Goal: Communication & Community: Answer question/provide support

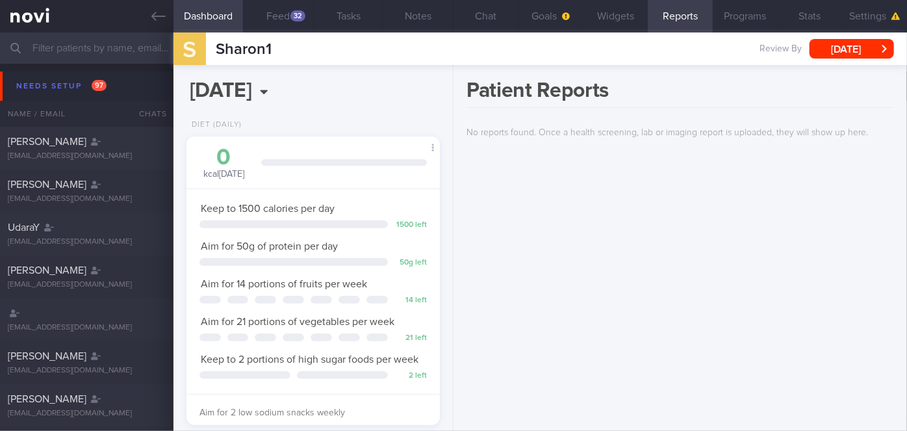
scroll to position [129, 222]
click at [52, 52] on input "text" at bounding box center [453, 47] width 907 height 31
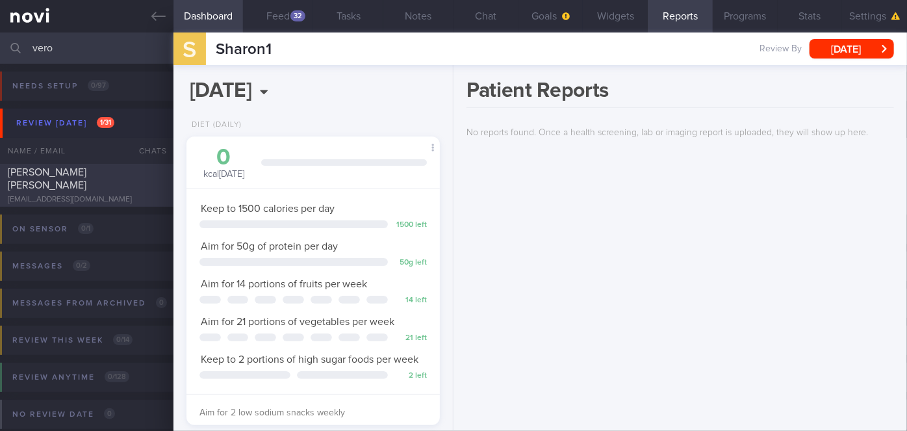
type input "vero"
click at [135, 198] on div "[EMAIL_ADDRESS][DOMAIN_NAME]" at bounding box center [87, 200] width 158 height 10
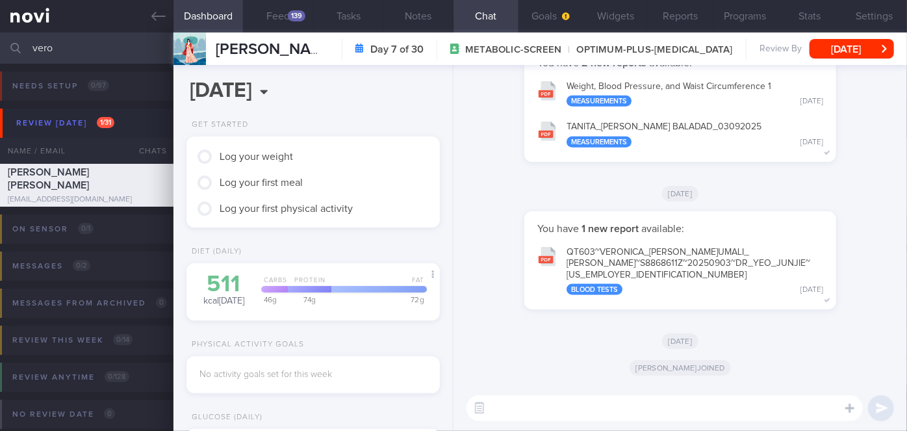
scroll to position [113, 227]
click at [529, 407] on textarea at bounding box center [665, 408] width 396 height 26
paste textarea "Hi Ms [PERSON_NAME], I'm [PERSON_NAME], your Health Coach. It was nice speaking…"
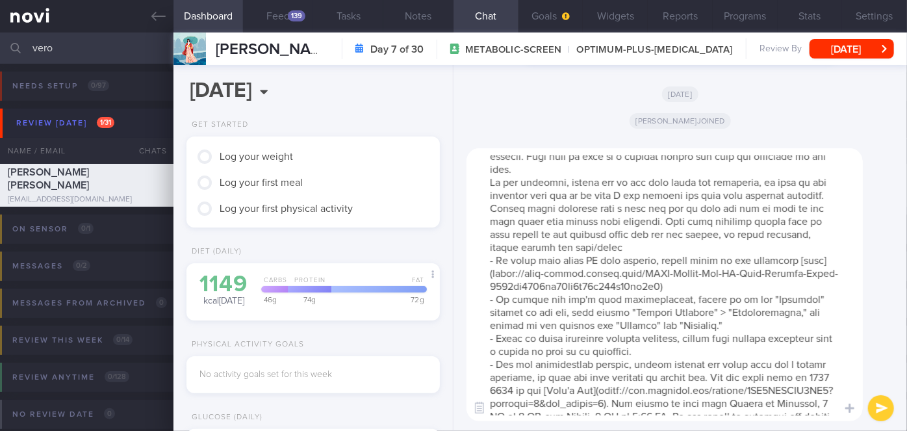
scroll to position [0, 0]
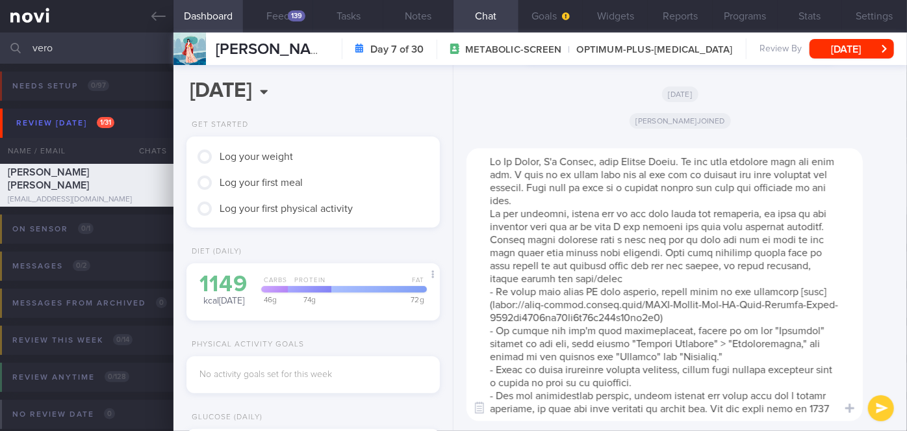
click at [541, 163] on textarea at bounding box center [665, 284] width 396 height 273
click at [650, 203] on textarea at bounding box center [665, 284] width 396 height 273
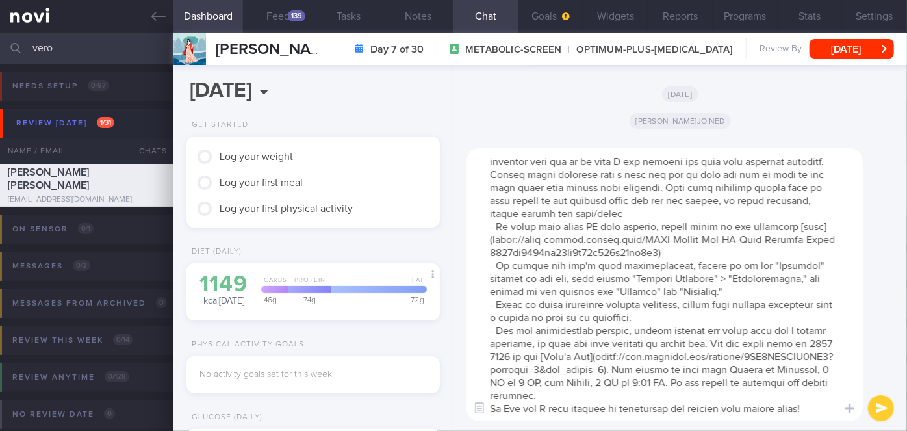
scroll to position [90, 0]
click at [608, 393] on textarea at bounding box center [665, 284] width 396 height 273
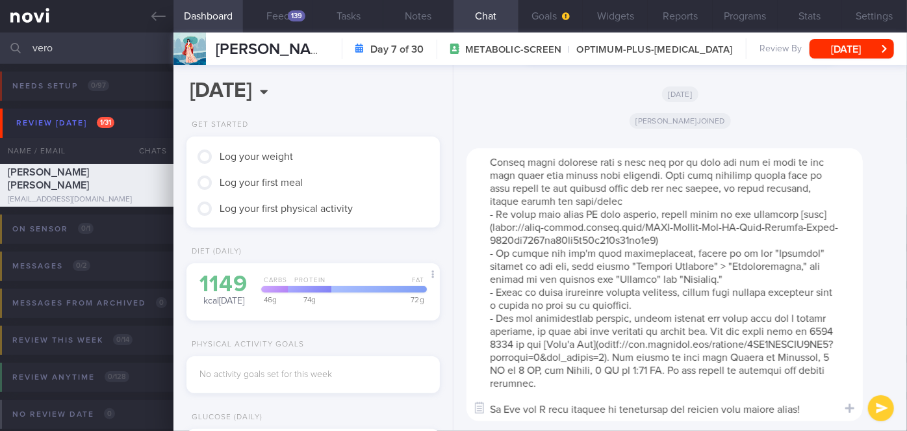
scroll to position [0, 0]
type textarea "Hi [PERSON_NAME], I'm [PERSON_NAME], your Health Coach. It was nice speaking wi…"
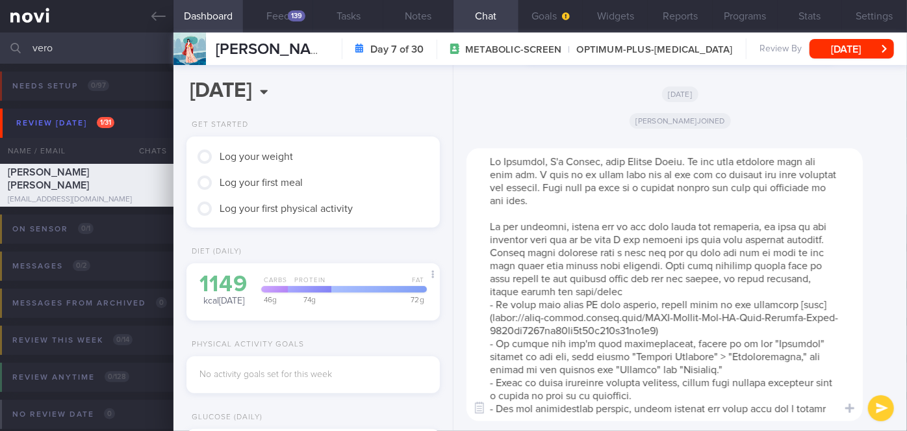
click at [881, 409] on button "submit" at bounding box center [881, 408] width 26 height 26
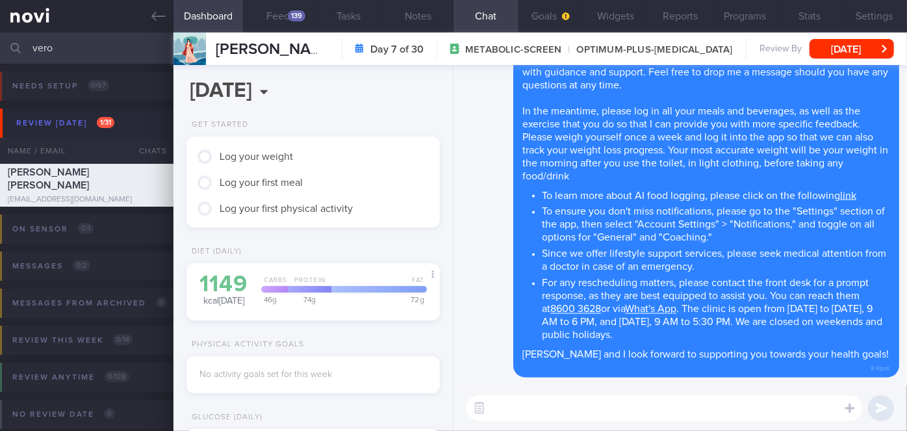
click at [709, 405] on textarea at bounding box center [665, 408] width 396 height 26
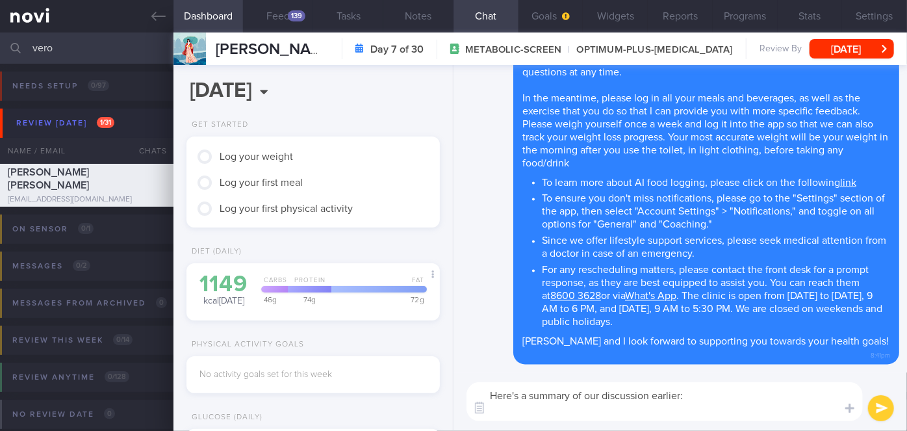
paste textarea "Hi Ms [PERSON_NAME], I'm [PERSON_NAME], your Health Coach. It was nice speaking…"
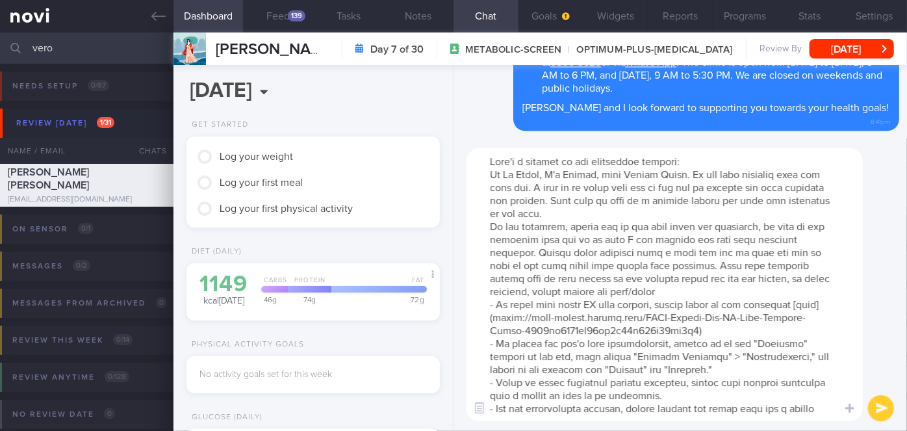
drag, startPoint x: 814, startPoint y: 410, endPoint x: 484, endPoint y: 173, distance: 406.1
click at [484, 173] on textarea at bounding box center [665, 284] width 396 height 273
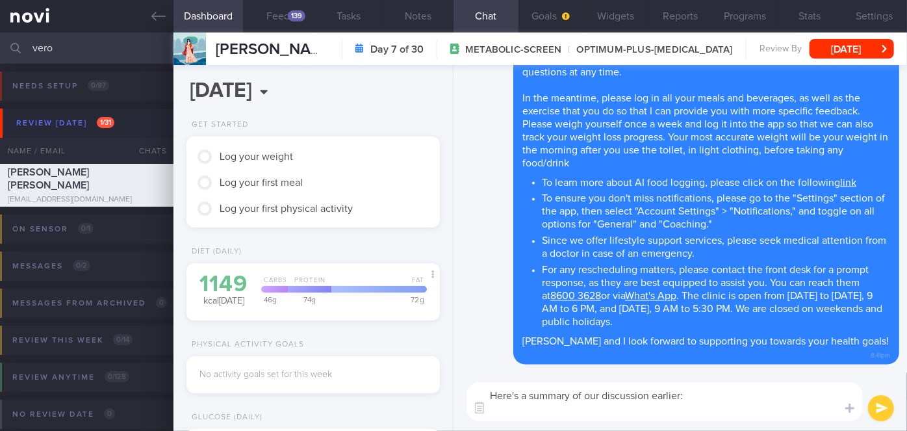
paste textarea "Explained the importance of adequate protein intake to minimize muscle loss. Ai…"
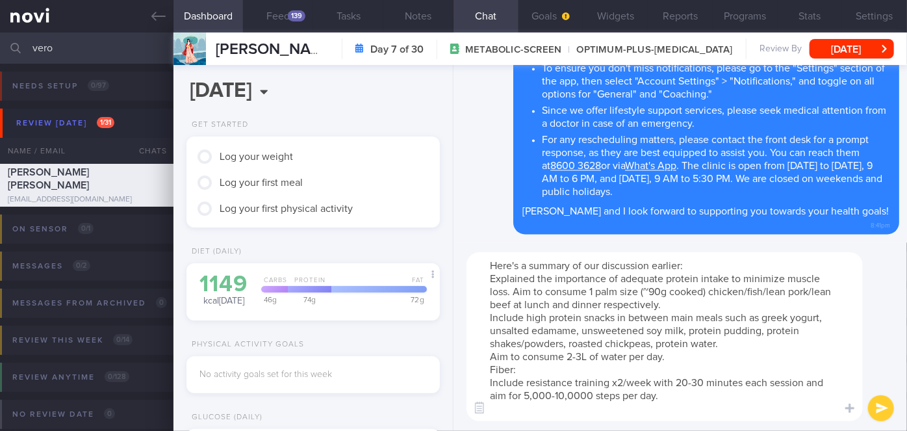
click at [492, 277] on textarea "Here's a summary of our discussion earlier: Explained the importance of adequat…" at bounding box center [665, 336] width 396 height 169
drag, startPoint x: 624, startPoint y: 276, endPoint x: 500, endPoint y: 275, distance: 124.1
click at [500, 275] on textarea "Here's a summary of our discussion earlier: - Explained the importance of adequ…" at bounding box center [665, 336] width 396 height 169
click at [604, 305] on textarea "Here's a summary of our discussion earlier: - Aim for adequate protein intake t…" at bounding box center [665, 336] width 396 height 169
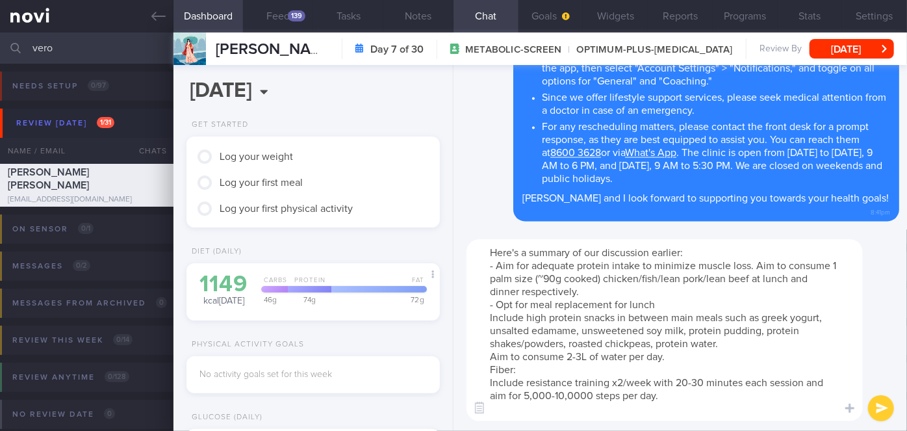
click at [612, 305] on textarea "Here's a summary of our discussion earlier: - Aim for adequate protein intake t…" at bounding box center [665, 330] width 396 height 182
click at [688, 305] on textarea "Here's a summary of our discussion earlier: - Aim for adequate protein intake t…" at bounding box center [665, 330] width 396 height 182
click at [490, 317] on textarea "Here's a summary of our discussion earlier: - Aim for adequate protein intake t…" at bounding box center [665, 330] width 396 height 182
click at [491, 359] on textarea "Here's a summary of our discussion earlier: - Aim for adequate protein intake t…" at bounding box center [665, 330] width 396 height 182
click at [585, 356] on textarea "Here's a summary of our discussion earlier: - Aim for adequate protein intake t…" at bounding box center [665, 330] width 396 height 182
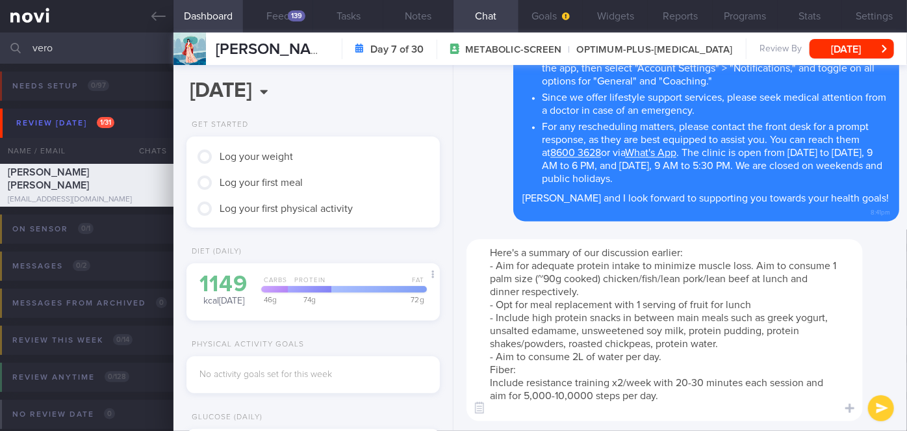
click at [494, 369] on textarea "Here's a summary of our discussion earlier: - Aim for adequate protein intake t…" at bounding box center [665, 330] width 396 height 182
click at [528, 366] on textarea "Here's a summary of our discussion earlier: - Aim for adequate protein intake t…" at bounding box center [665, 330] width 396 height 182
click at [487, 381] on textarea "Here's a summary of our discussion earlier: - Aim for adequate protein intake t…" at bounding box center [665, 330] width 396 height 182
click at [554, 395] on textarea "Here's a summary of our discussion earlier: - Aim for adequate protein intake t…" at bounding box center [665, 330] width 396 height 182
click at [767, 305] on textarea "Here's a summary of our discussion earlier: - Aim for adequate protein intake t…" at bounding box center [665, 330] width 396 height 182
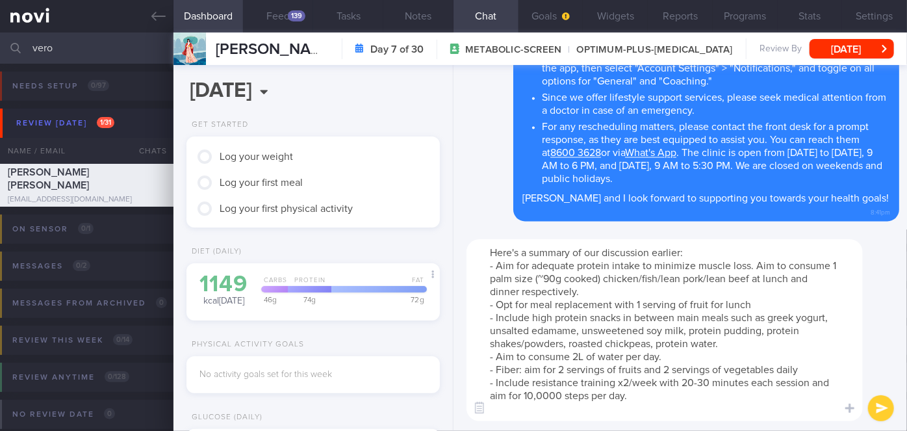
type textarea "Here's a summary of our discussion earlier: - Aim for adequate protein intake t…"
click at [879, 409] on button "submit" at bounding box center [881, 408] width 26 height 26
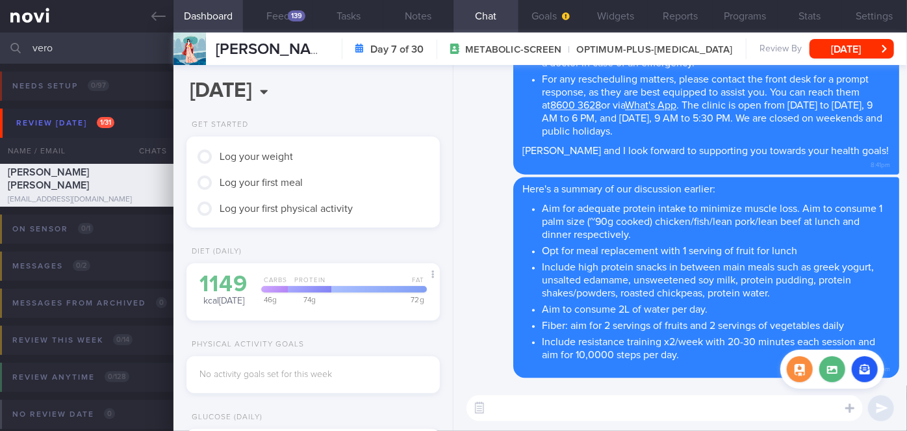
click at [828, 350] on div "Attach media" at bounding box center [832, 369] width 104 height 39
click at [831, 363] on label at bounding box center [832, 369] width 26 height 26
click at [0, 0] on input "file" at bounding box center [0, 0] width 0 height 0
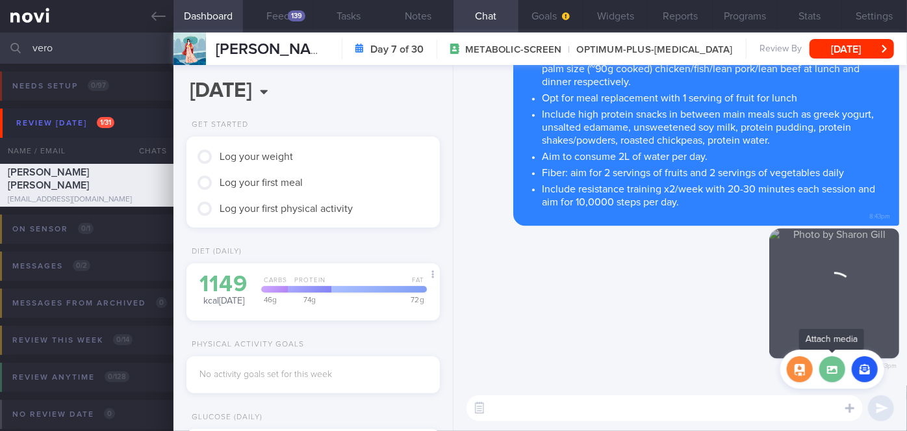
click at [836, 369] on label at bounding box center [832, 369] width 26 height 26
click at [0, 0] on input "file" at bounding box center [0, 0] width 0 height 0
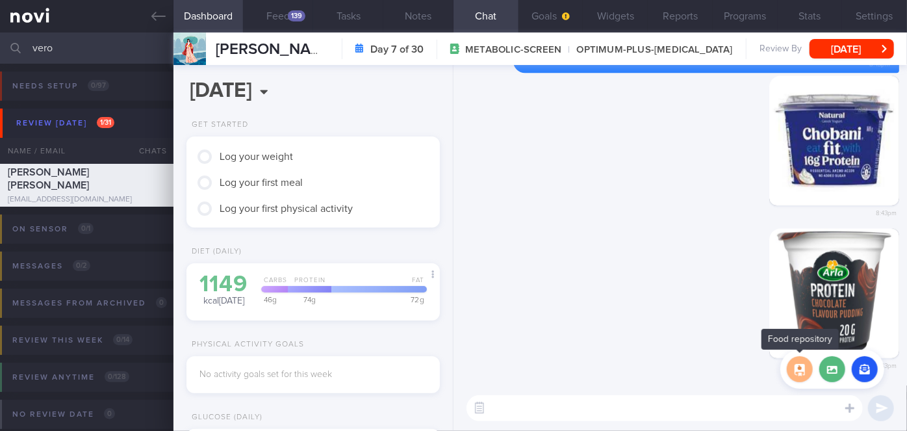
click at [797, 371] on button "button" at bounding box center [800, 369] width 26 height 26
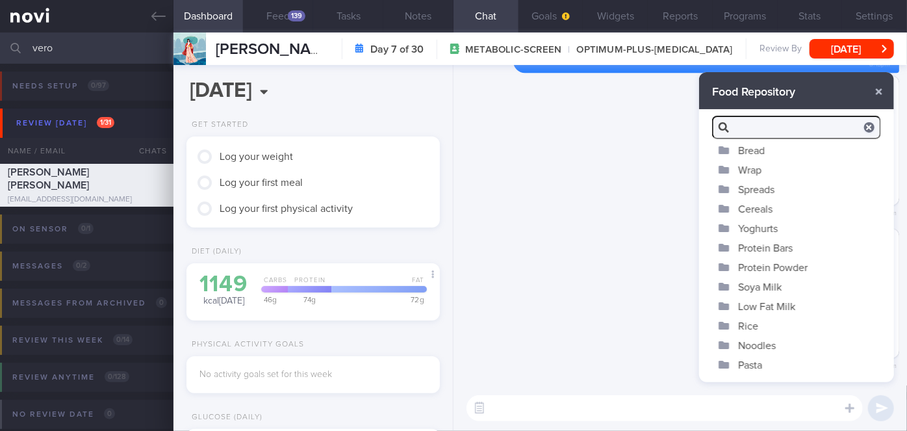
click at [771, 284] on button "Soya Milk" at bounding box center [796, 286] width 195 height 19
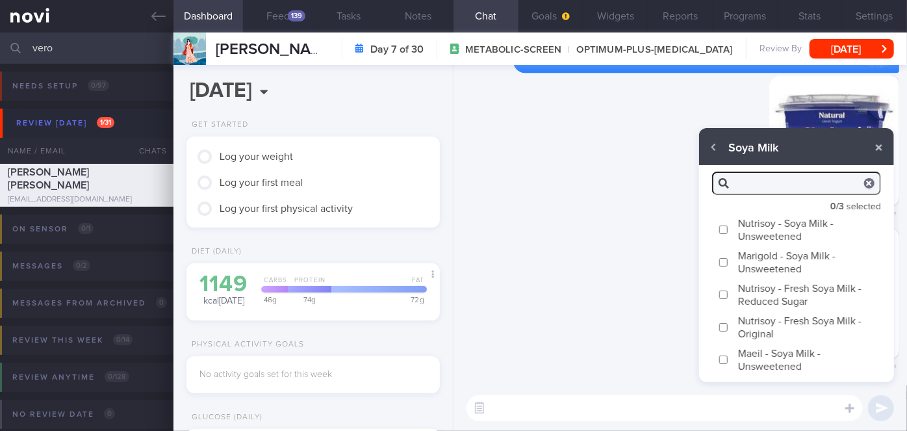
click at [726, 260] on input "Marigold - Soya Milk - Unsweetened" at bounding box center [724, 262] width 10 height 8
checkbox input "true"
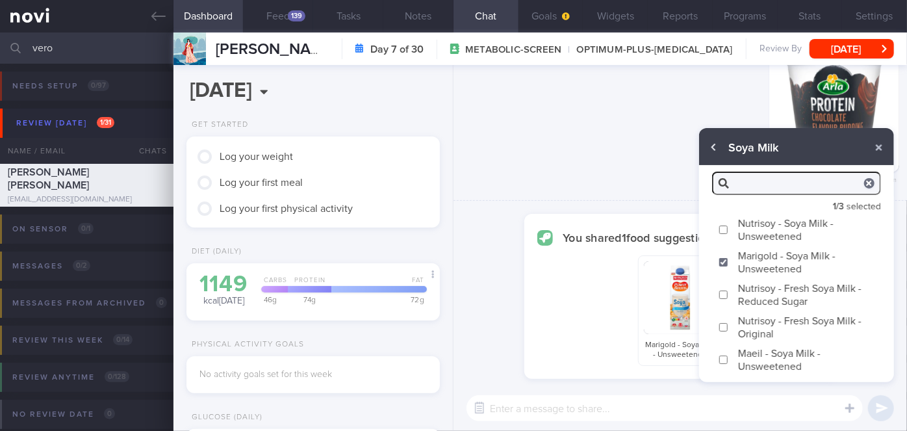
click at [713, 153] on button "button" at bounding box center [713, 147] width 23 height 23
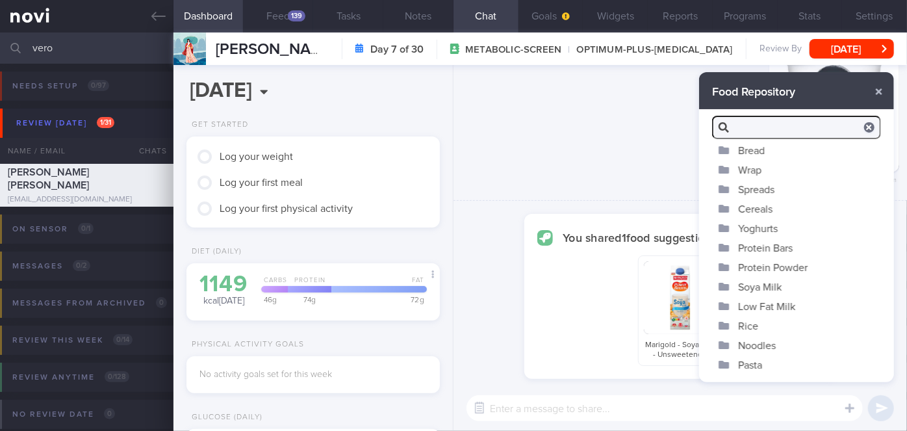
scroll to position [109, 0]
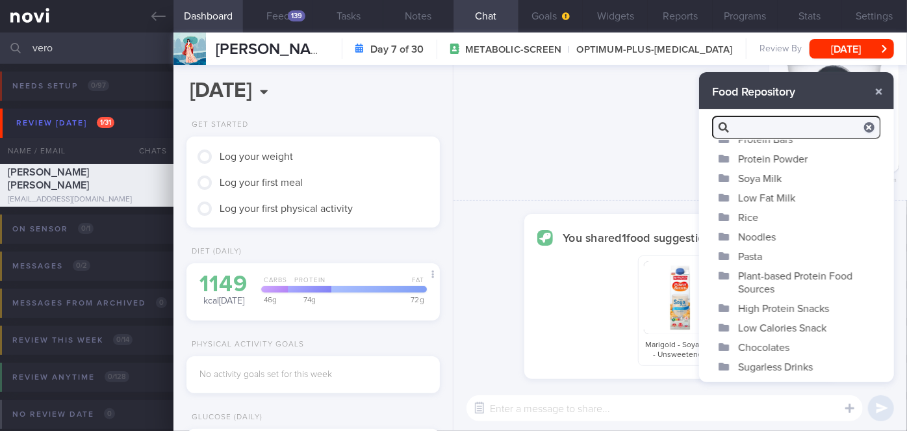
click at [773, 309] on button "High Protein Snacks" at bounding box center [796, 307] width 195 height 19
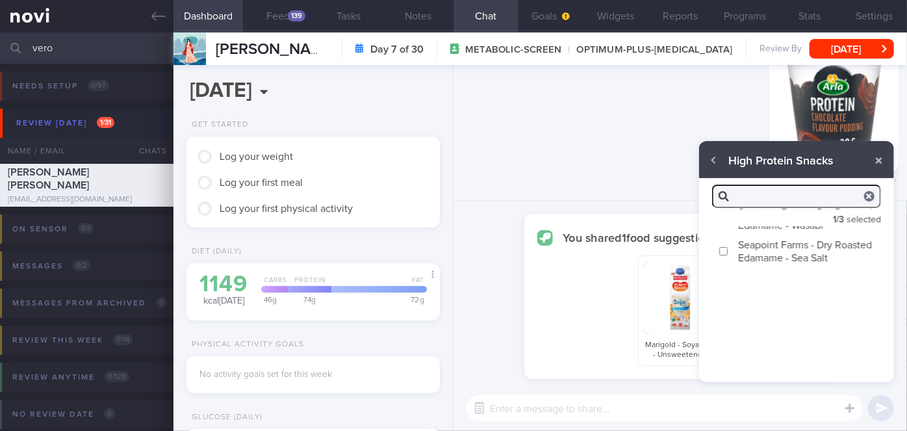
scroll to position [0, 0]
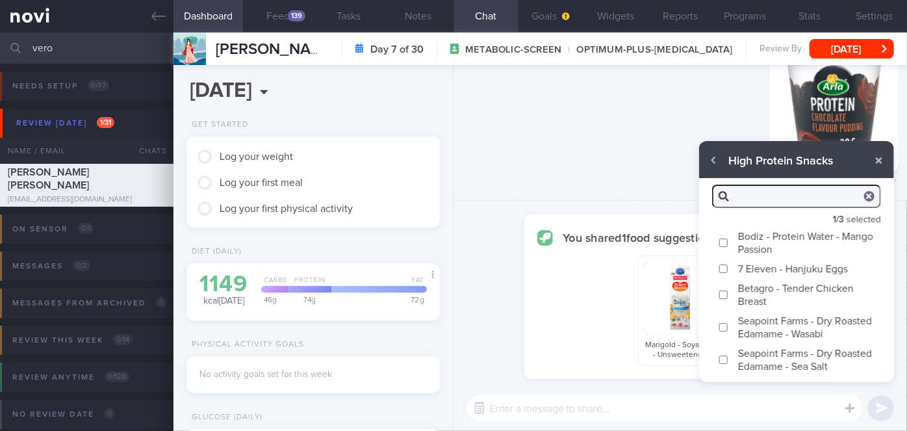
click at [717, 327] on label "Seapoint Farms - Dry Roasted Edamame - Wasabi" at bounding box center [796, 327] width 195 height 32
click at [719, 327] on input "Seapoint Farms - Dry Roasted Edamame - Wasabi" at bounding box center [724, 327] width 10 height 8
checkbox input "true"
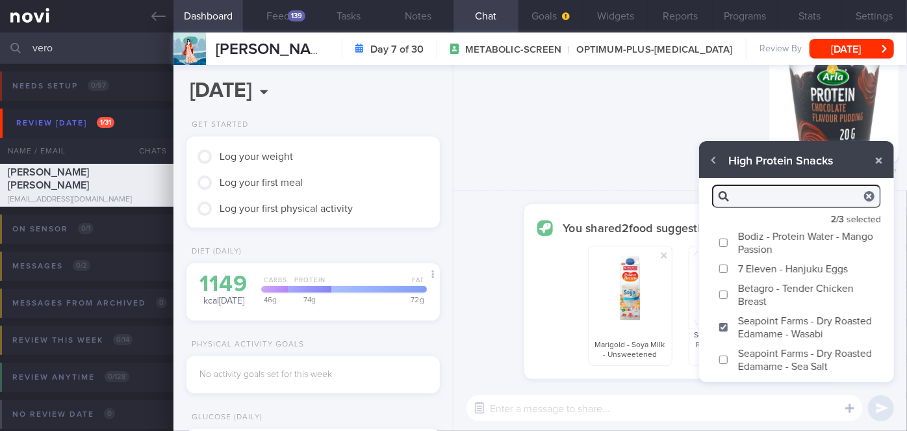
click at [639, 402] on textarea at bounding box center [665, 408] width 396 height 26
type textarea "These are some high protein snack options"
checkbox input "false"
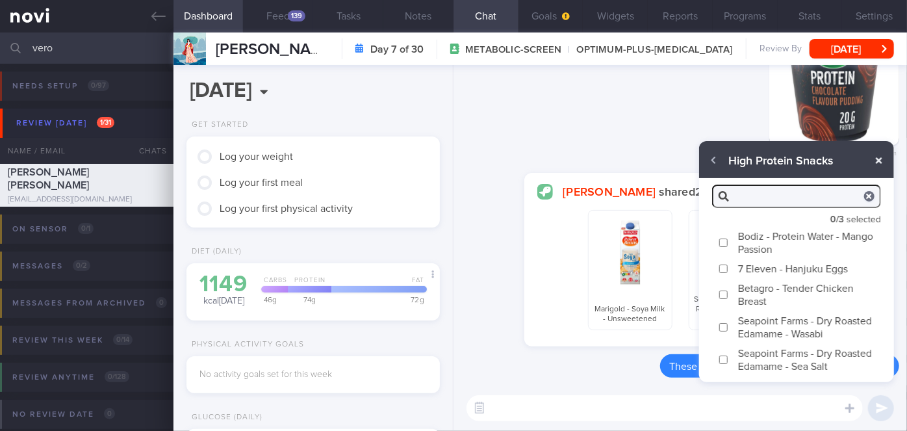
click at [880, 160] on button "button" at bounding box center [878, 160] width 23 height 23
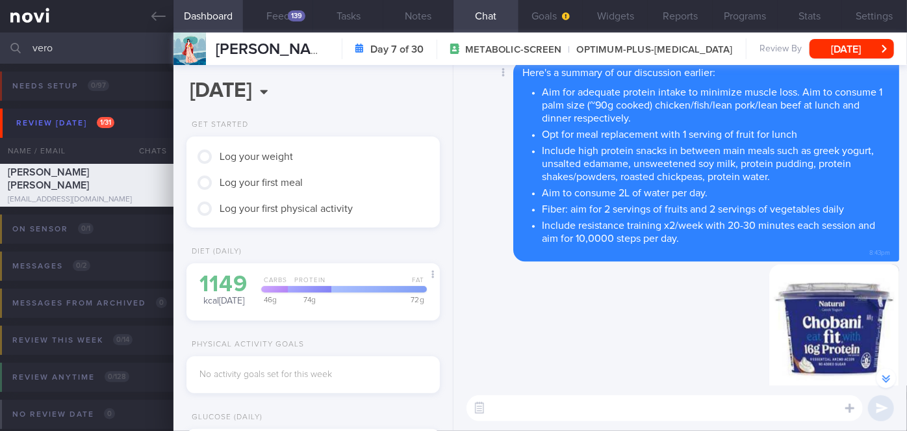
scroll to position [-413, 0]
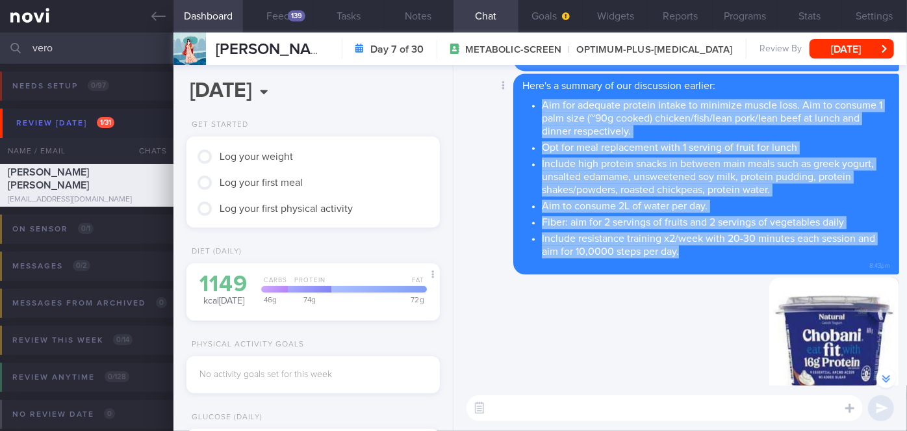
drag, startPoint x: 541, startPoint y: 102, endPoint x: 686, endPoint y: 248, distance: 204.9
click at [686, 248] on ul "Aim for adequate protein intake to minimize muscle loss. Aim to consume 1 palm …" at bounding box center [706, 177] width 368 height 162
copy ul "Aim for adequate protein intake to minimize muscle loss. Aim to consume 1 palm …"
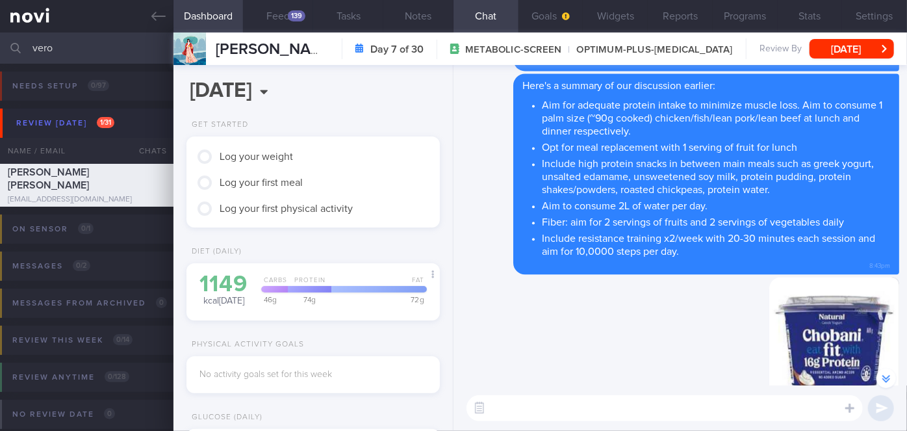
click at [70, 60] on input "vero" at bounding box center [453, 47] width 907 height 31
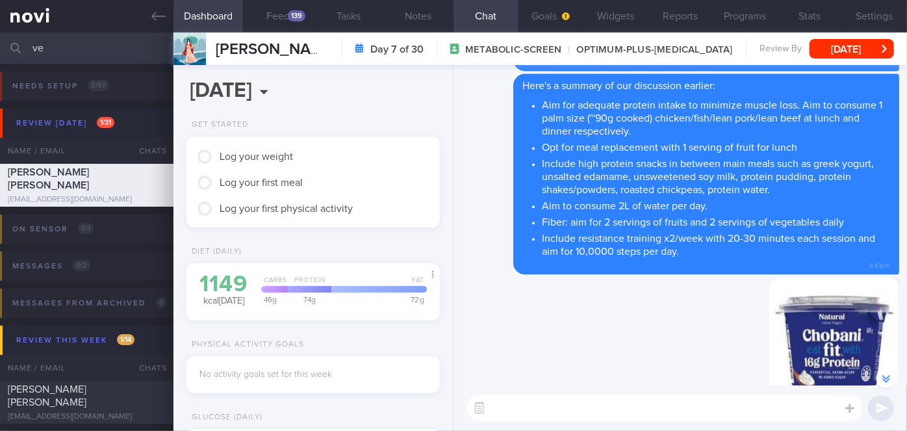
type input "v"
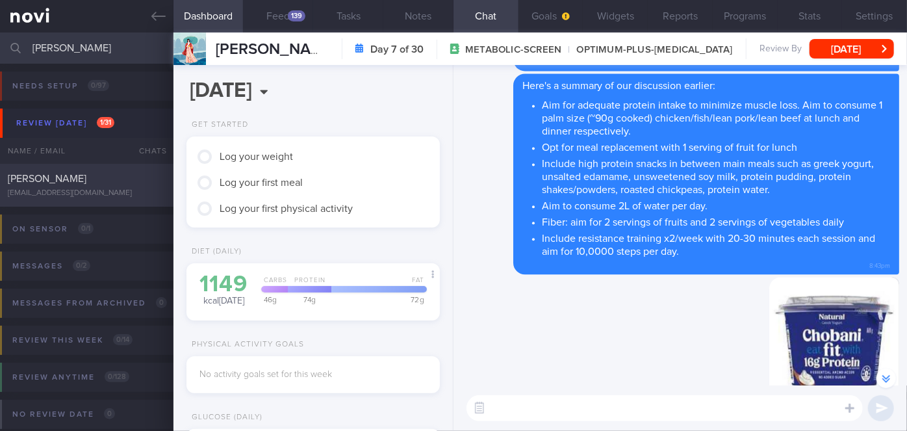
type input "[PERSON_NAME]"
click at [123, 179] on div "[PERSON_NAME]" at bounding box center [85, 178] width 155 height 13
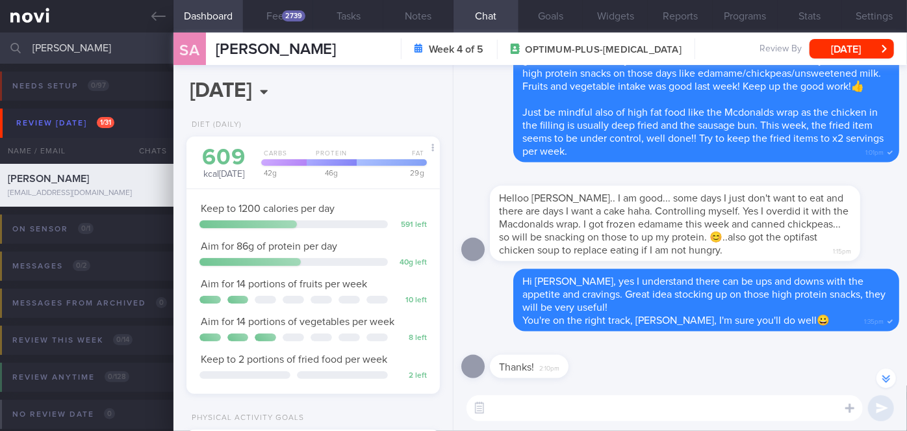
click at [642, 353] on div "Thanks! 2:10pm" at bounding box center [680, 362] width 438 height 47
click at [283, 23] on button "Feed 2739" at bounding box center [278, 16] width 70 height 32
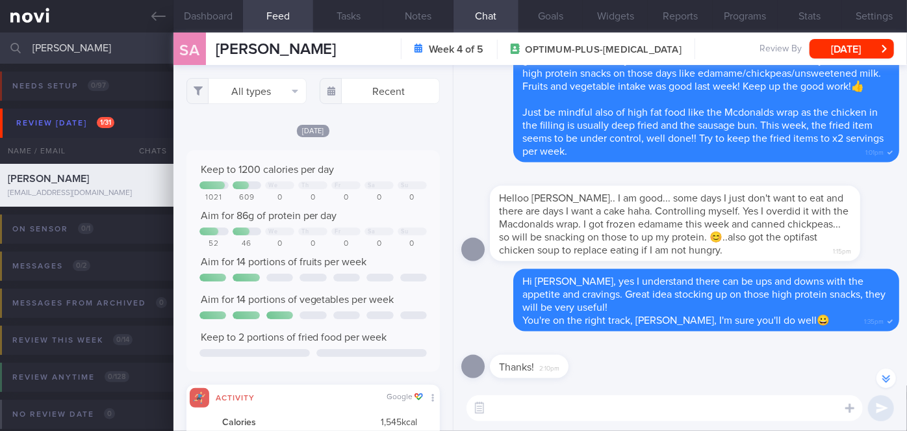
scroll to position [56, 227]
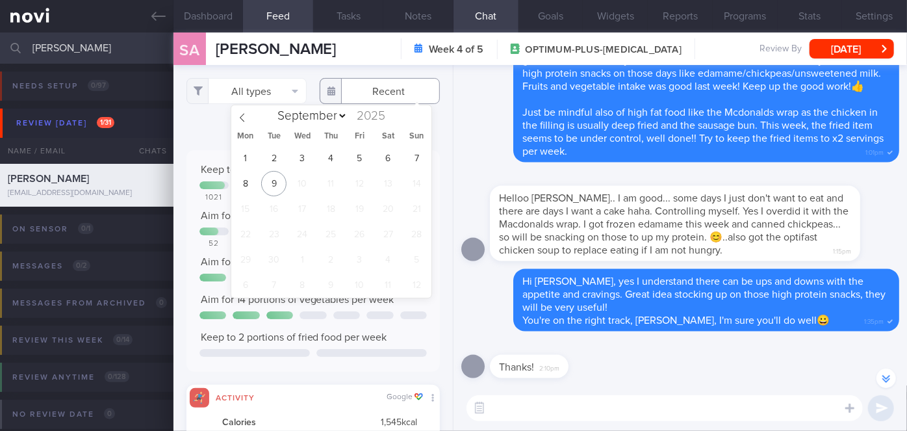
click at [378, 82] on input "text" at bounding box center [380, 91] width 120 height 26
click at [244, 151] on span "1" at bounding box center [245, 158] width 25 height 25
type input "[DATE]"
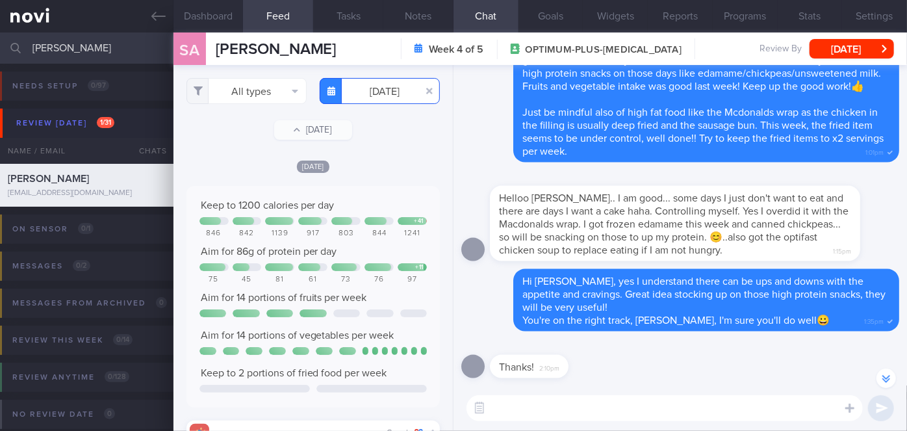
scroll to position [649737, 649566]
click at [240, 90] on button "All types" at bounding box center [246, 91] width 120 height 26
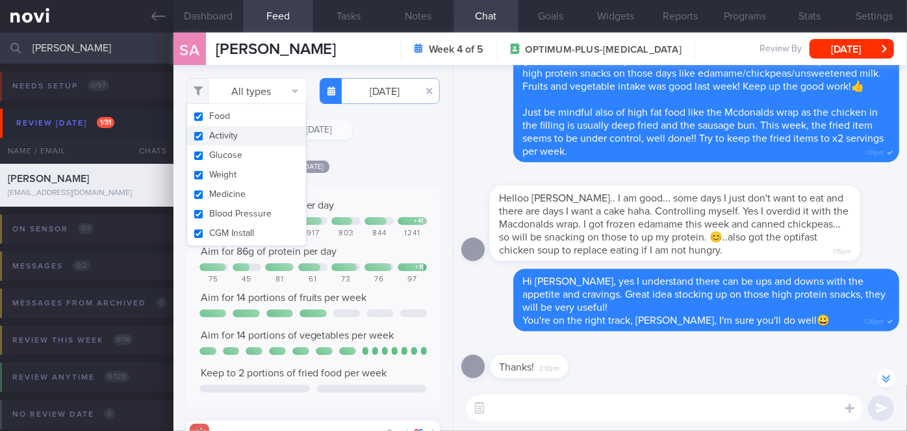
click at [244, 130] on button "Activity" at bounding box center [246, 135] width 119 height 19
checkbox input "false"
click at [366, 151] on div "Filtering type... Food Activity Glucose Weight Medicine Blood Pressure [MEDICAL…" at bounding box center [312, 248] width 279 height 366
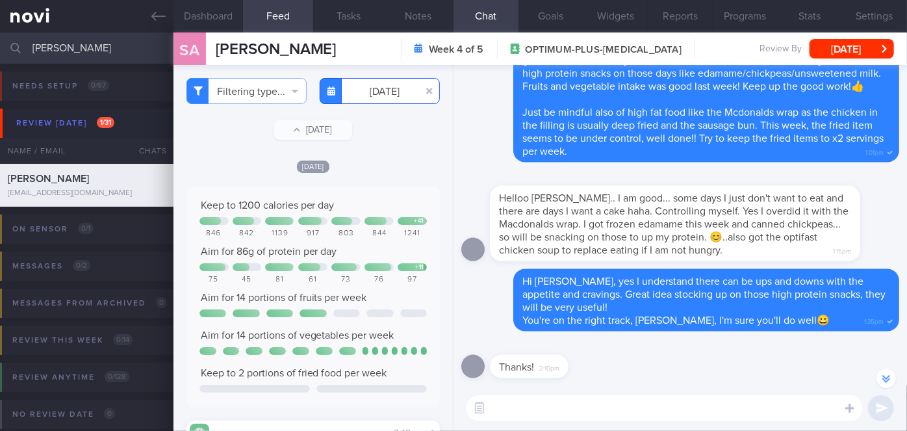
click at [383, 83] on input "[DATE]" at bounding box center [380, 91] width 120 height 26
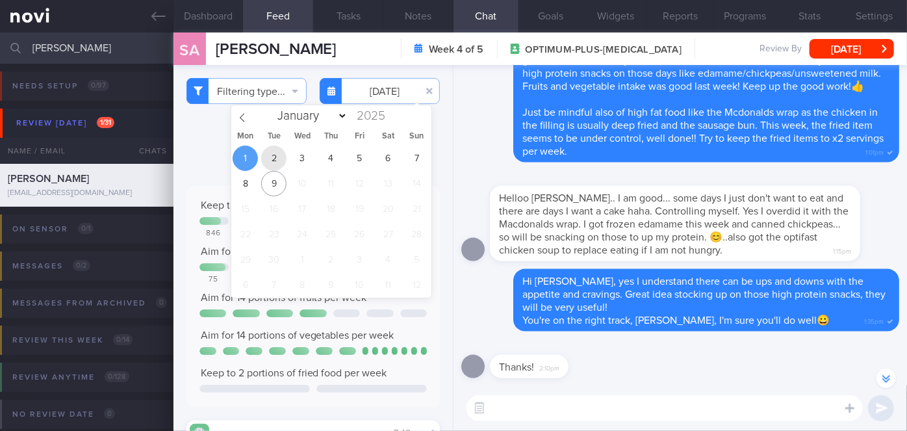
click at [276, 156] on span "2" at bounding box center [273, 158] width 25 height 25
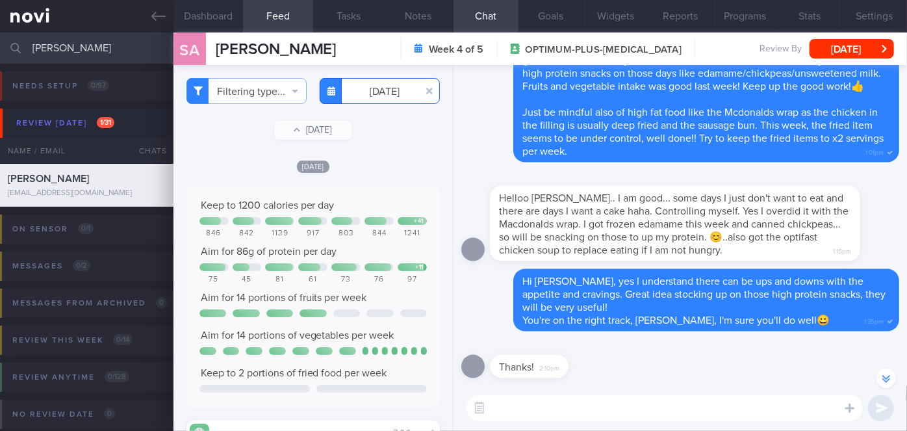
click at [378, 94] on input "[DATE]" at bounding box center [380, 91] width 120 height 26
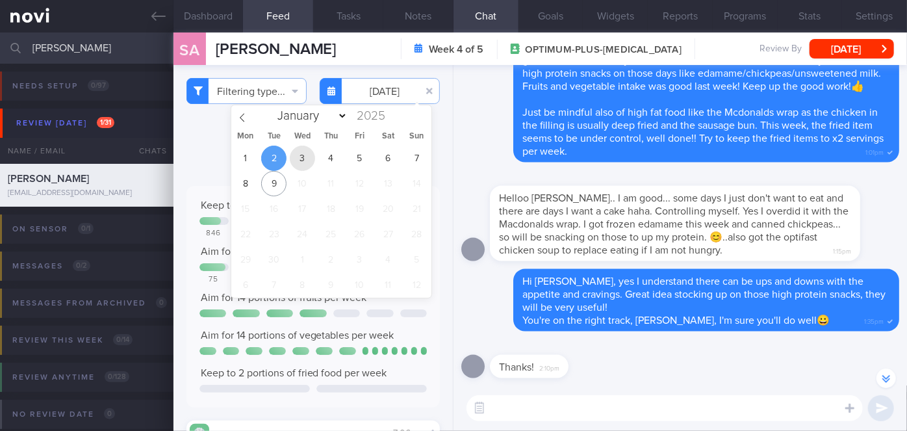
click at [298, 158] on span "3" at bounding box center [302, 158] width 25 height 25
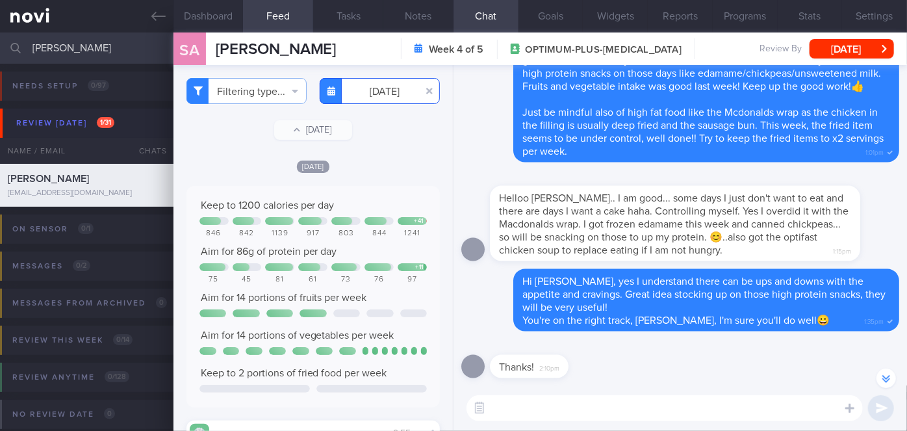
click at [382, 97] on input "[DATE]" at bounding box center [380, 91] width 120 height 26
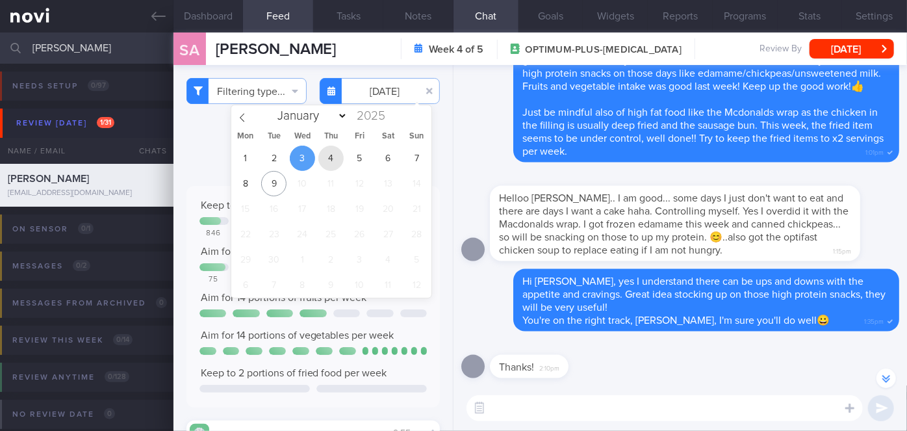
click at [326, 158] on span "4" at bounding box center [330, 158] width 25 height 25
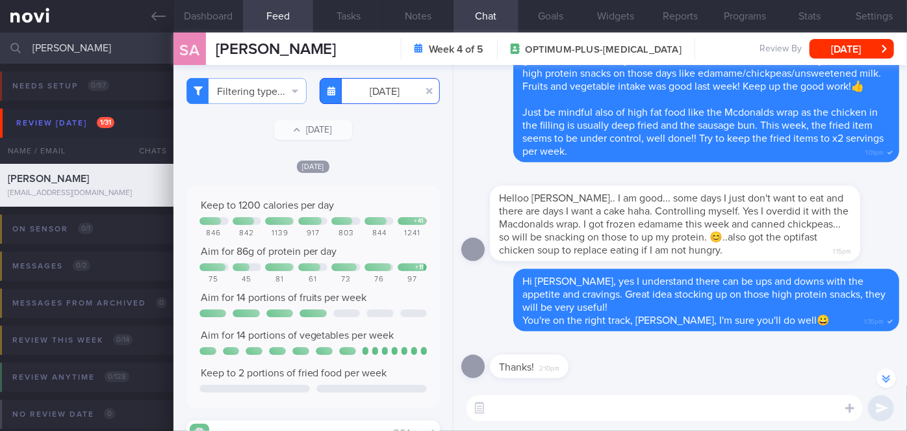
click at [390, 85] on input "[DATE]" at bounding box center [380, 91] width 120 height 26
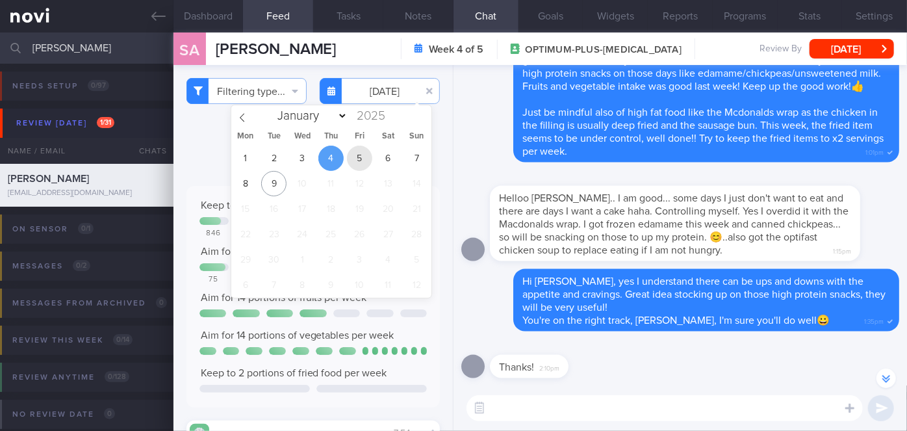
click at [365, 159] on span "5" at bounding box center [359, 158] width 25 height 25
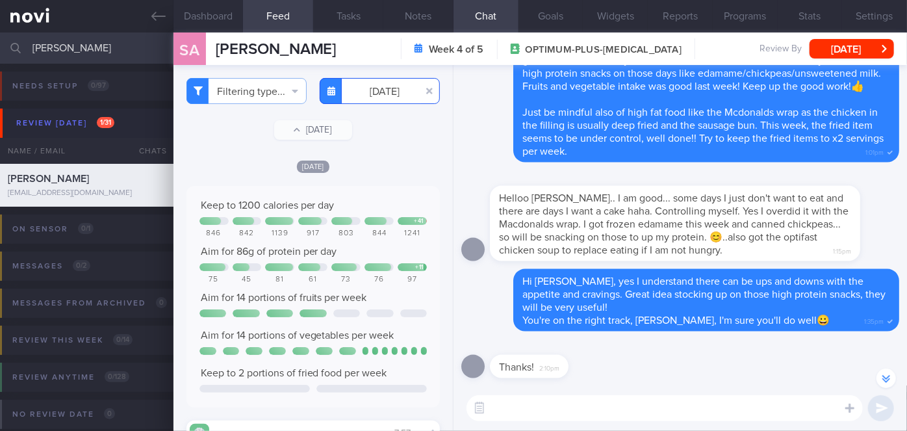
click at [385, 88] on input "[DATE]" at bounding box center [380, 91] width 120 height 26
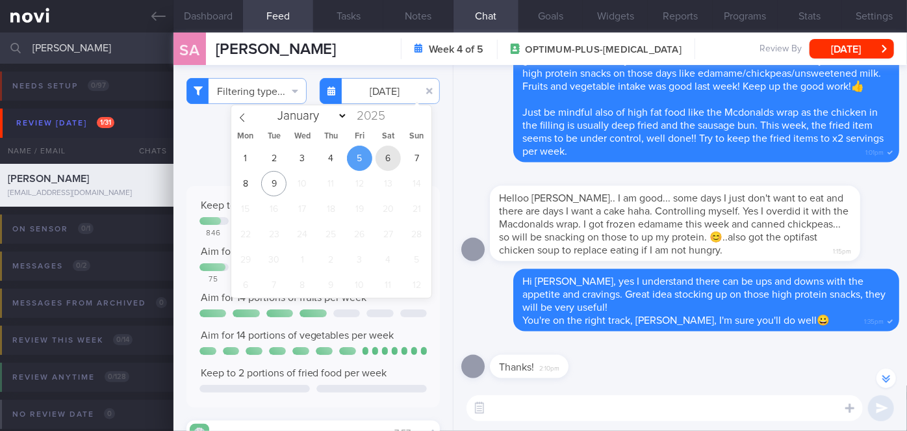
click at [385, 160] on span "6" at bounding box center [388, 158] width 25 height 25
type input "[DATE]"
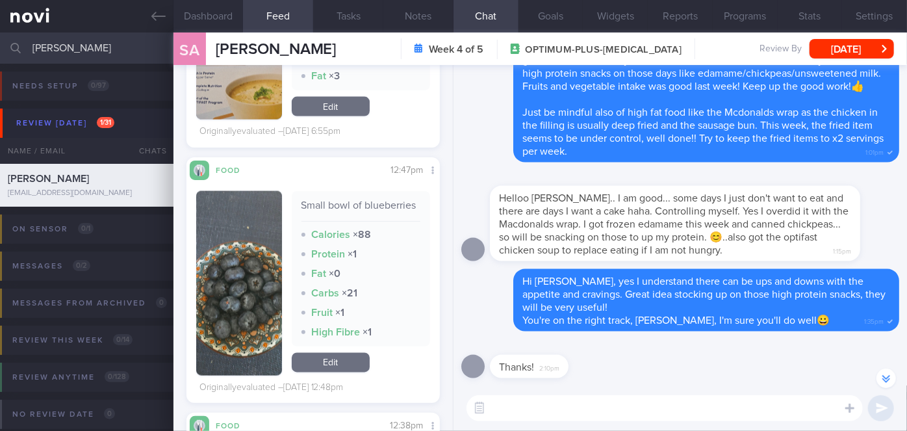
click at [561, 403] on textarea at bounding box center [665, 408] width 396 height 26
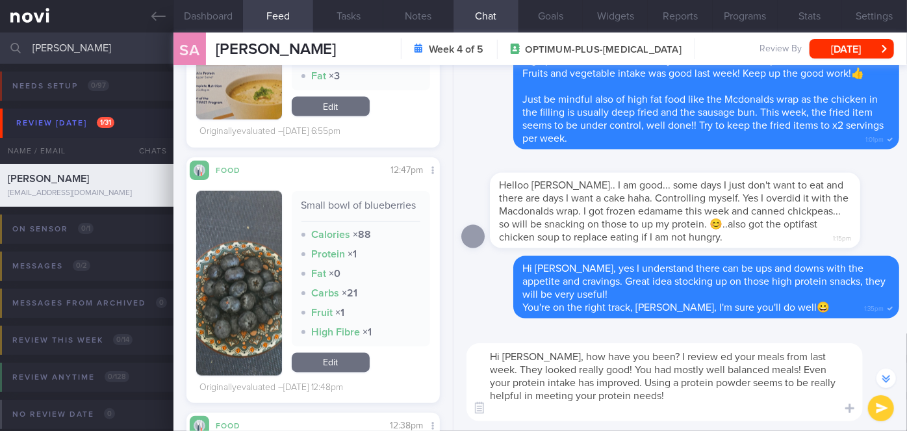
scroll to position [-52, 0]
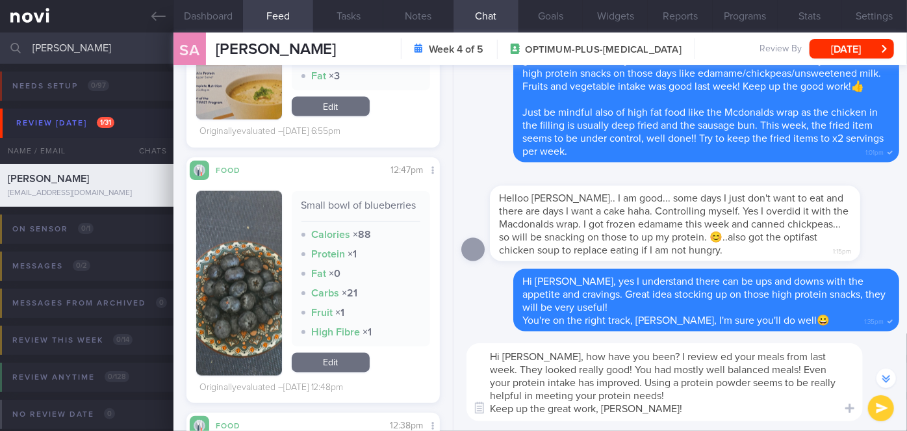
click at [679, 354] on textarea "Hi [PERSON_NAME], how have you been? I review ed your meals from last week. The…" at bounding box center [665, 382] width 396 height 78
type textarea "Hi [PERSON_NAME], how have you been? I reviewed your meals from last week. They…"
click at [880, 410] on button "submit" at bounding box center [881, 408] width 26 height 26
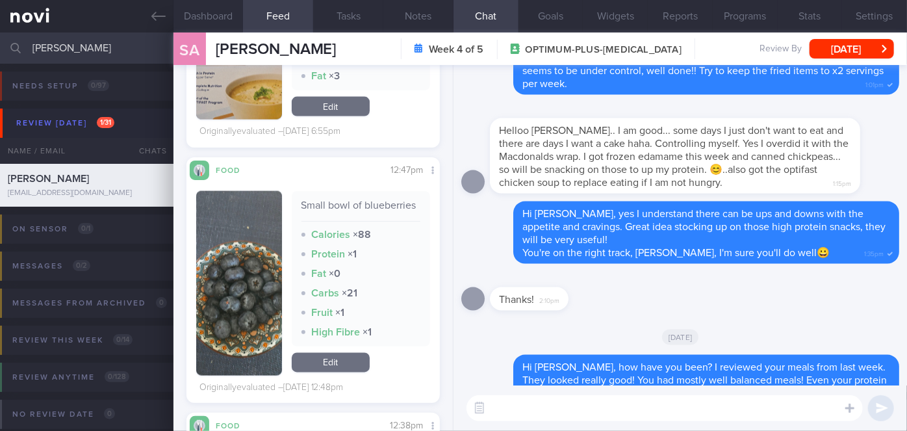
scroll to position [0, 0]
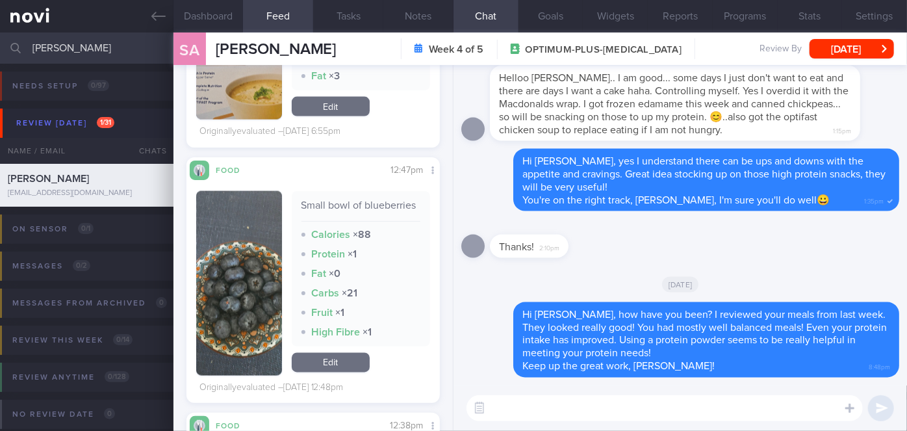
click at [525, 415] on textarea at bounding box center [665, 408] width 396 height 26
paste textarea "I also wanted to let you know that I will be away on leave from [DATE]-[DATE] M…"
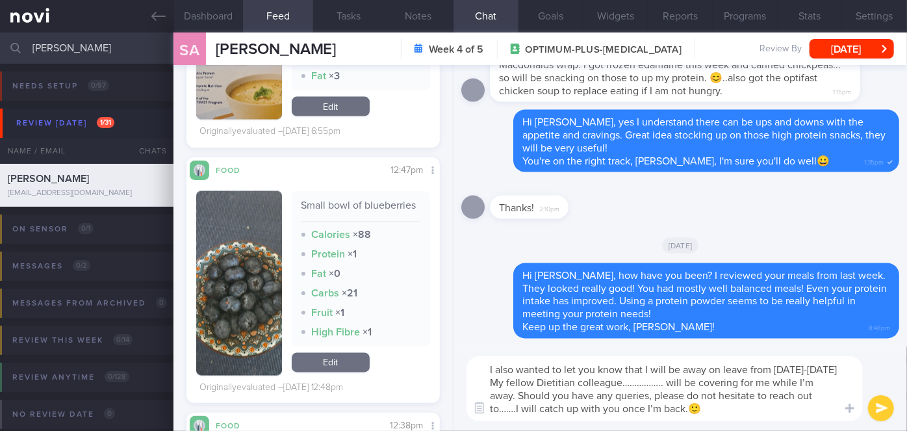
drag, startPoint x: 712, startPoint y: 383, endPoint x: 681, endPoint y: 381, distance: 31.3
click at [681, 381] on textarea "I also wanted to let you know that I will be away on leave from [DATE]-[DATE] M…" at bounding box center [665, 388] width 396 height 65
click at [532, 407] on textarea "I also wanted to let you know that I will be away on leave from [DATE]-[DATE] M…" at bounding box center [665, 388] width 396 height 65
click at [721, 387] on textarea "I also wanted to let you know that I will be away on leave from [DATE]-[DATE] M…" at bounding box center [665, 388] width 396 height 65
type textarea "I also wanted to let you know that I will be away on leave from [DATE]-[DATE] M…"
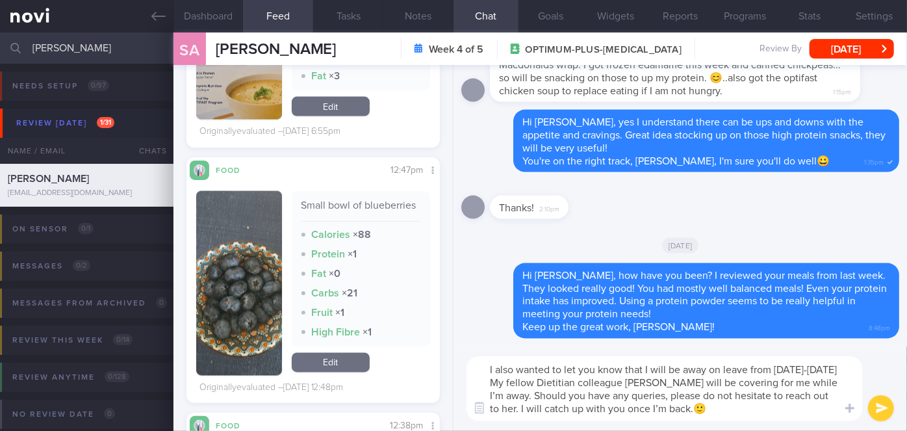
click at [885, 411] on button "submit" at bounding box center [881, 408] width 26 height 26
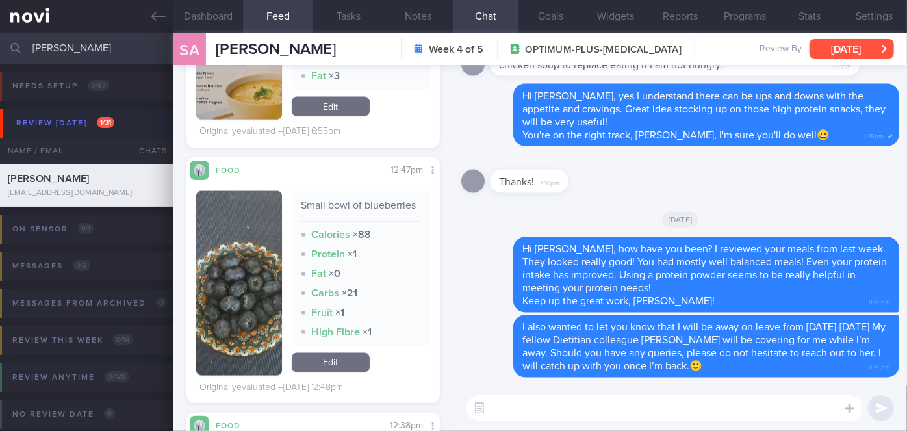
click at [871, 45] on button "[DATE]" at bounding box center [852, 48] width 84 height 19
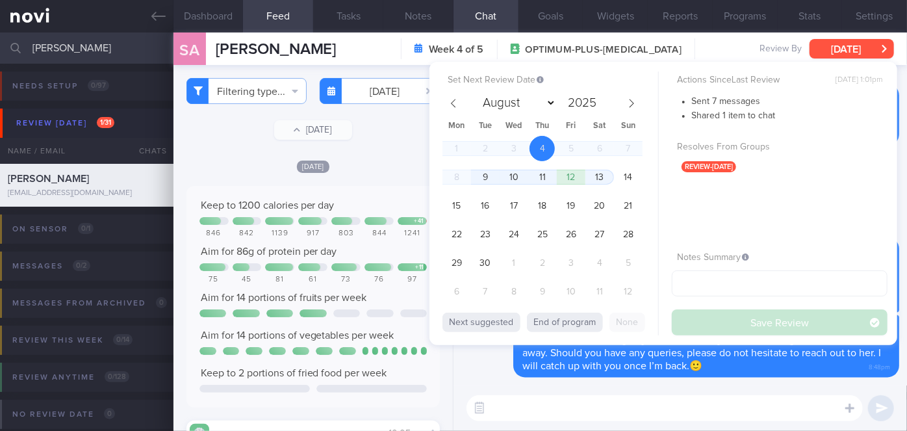
click at [837, 51] on button "[DATE]" at bounding box center [852, 48] width 84 height 19
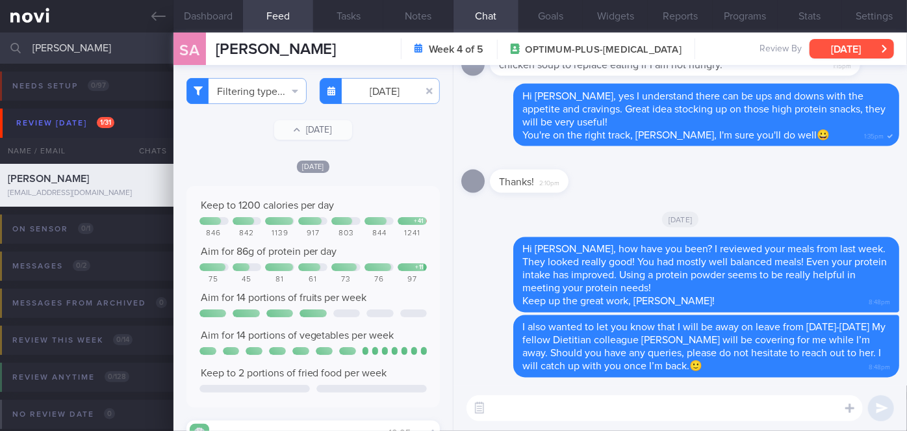
click at [835, 55] on button "[DATE]" at bounding box center [852, 48] width 84 height 19
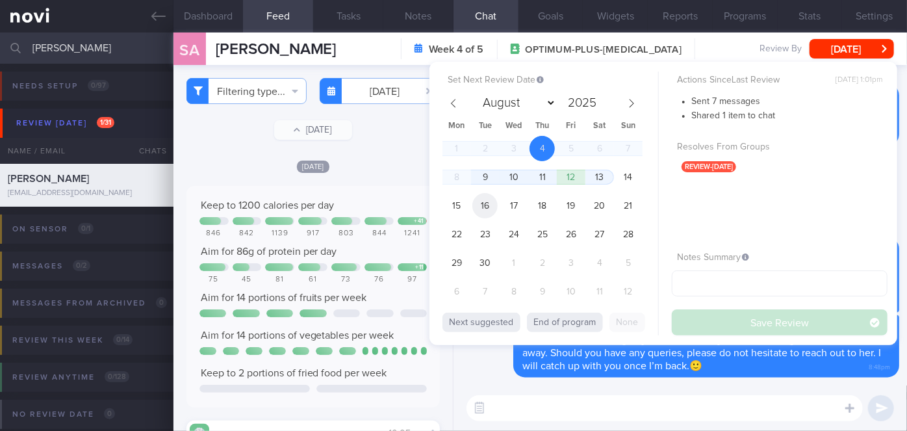
click at [483, 201] on span "16" at bounding box center [484, 205] width 25 height 25
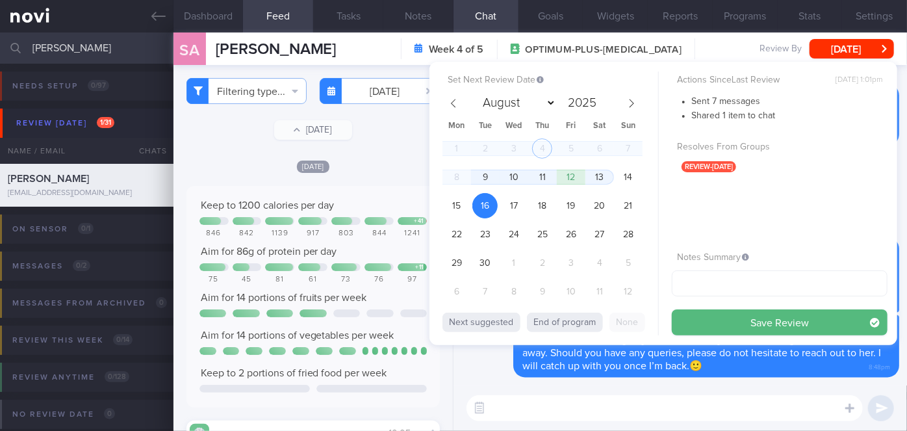
click at [697, 324] on button "Save Review" at bounding box center [780, 322] width 216 height 26
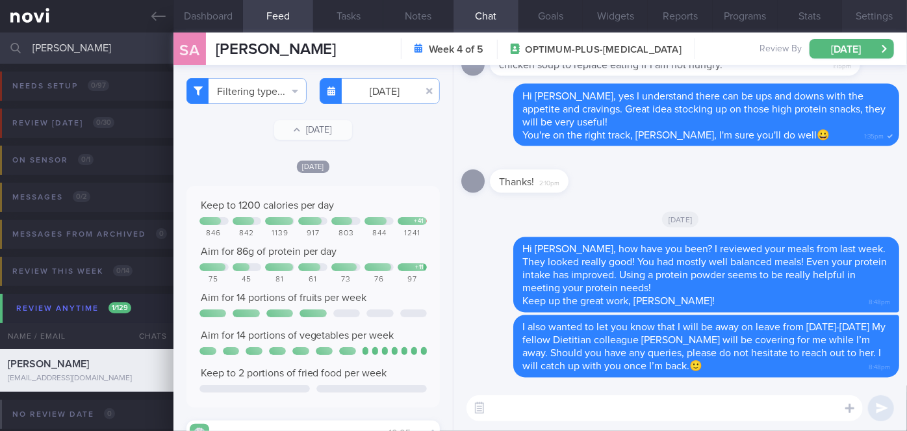
click at [866, 15] on button "Settings" at bounding box center [874, 16] width 65 height 32
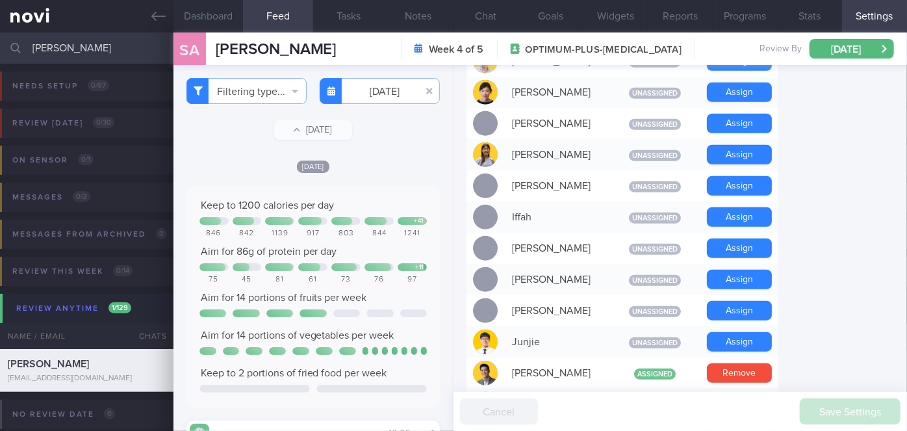
scroll to position [295, 0]
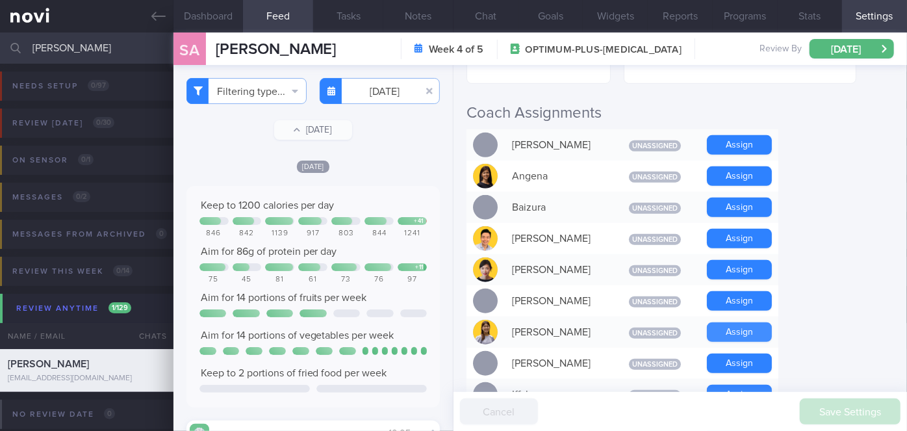
click at [750, 326] on button "Assign" at bounding box center [739, 331] width 65 height 19
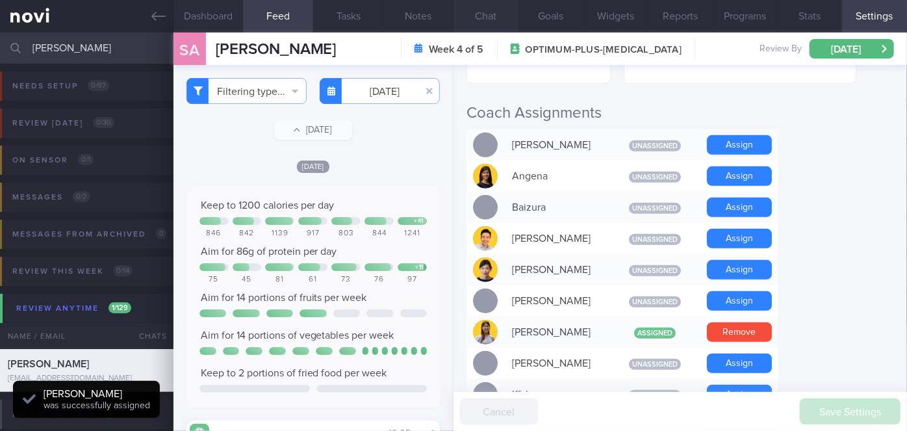
click at [497, 9] on button "Chat" at bounding box center [486, 16] width 65 height 32
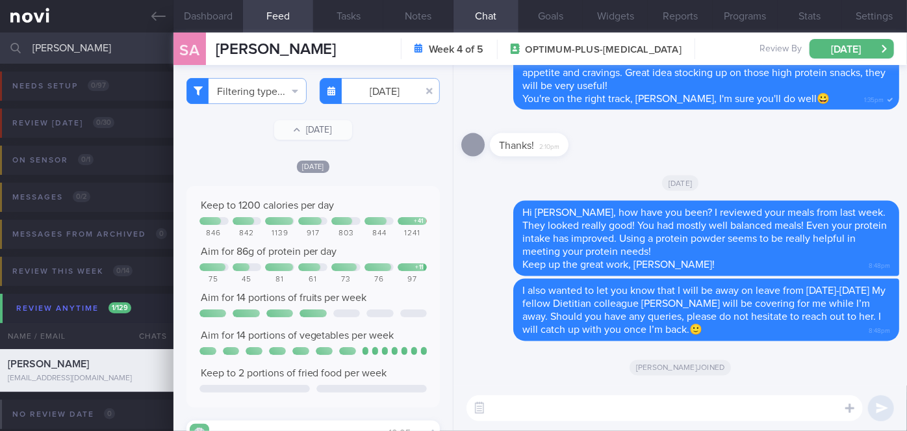
click at [100, 42] on input "[PERSON_NAME]" at bounding box center [453, 47] width 907 height 31
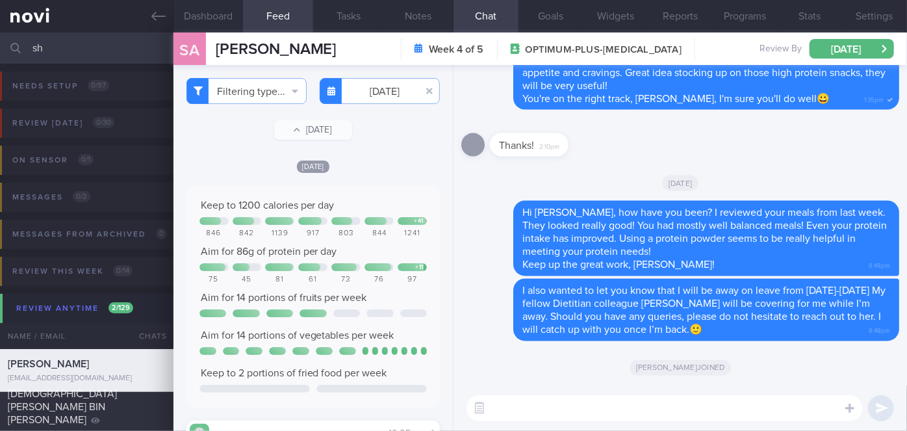
type input "s"
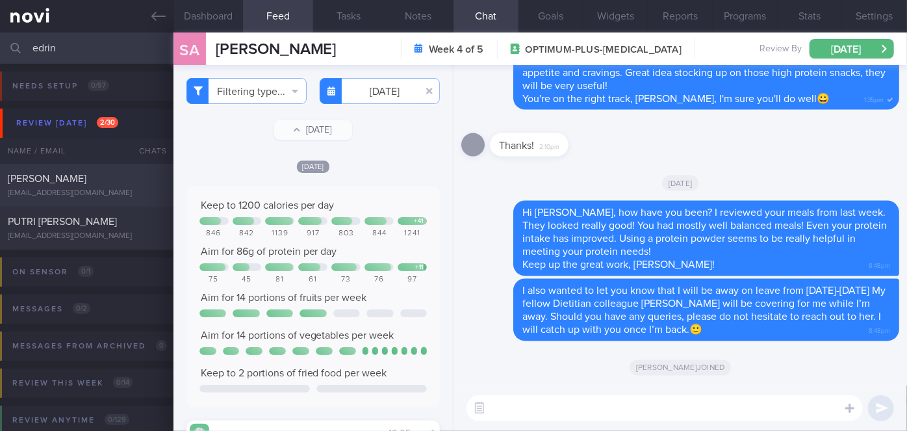
click at [131, 181] on div "[PERSON_NAME]" at bounding box center [85, 178] width 155 height 13
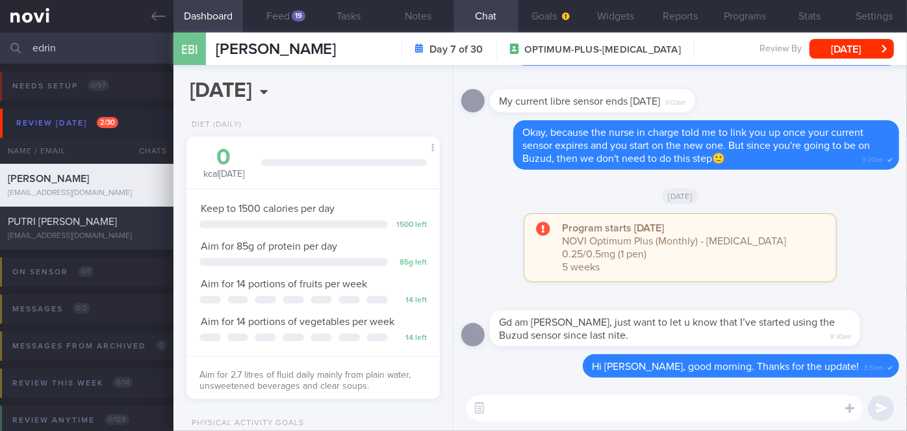
scroll to position [113, 227]
click at [292, 13] on div "19" at bounding box center [299, 15] width 14 height 11
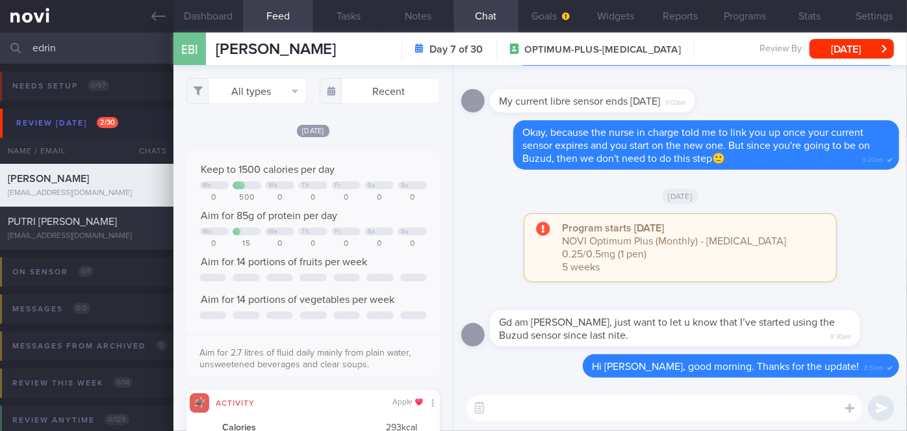
scroll to position [56, 227]
click at [81, 57] on input "edrin" at bounding box center [453, 47] width 907 height 31
type input "e"
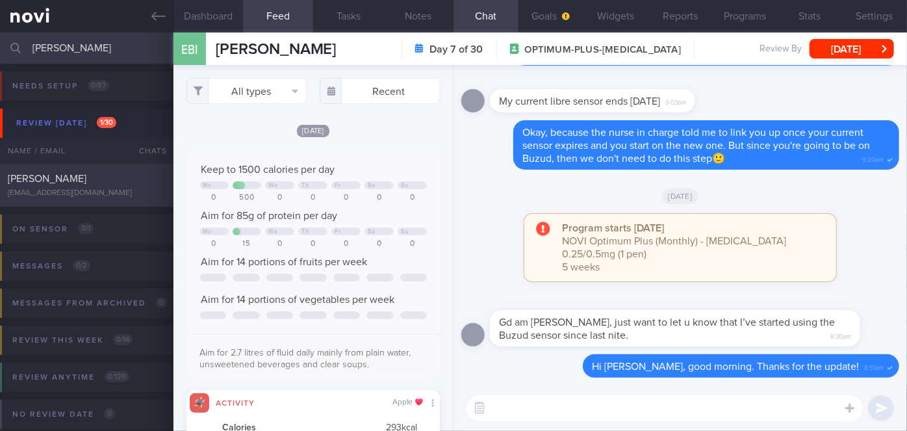
type input "[PERSON_NAME]"
click at [151, 182] on div "[PERSON_NAME]" at bounding box center [85, 178] width 155 height 13
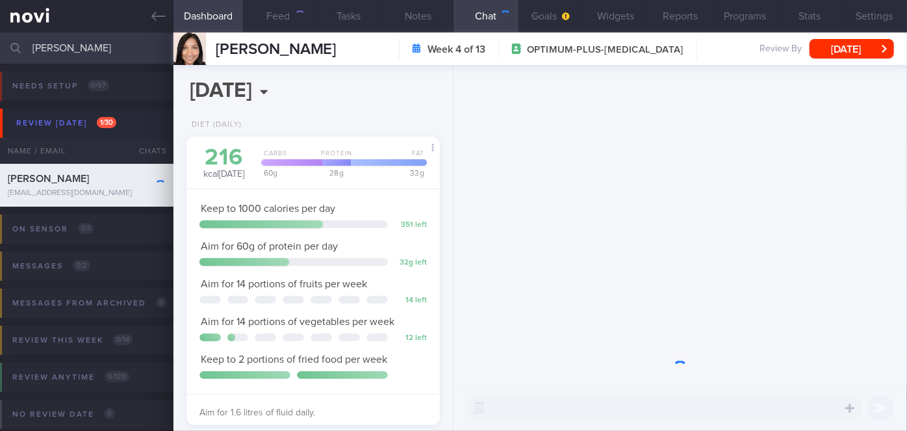
scroll to position [113, 227]
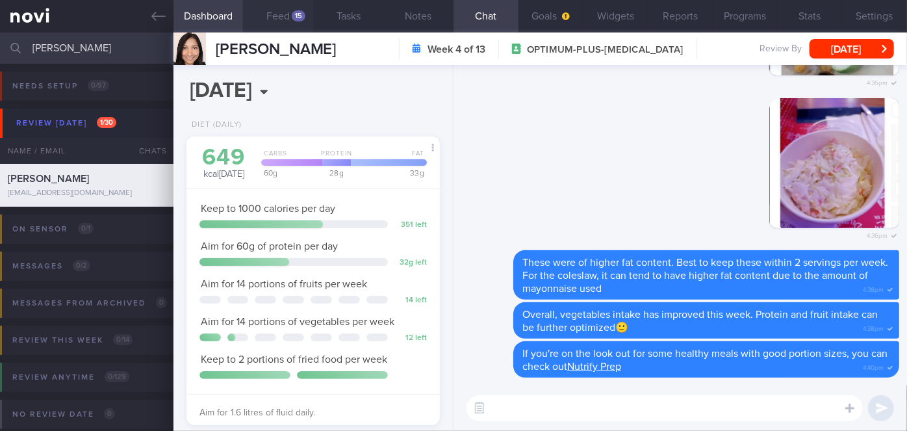
click at [291, 11] on button "Feed 15" at bounding box center [278, 16] width 70 height 32
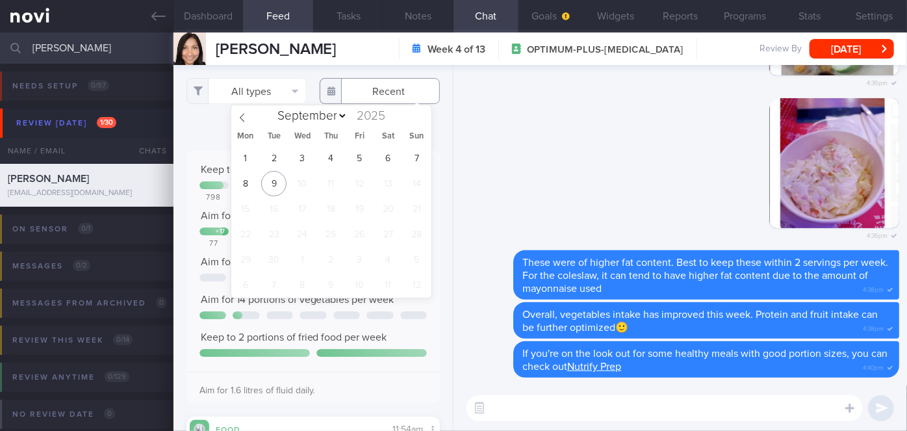
click at [350, 94] on input "text" at bounding box center [380, 91] width 120 height 26
click at [246, 155] on span "1" at bounding box center [245, 158] width 25 height 25
type input "[DATE]"
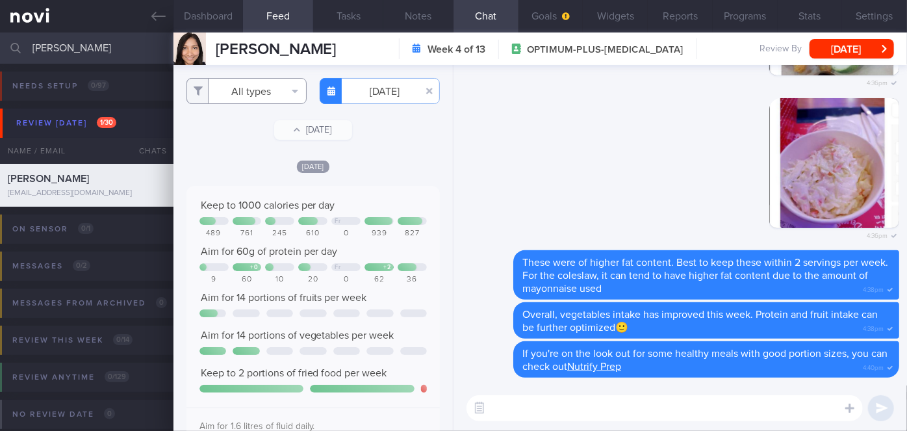
click at [244, 90] on button "All types" at bounding box center [246, 91] width 120 height 26
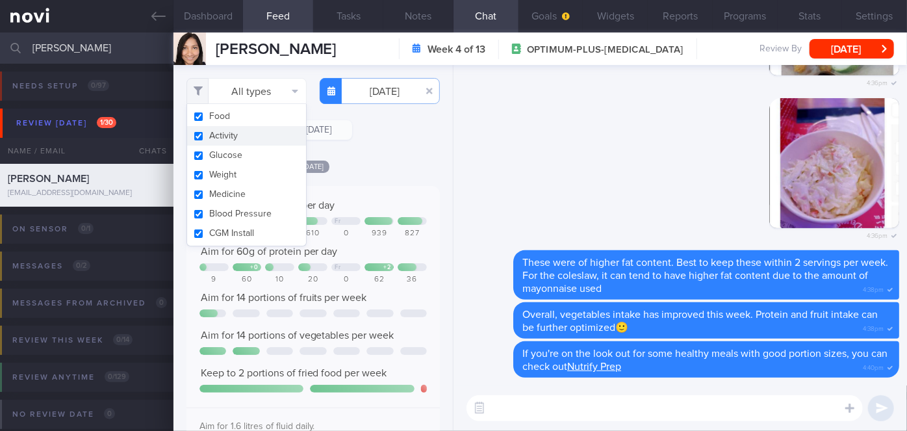
click at [235, 133] on button "Activity" at bounding box center [246, 135] width 119 height 19
checkbox input "false"
click at [383, 154] on div "Filtering type... Food Activity Glucose Weight Medicine Blood Pressure [MEDICAL…" at bounding box center [312, 248] width 279 height 366
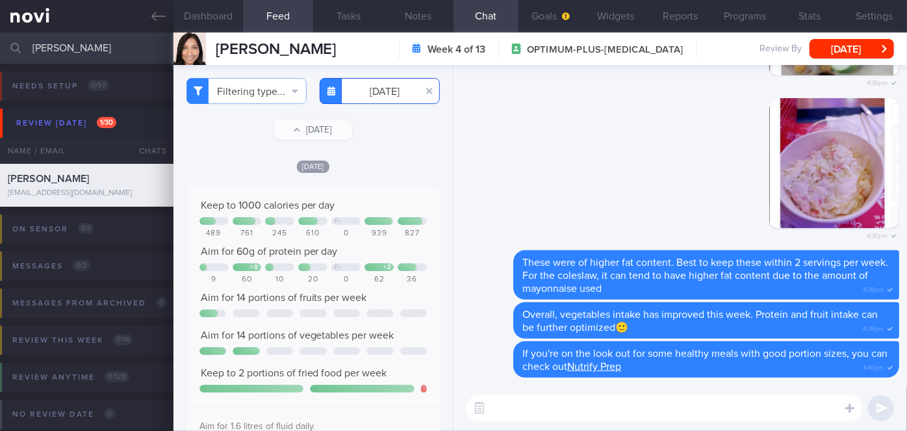
click at [386, 84] on input "[DATE]" at bounding box center [380, 91] width 120 height 26
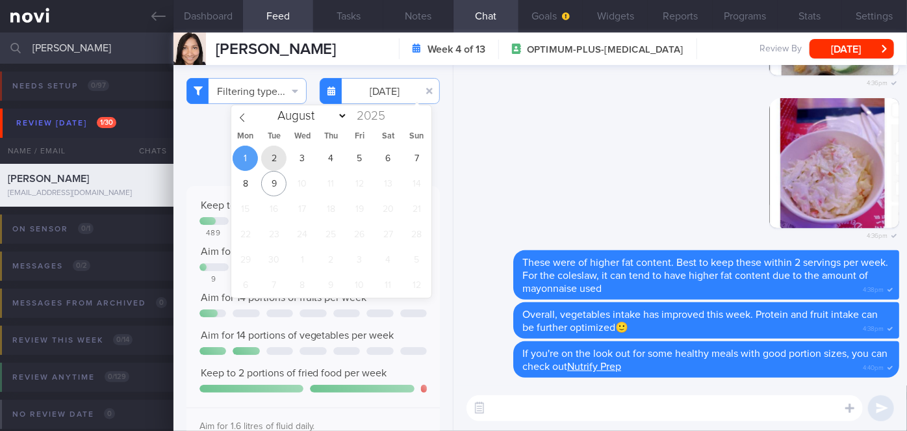
click at [274, 155] on span "2" at bounding box center [273, 158] width 25 height 25
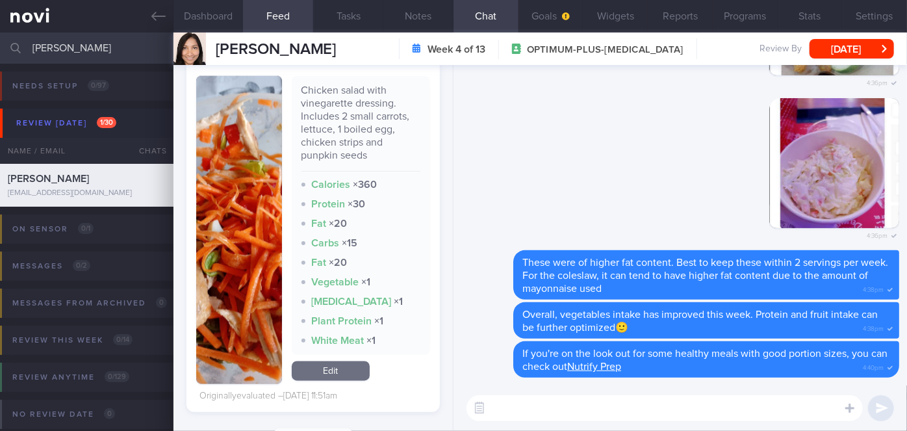
click at [261, 231] on button "button" at bounding box center [239, 230] width 86 height 308
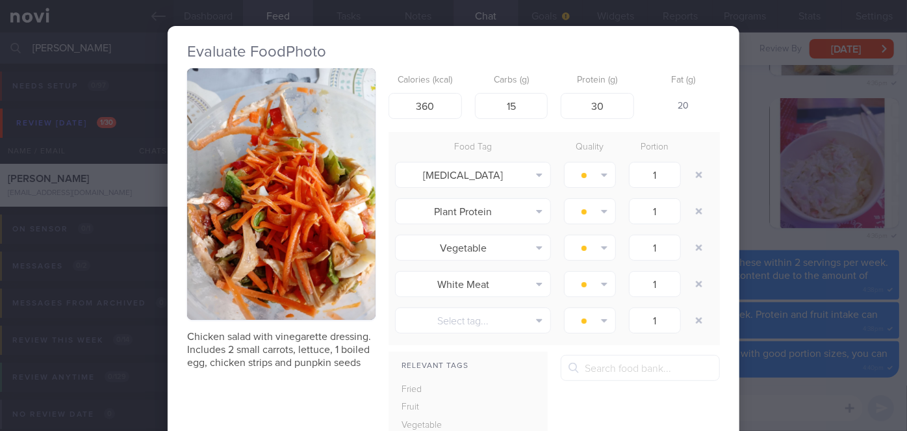
click at [747, 225] on div "Evaluate Food Photo Chicken salad with vinegarette dressing. Includes 2 small c…" at bounding box center [453, 215] width 907 height 431
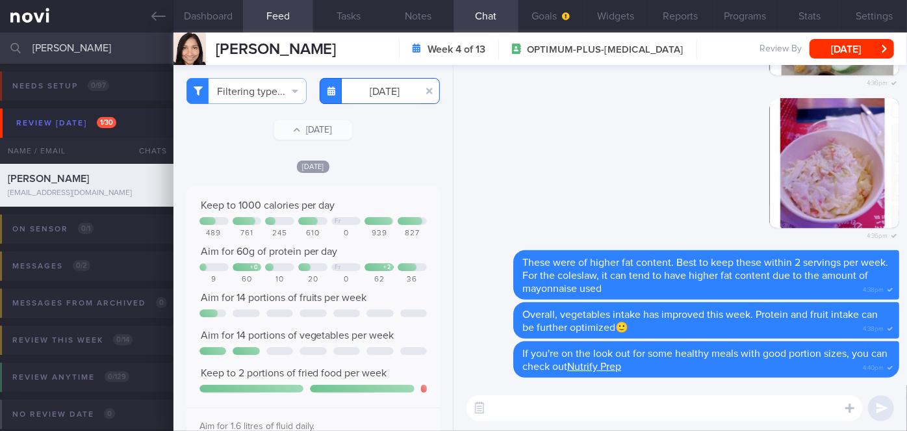
click at [378, 88] on input "[DATE]" at bounding box center [380, 91] width 120 height 26
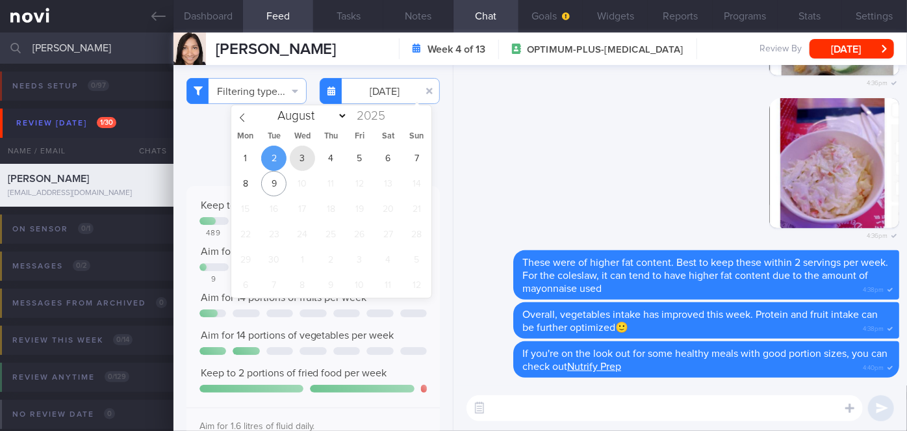
click at [307, 161] on span "3" at bounding box center [302, 158] width 25 height 25
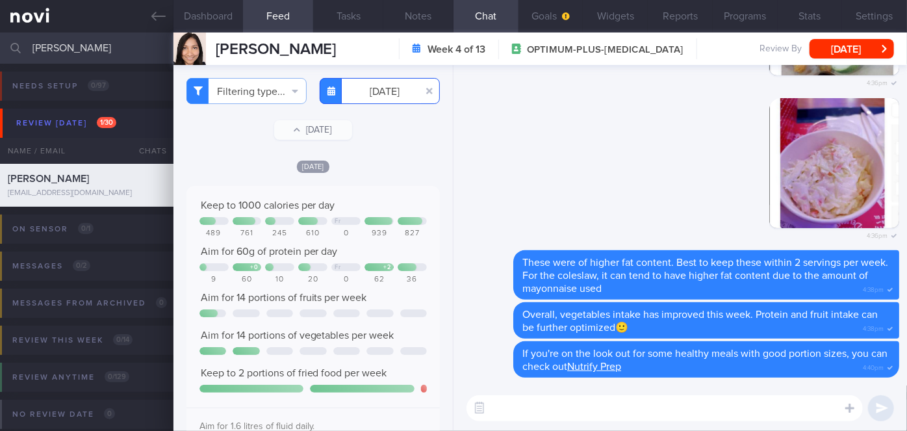
click at [382, 96] on input "[DATE]" at bounding box center [380, 91] width 120 height 26
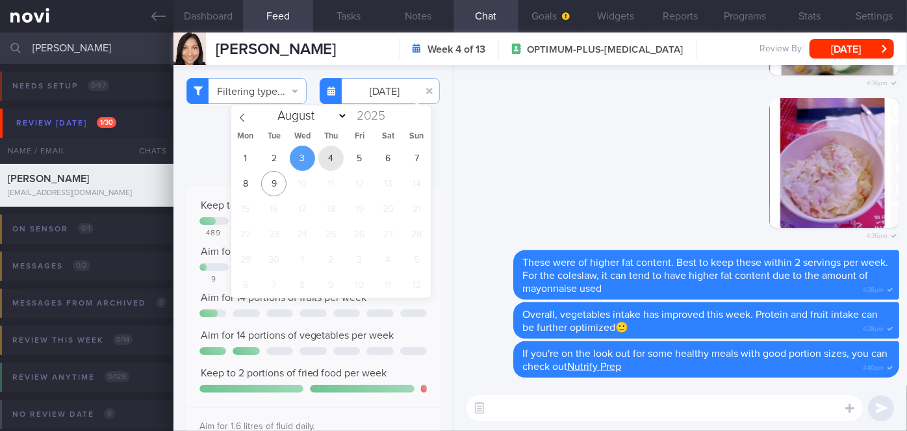
click at [334, 157] on span "4" at bounding box center [330, 158] width 25 height 25
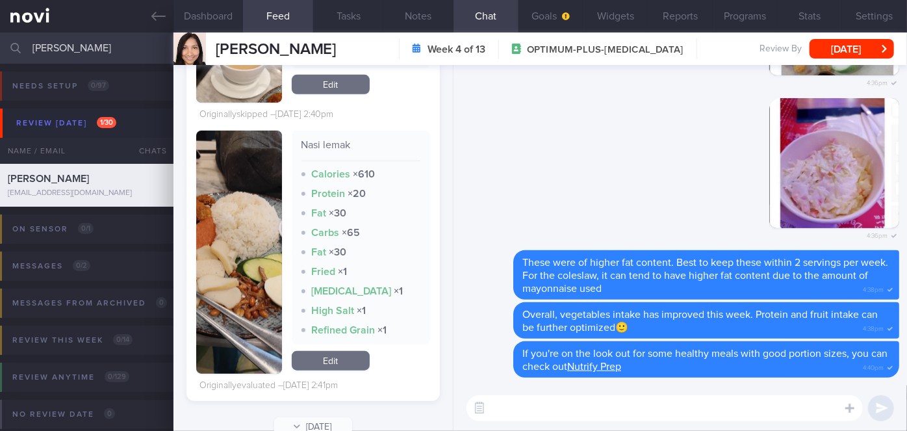
click at [275, 183] on img "button" at bounding box center [239, 252] width 86 height 243
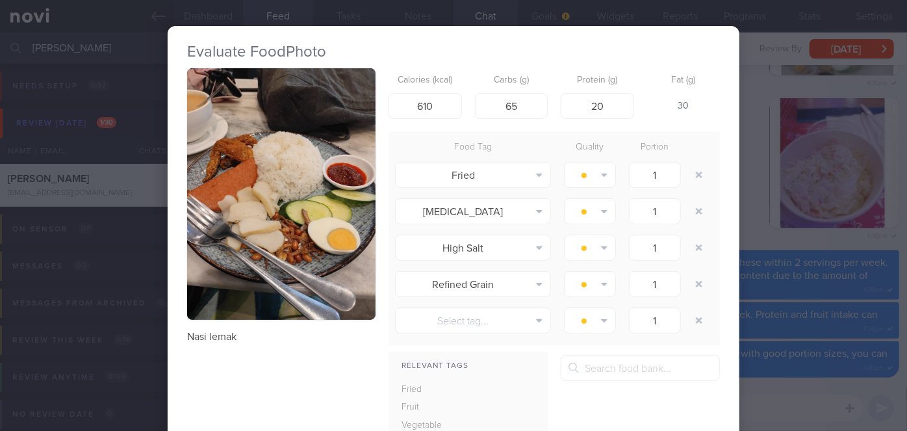
click at [760, 231] on div "Evaluate Food Photo Nasi lemak Calories (kcal) 610 Carbs (g) 65 Protein (g) 20 …" at bounding box center [453, 215] width 907 height 431
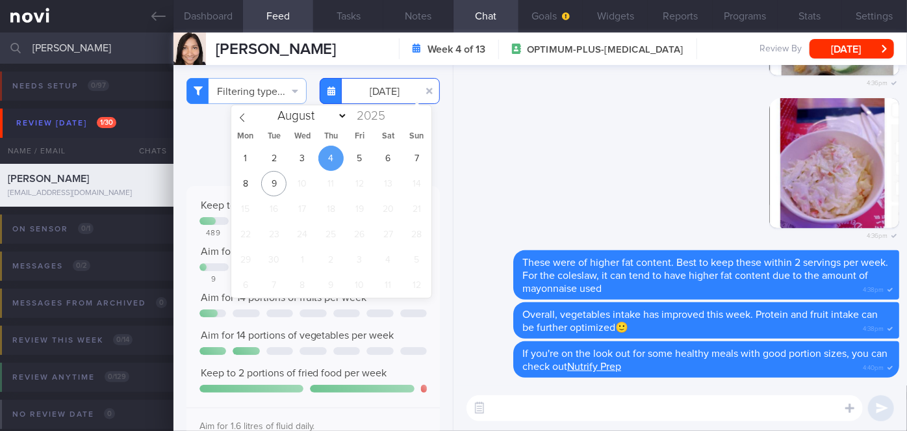
click at [381, 94] on input "[DATE]" at bounding box center [380, 91] width 120 height 26
click at [359, 159] on span "5" at bounding box center [359, 158] width 25 height 25
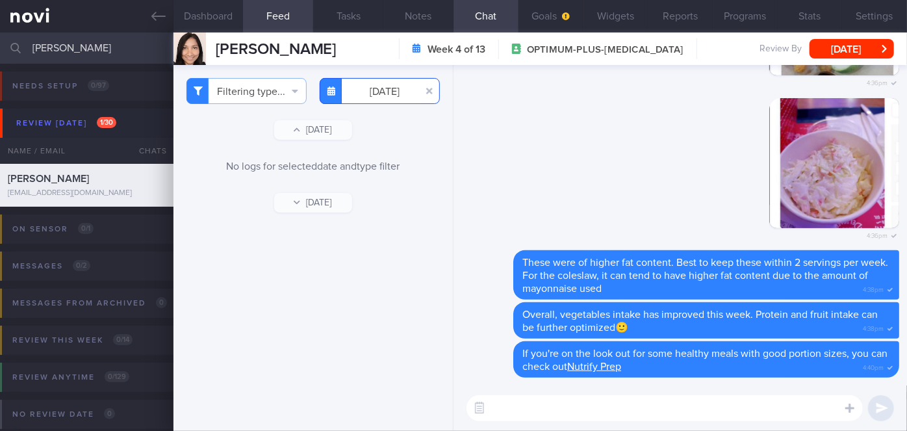
click at [382, 90] on input "[DATE]" at bounding box center [380, 91] width 120 height 26
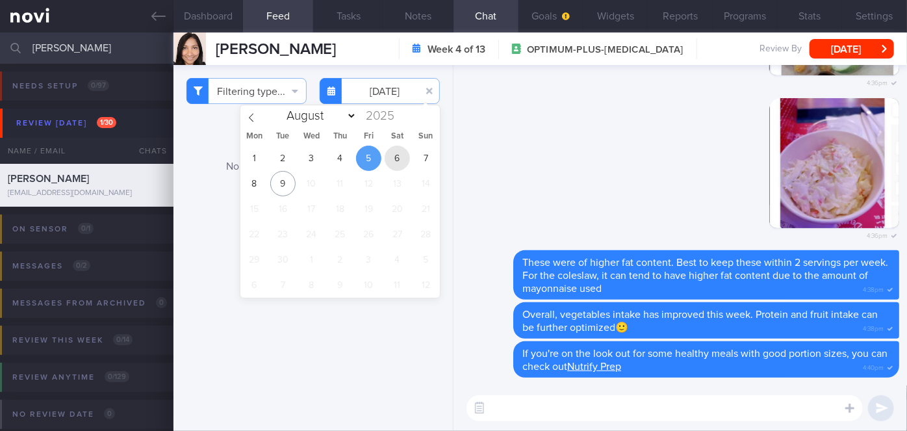
click at [395, 154] on span "6" at bounding box center [397, 158] width 25 height 25
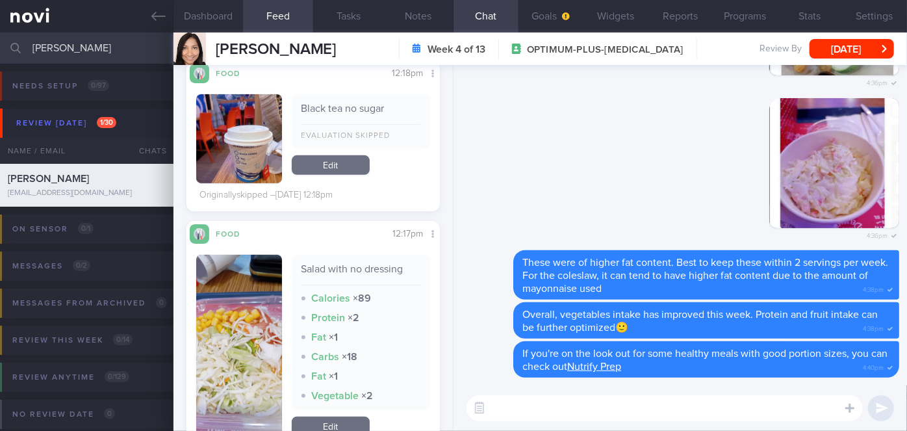
scroll to position [532, 0]
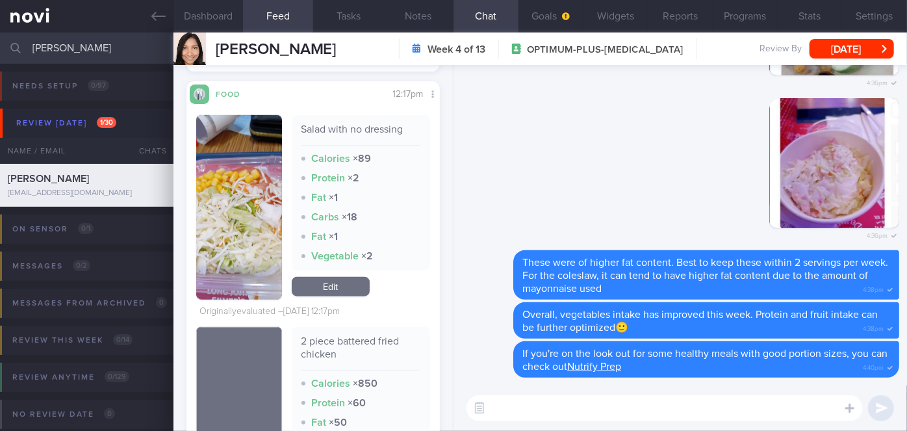
click at [263, 185] on button "button" at bounding box center [239, 207] width 86 height 185
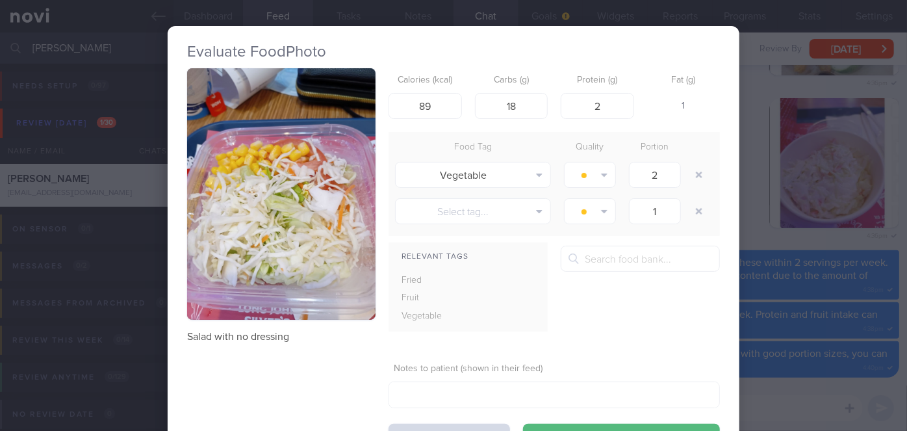
click at [263, 185] on button "button" at bounding box center [281, 193] width 188 height 251
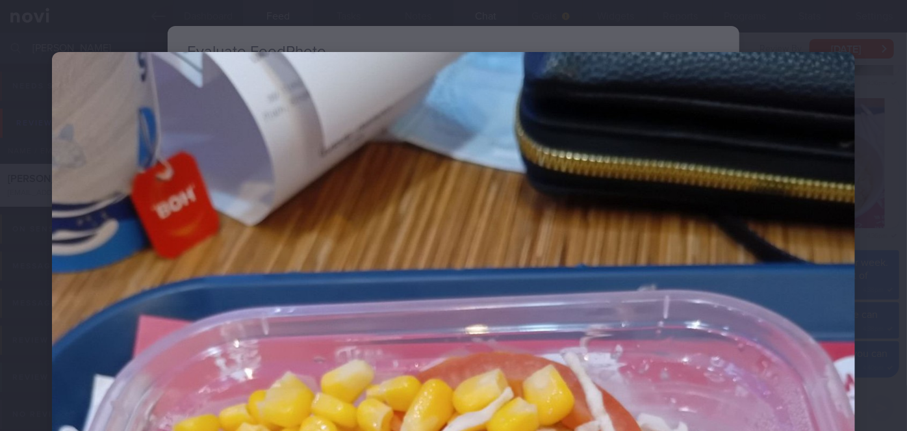
scroll to position [295, 0]
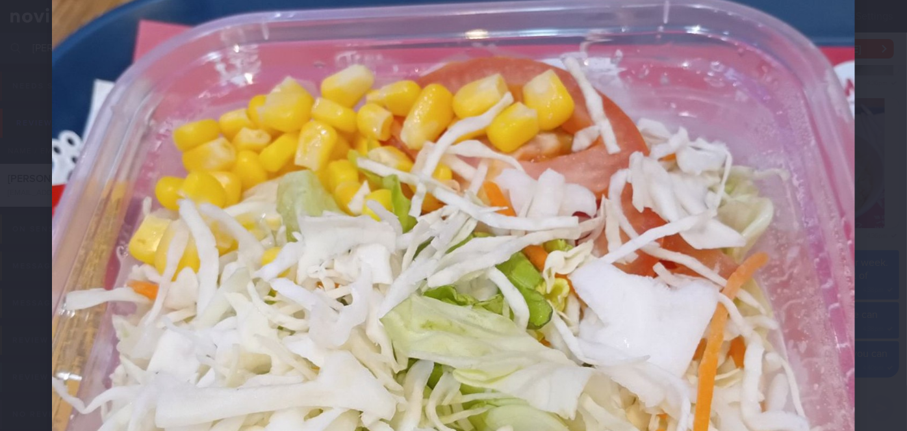
click at [864, 196] on div at bounding box center [453, 292] width 907 height 1175
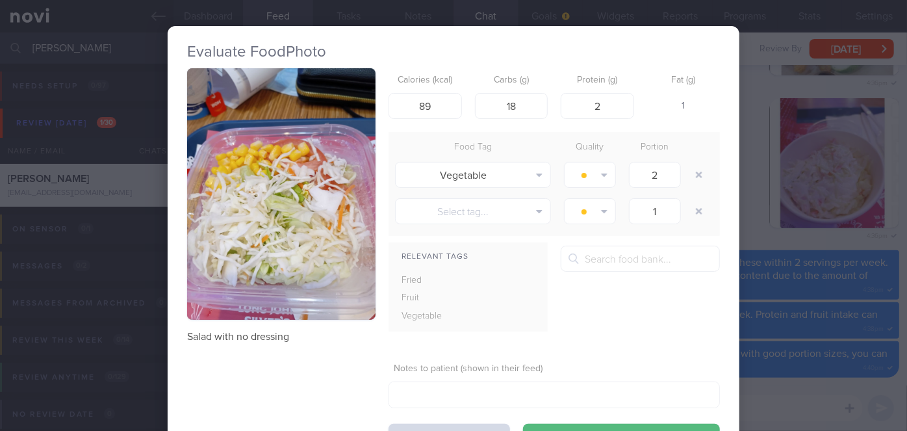
click at [762, 224] on div "Evaluate Food Photo Salad with no dressing Calories (kcal) 89 Carbs (g) 18 Prot…" at bounding box center [453, 215] width 907 height 431
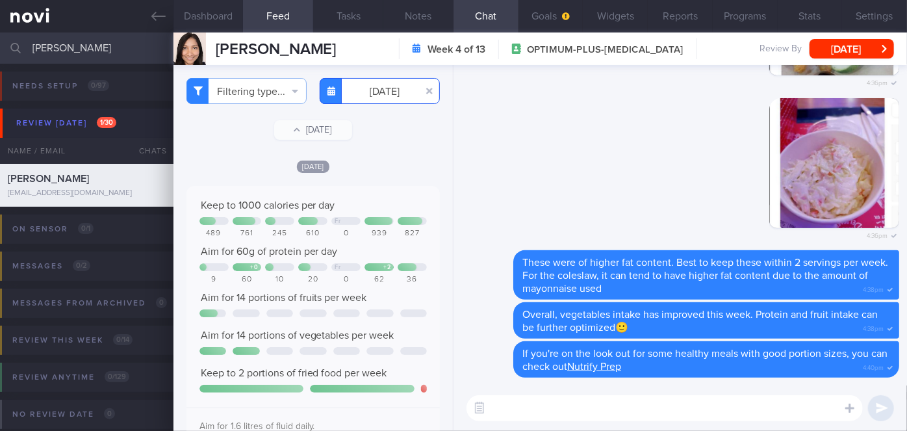
click at [375, 92] on input "[DATE]" at bounding box center [380, 91] width 120 height 26
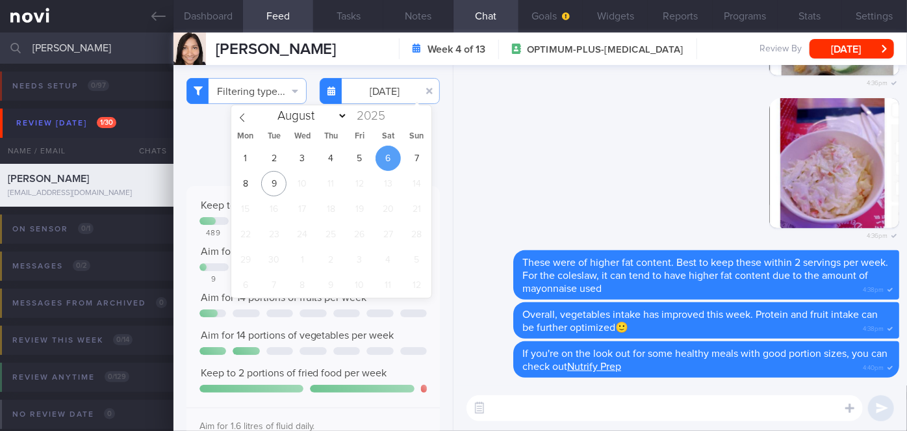
click at [430, 158] on div "1 2 3 4 5 6 7 8 9 10 11 12 13 14 15 16 17 18 19 20 21 22 23 24 25 26 27 28 29 3…" at bounding box center [331, 222] width 200 height 152
click at [419, 155] on span "7" at bounding box center [416, 158] width 25 height 25
type input "[DATE]"
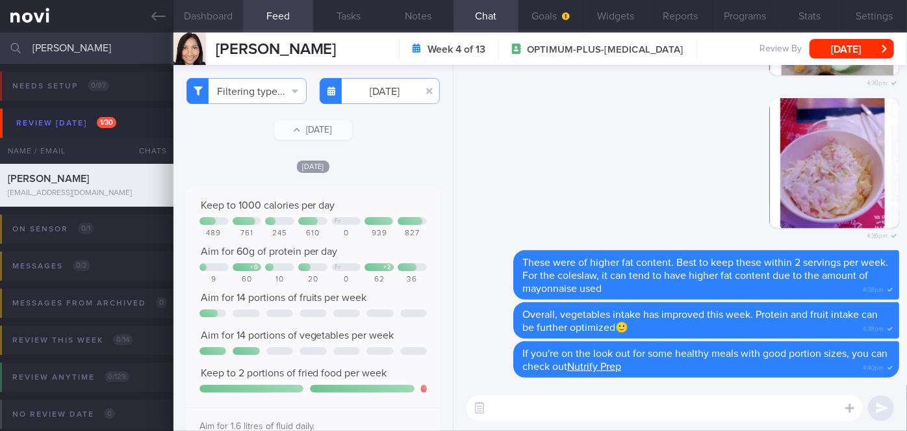
click at [219, 9] on button "Dashboard" at bounding box center [208, 16] width 70 height 32
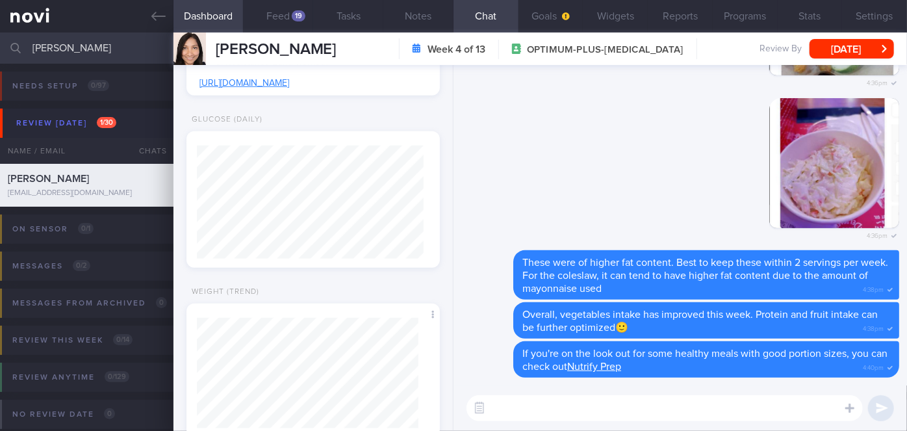
scroll to position [684, 0]
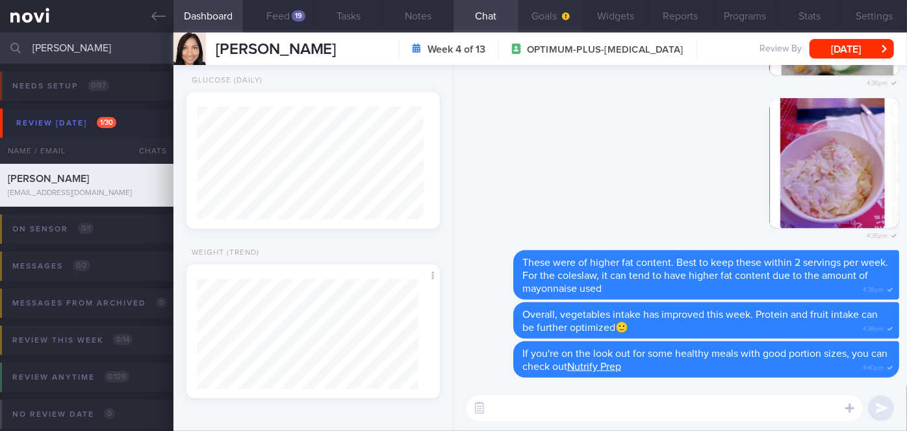
click at [568, 14] on icon "button" at bounding box center [566, 16] width 8 height 8
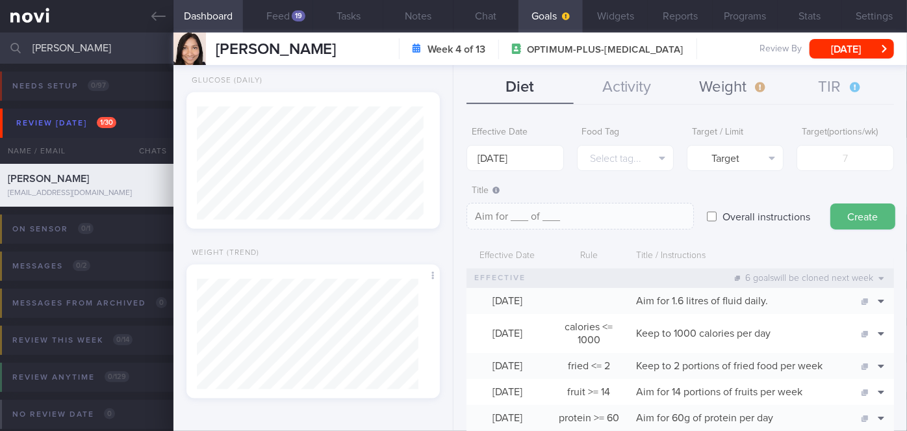
click at [705, 82] on button "Weight" at bounding box center [733, 87] width 107 height 32
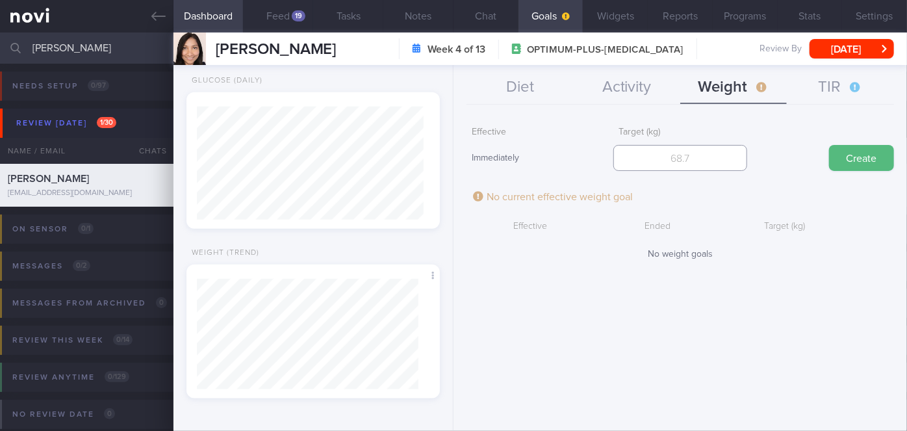
click at [653, 166] on input "number" at bounding box center [680, 158] width 134 height 26
type input "49.7"
click at [859, 162] on button "Create" at bounding box center [861, 158] width 65 height 26
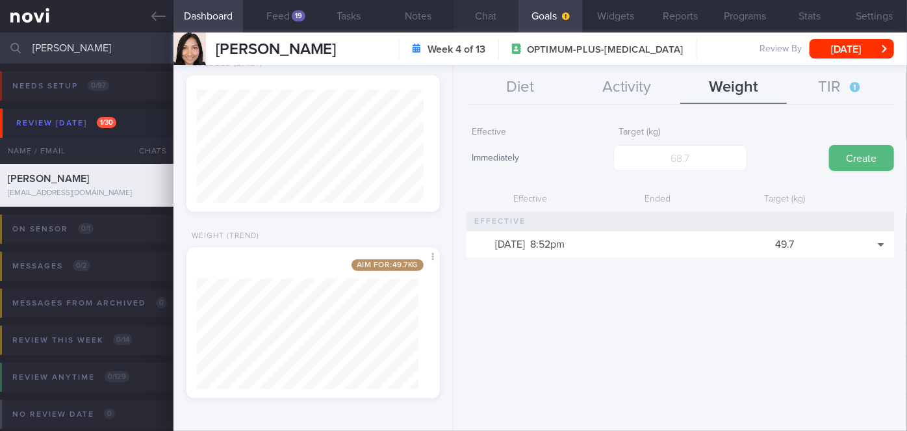
click at [484, 9] on button "Chat" at bounding box center [486, 16] width 65 height 32
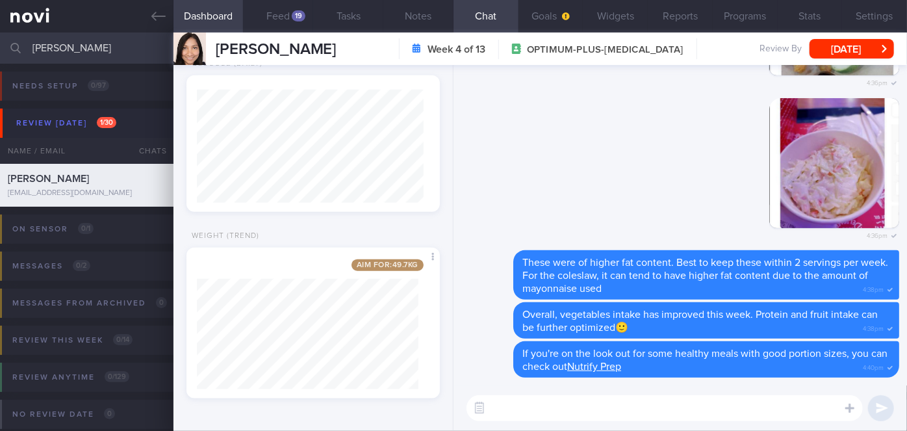
click at [591, 415] on textarea at bounding box center [665, 408] width 396 height 26
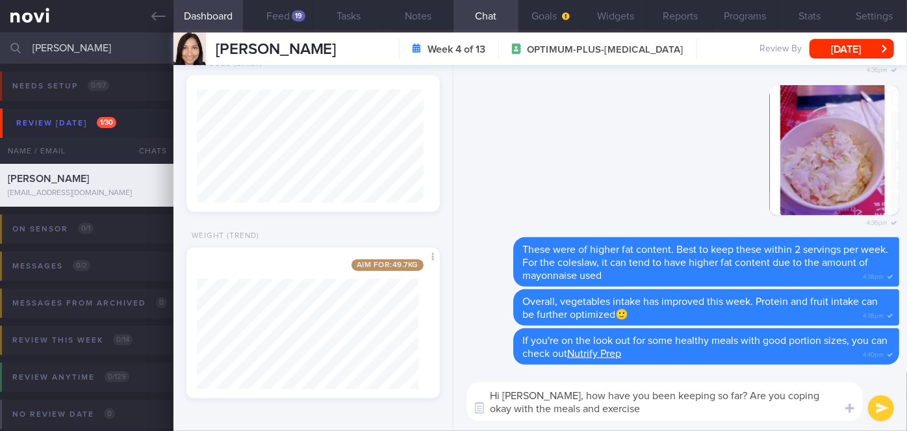
type textarea "Hi [PERSON_NAME], how have you been keeping so far? Are you coping okay with th…"
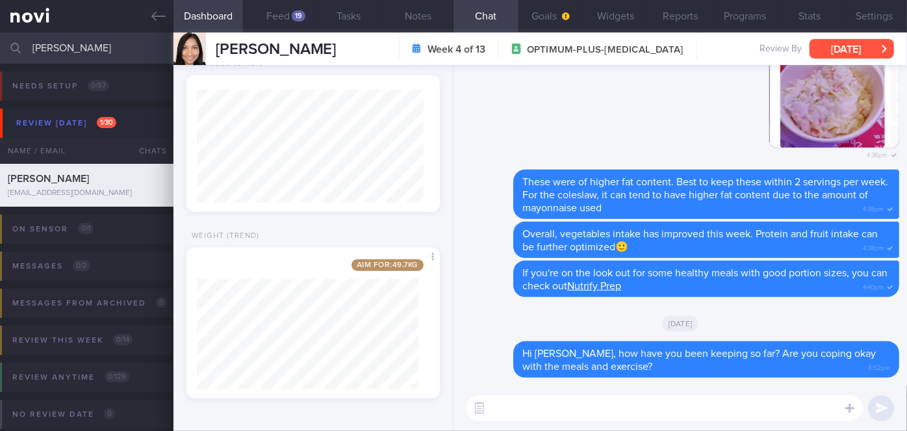
click at [840, 42] on button "[DATE]" at bounding box center [852, 48] width 84 height 19
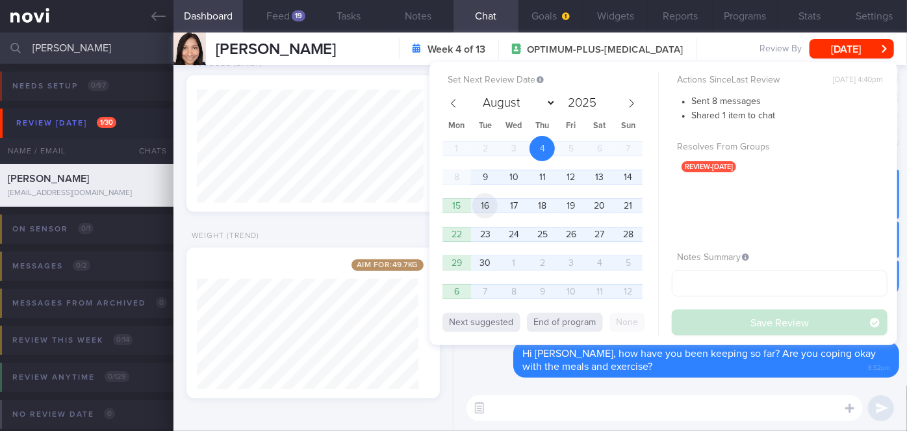
click at [481, 201] on span "16" at bounding box center [484, 205] width 25 height 25
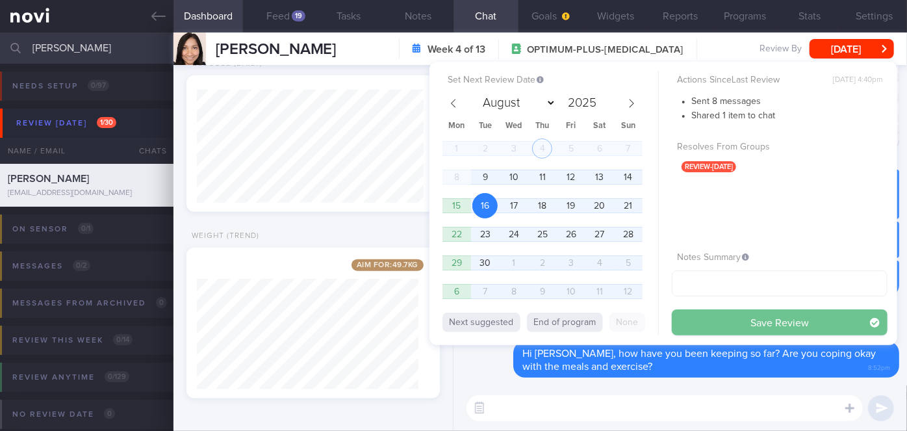
click at [696, 320] on button "Save Review" at bounding box center [780, 322] width 216 height 26
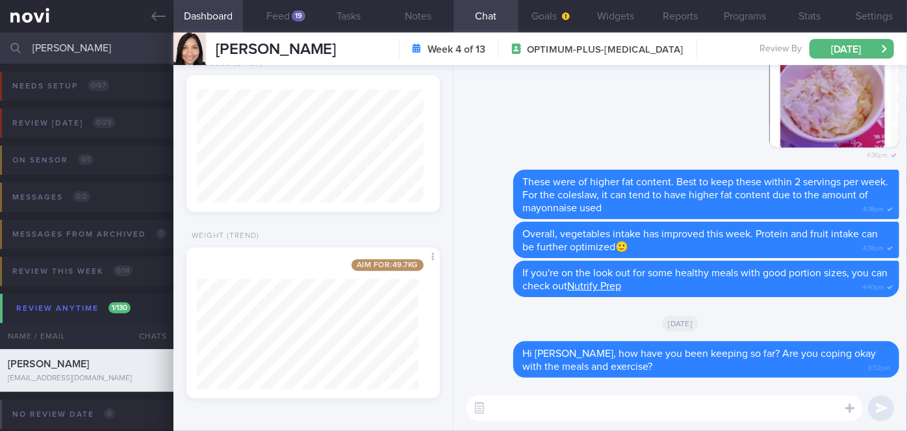
click at [104, 53] on input "[PERSON_NAME]" at bounding box center [453, 47] width 907 height 31
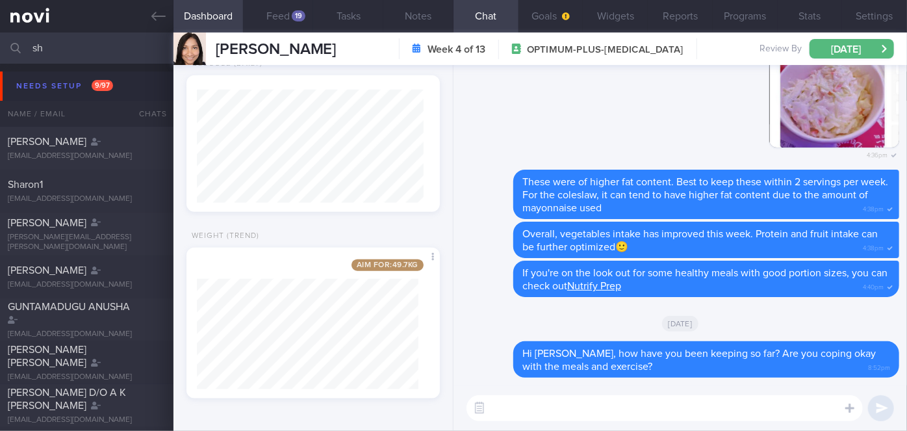
type input "s"
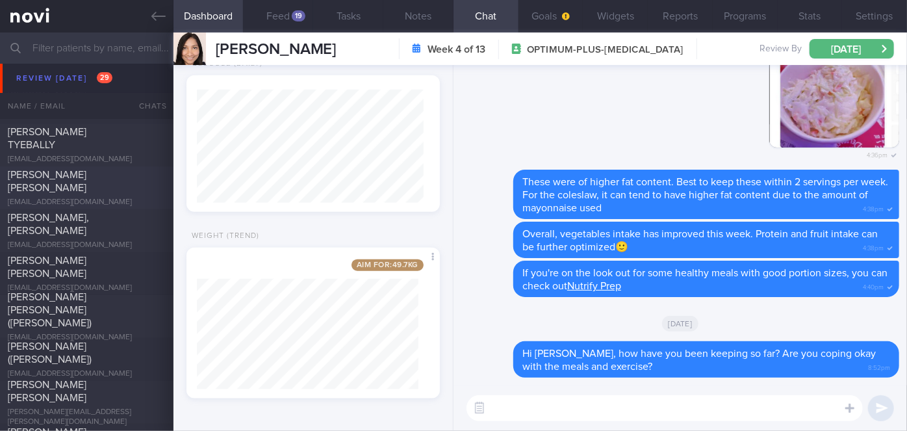
scroll to position [4430, 0]
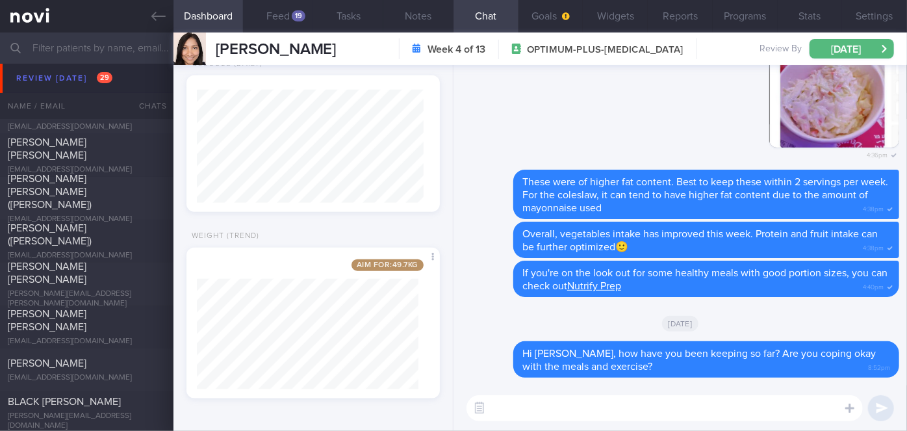
click at [610, 407] on textarea at bounding box center [665, 408] width 396 height 26
paste textarea "I also wanted to let you know that I will be away on leave from [DATE]-[DATE] M…"
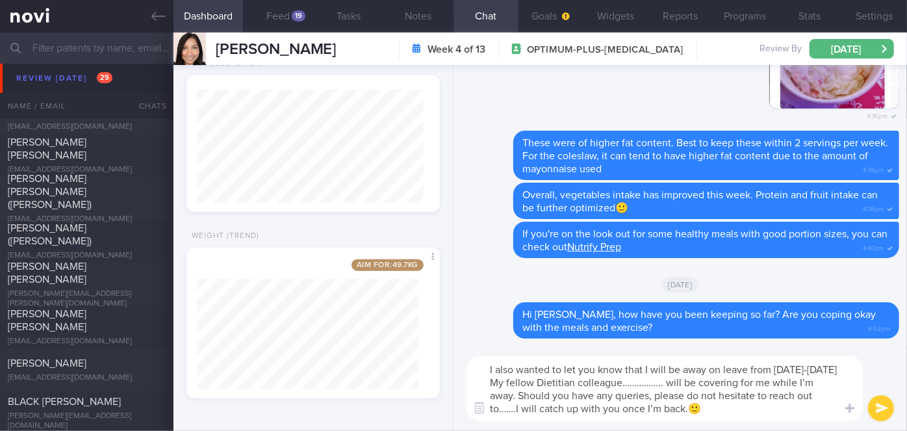
scroll to position [0, 0]
drag, startPoint x: 713, startPoint y: 381, endPoint x: 684, endPoint y: 381, distance: 29.2
click at [684, 381] on textarea "I also wanted to let you know that I will be away on leave from [DATE]-[DATE] M…" at bounding box center [665, 388] width 396 height 65
click at [531, 408] on textarea "I also wanted to let you know that I will be away on leave from [DATE]-[DATE] M…" at bounding box center [665, 388] width 396 height 65
type textarea "I also wanted to let you know that I will be away on leave from [DATE]-[DATE] M…"
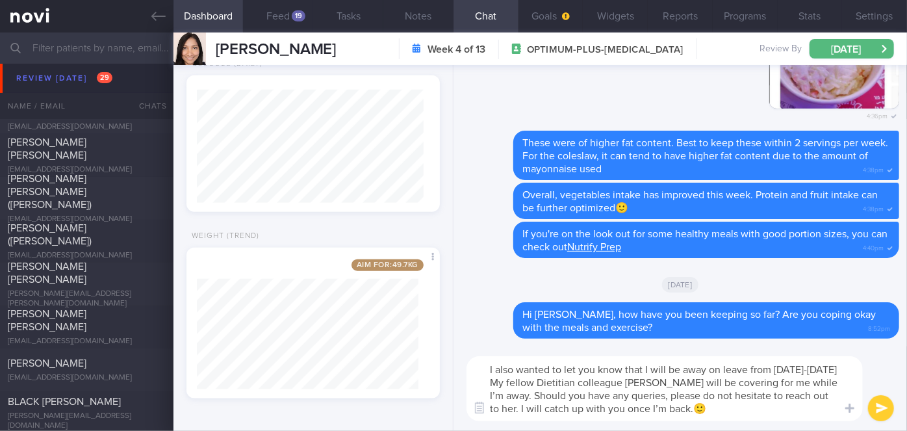
click at [885, 411] on button "submit" at bounding box center [881, 408] width 26 height 26
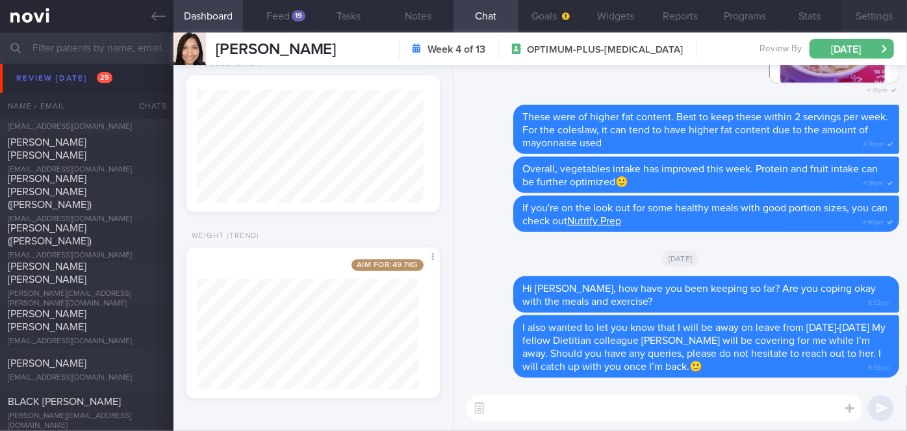
click at [868, 14] on button "Settings" at bounding box center [874, 16] width 65 height 32
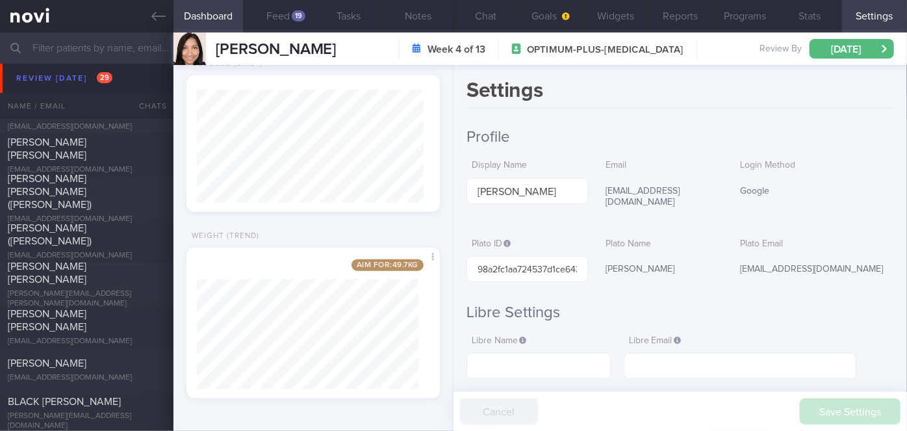
scroll to position [295, 0]
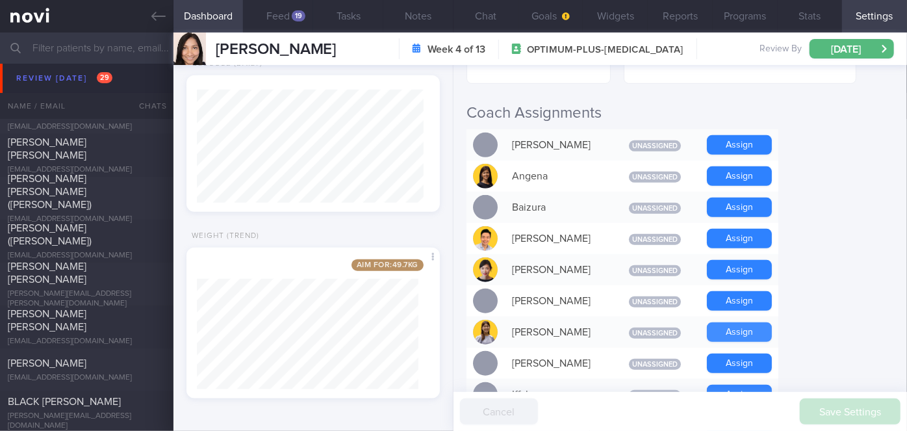
click at [741, 322] on button "Assign" at bounding box center [739, 331] width 65 height 19
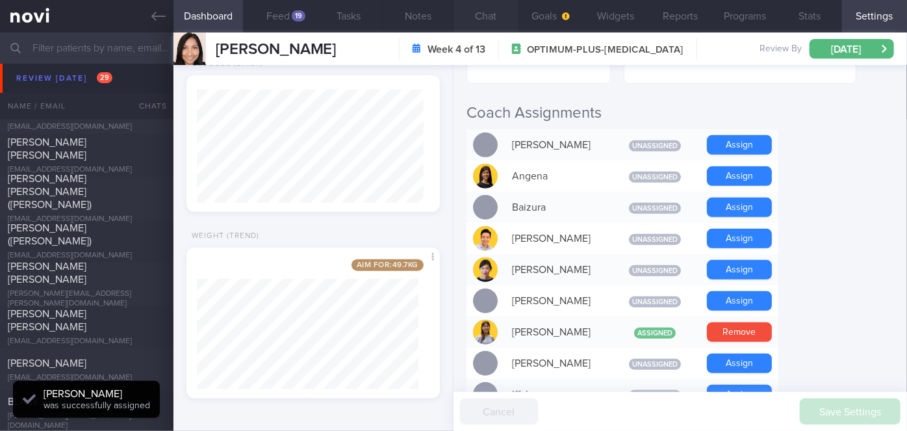
scroll to position [113, 227]
click at [494, 18] on button "Chat" at bounding box center [486, 16] width 65 height 32
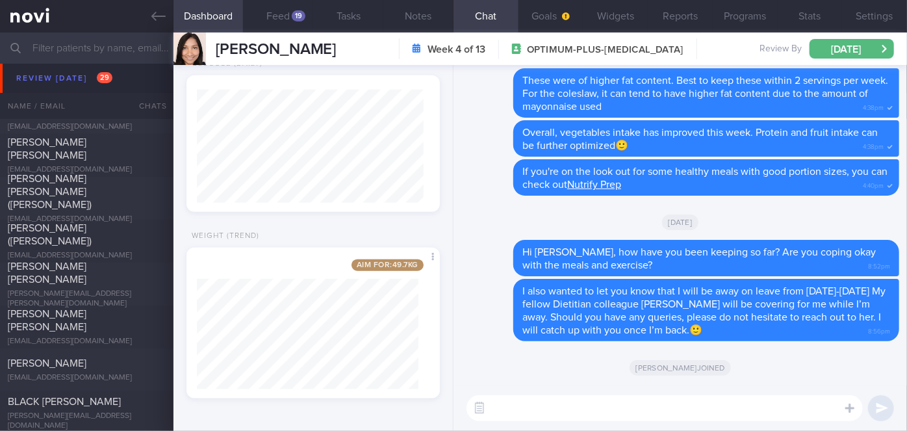
click at [48, 40] on input "text" at bounding box center [453, 47] width 907 height 31
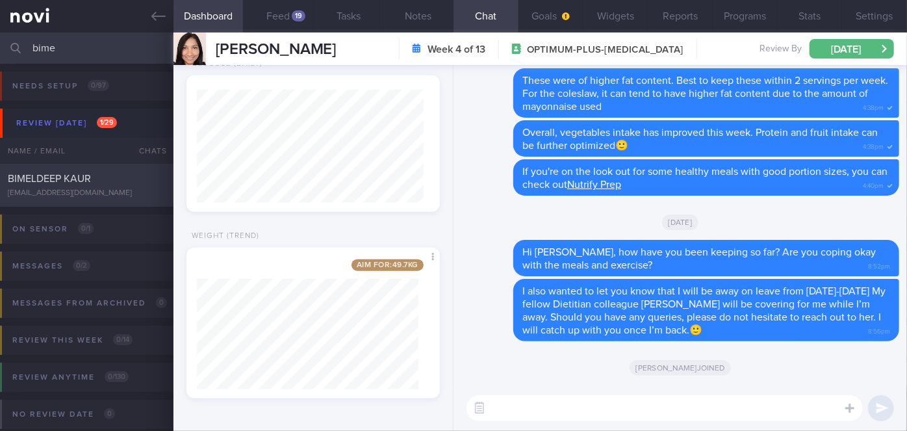
type input "bime"
click at [125, 186] on div "BIMELDEEP KAUR [EMAIL_ADDRESS][DOMAIN_NAME]" at bounding box center [86, 185] width 173 height 26
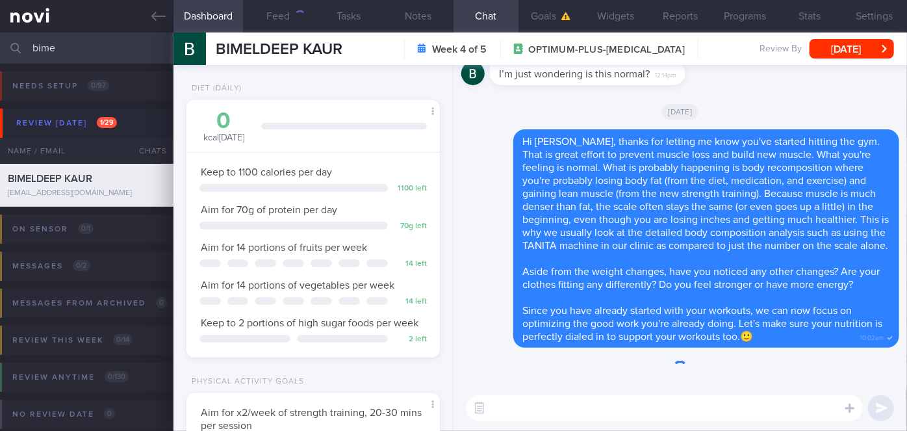
scroll to position [129, 222]
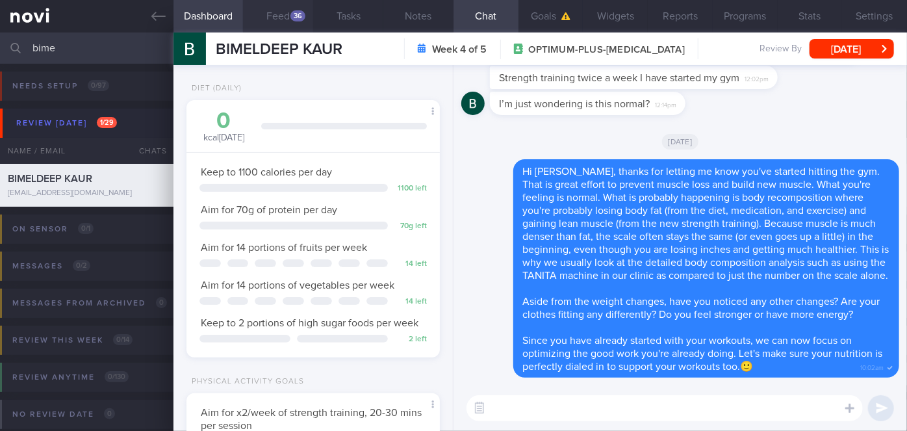
click at [274, 17] on button "Feed 36" at bounding box center [278, 16] width 70 height 32
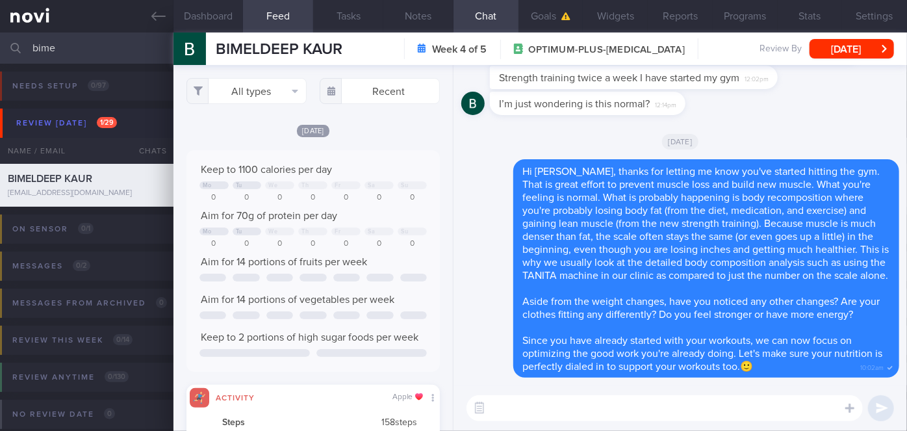
scroll to position [56, 227]
click at [556, 21] on button "Goals" at bounding box center [551, 16] width 65 height 32
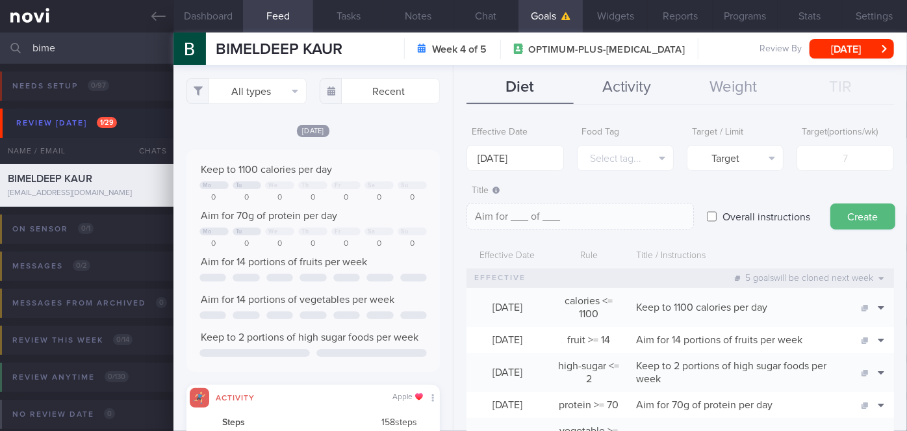
click at [637, 86] on button "Activity" at bounding box center [627, 87] width 107 height 32
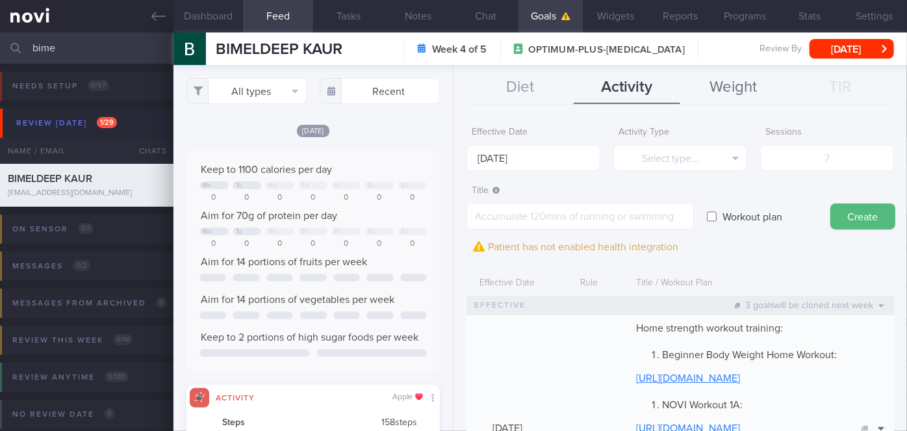
click at [732, 86] on button "Weight" at bounding box center [733, 87] width 107 height 32
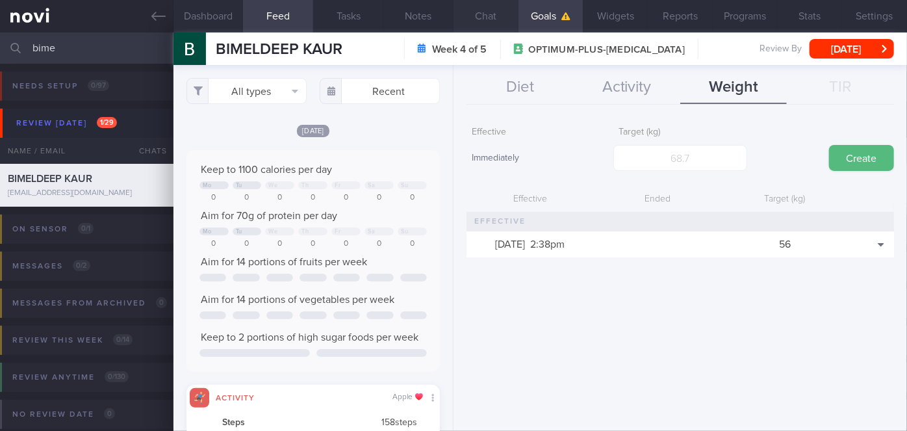
click at [496, 31] on button "Chat" at bounding box center [486, 16] width 65 height 32
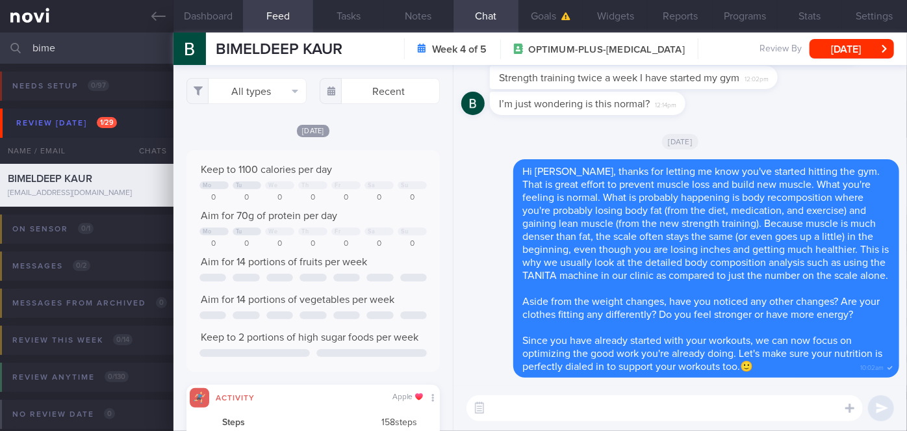
click at [572, 402] on textarea at bounding box center [665, 408] width 396 height 26
paste textarea "I also wanted to let you know that I will be away on leave from [DATE]-[DATE] M…"
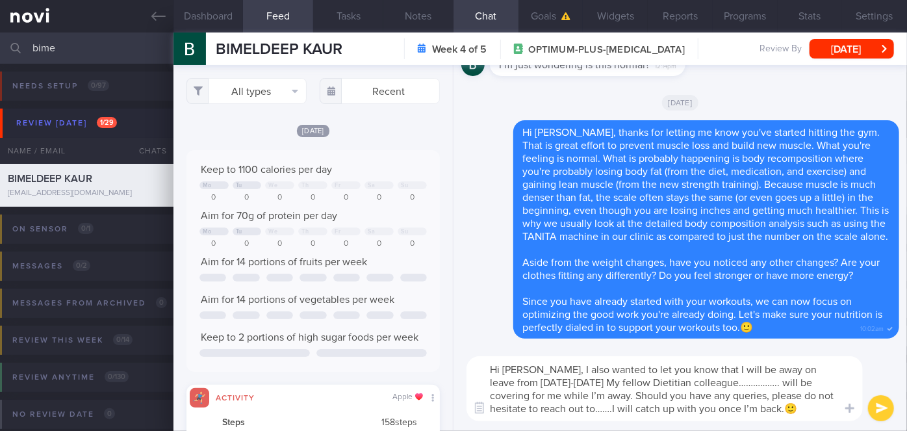
drag, startPoint x: 738, startPoint y: 381, endPoint x: 708, endPoint y: 381, distance: 29.9
click at [708, 381] on textarea "Hi [PERSON_NAME], I also wanted to let you know that I will be away on leave fr…" at bounding box center [665, 388] width 396 height 65
click at [563, 407] on textarea "Hi [PERSON_NAME], I also wanted to let you know that I will be away on leave fr…" at bounding box center [665, 388] width 396 height 65
click at [561, 366] on textarea "Hi [PERSON_NAME], I also wanted to let you know that I will be away on leave fr…" at bounding box center [665, 388] width 396 height 65
type textarea "Hi [PERSON_NAME], I wanted to let you know that I will be away on leave from [D…"
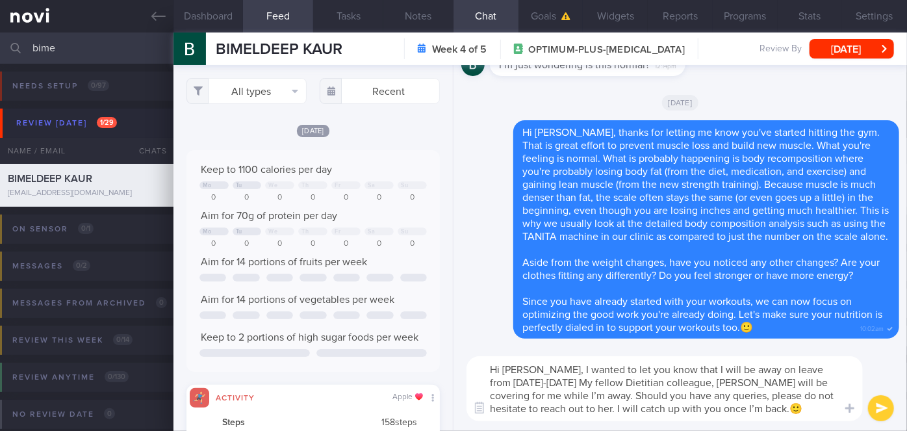
click at [875, 409] on button "submit" at bounding box center [881, 408] width 26 height 26
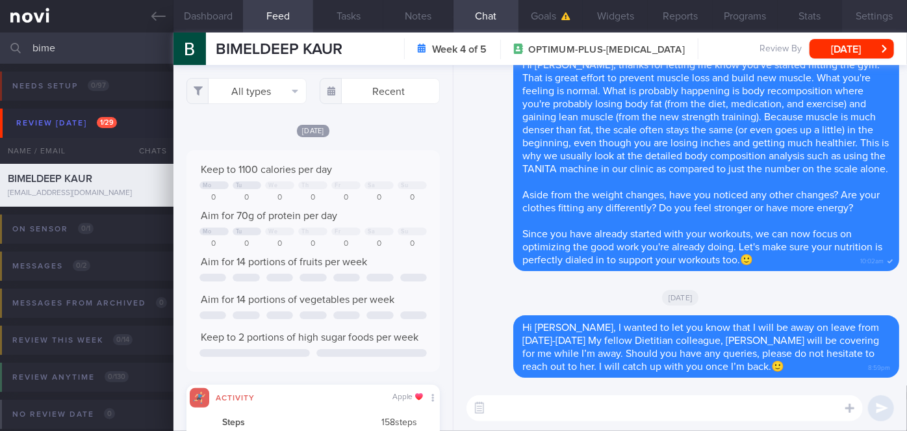
click at [867, 14] on button "Settings" at bounding box center [874, 16] width 65 height 32
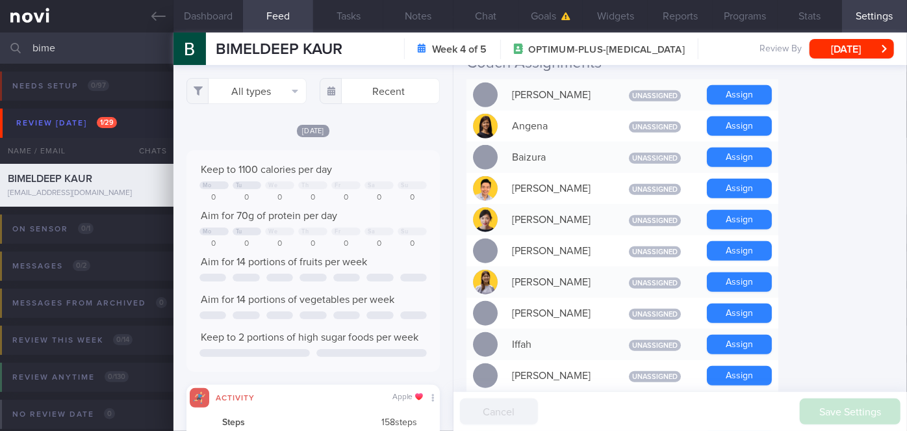
scroll to position [354, 0]
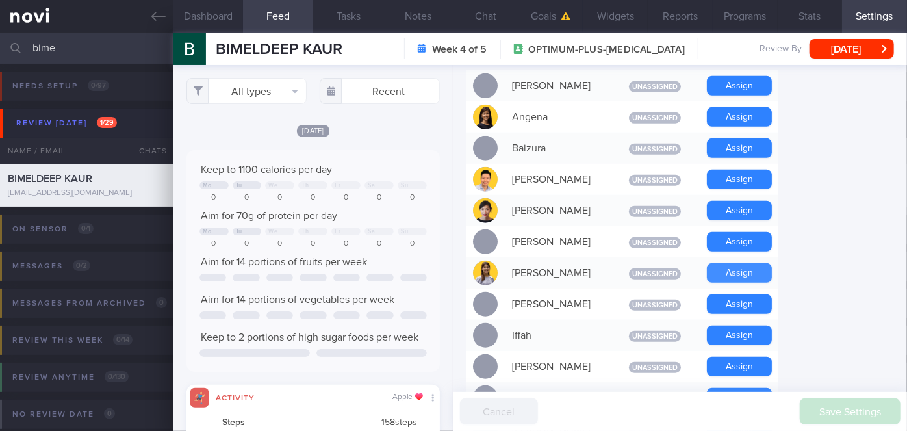
click at [745, 263] on button "Assign" at bounding box center [739, 272] width 65 height 19
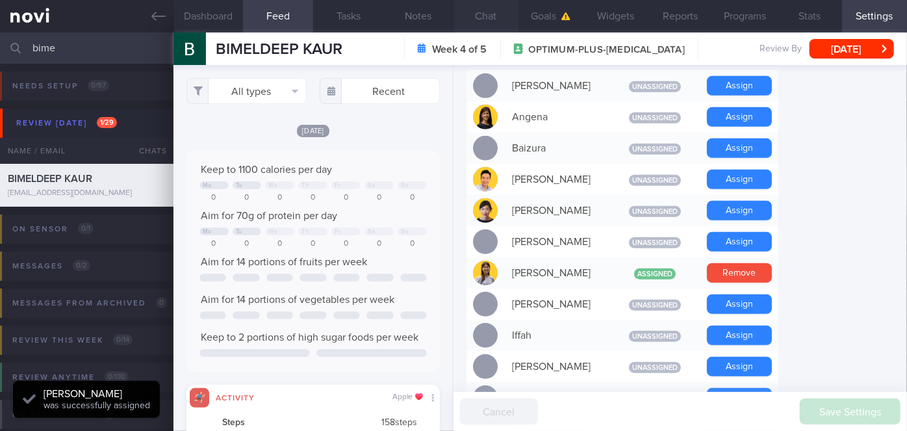
click at [486, 16] on button "Chat" at bounding box center [486, 16] width 65 height 32
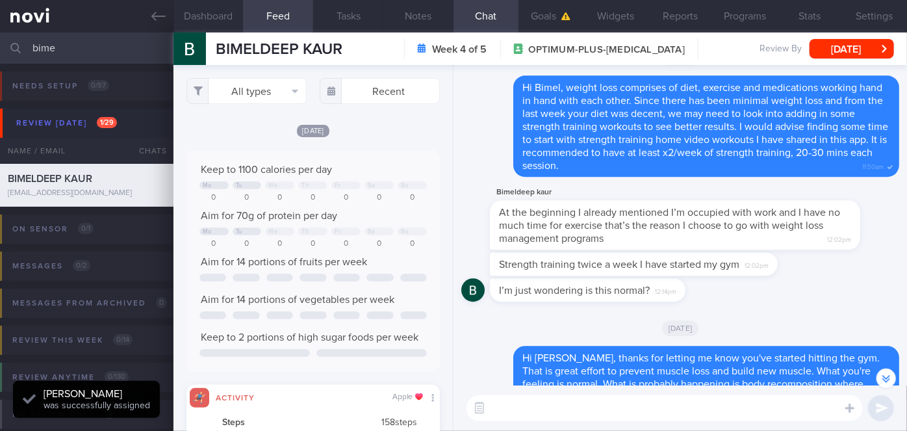
scroll to position [-471, 0]
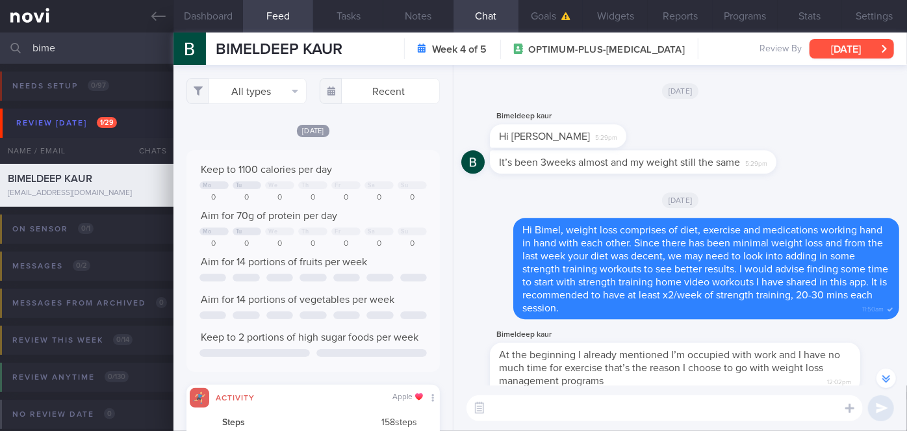
click at [856, 43] on button "[DATE]" at bounding box center [852, 48] width 84 height 19
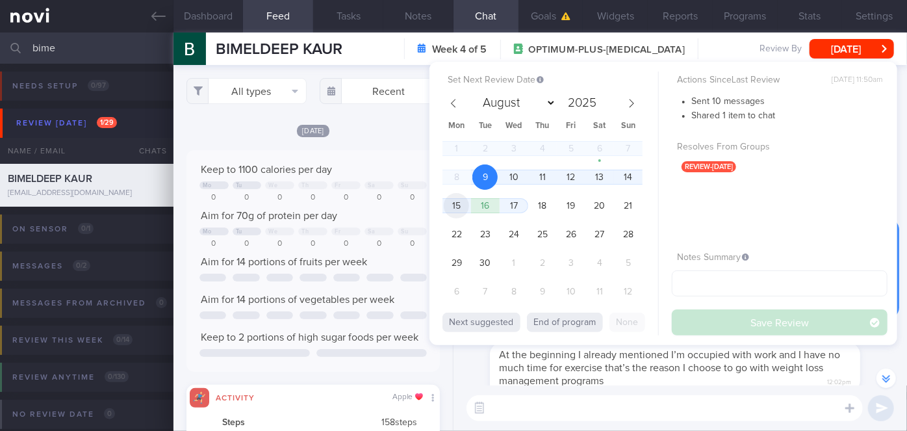
click at [455, 202] on span "15" at bounding box center [456, 205] width 25 height 25
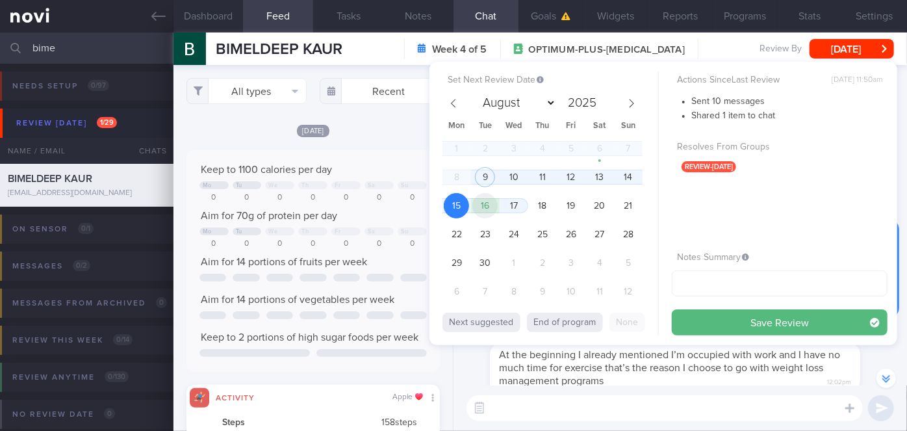
click at [485, 201] on span "16" at bounding box center [484, 205] width 25 height 25
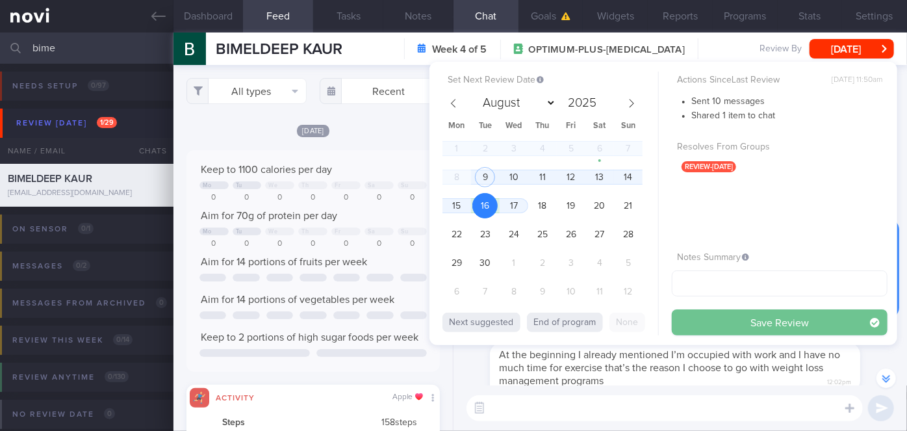
click at [737, 327] on button "Save Review" at bounding box center [780, 322] width 216 height 26
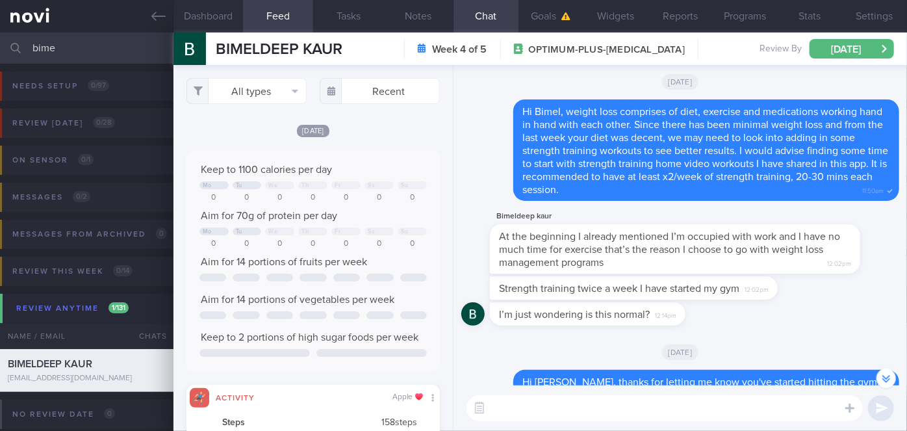
scroll to position [0, 0]
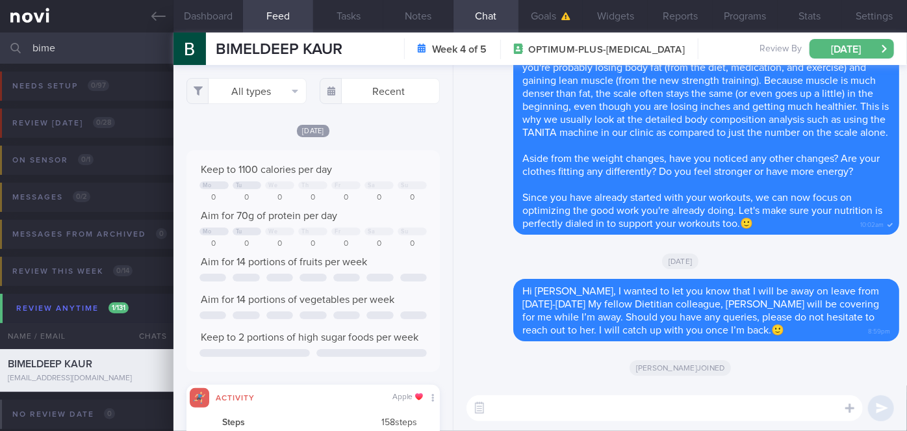
click at [79, 42] on input "bime" at bounding box center [453, 47] width 907 height 31
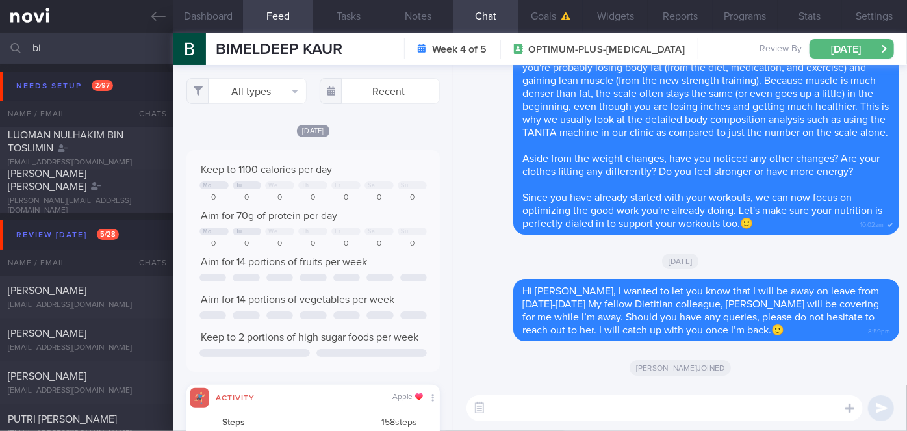
type input "b"
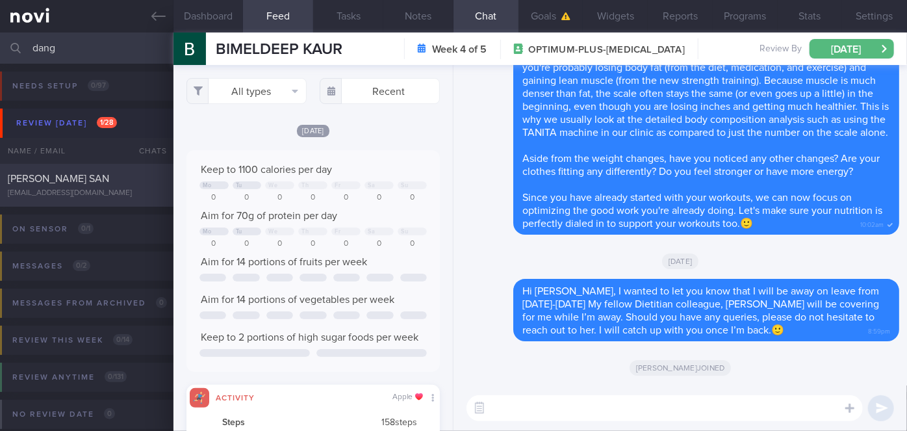
type input "dang"
click at [126, 177] on div "[PERSON_NAME] SAN" at bounding box center [85, 178] width 155 height 13
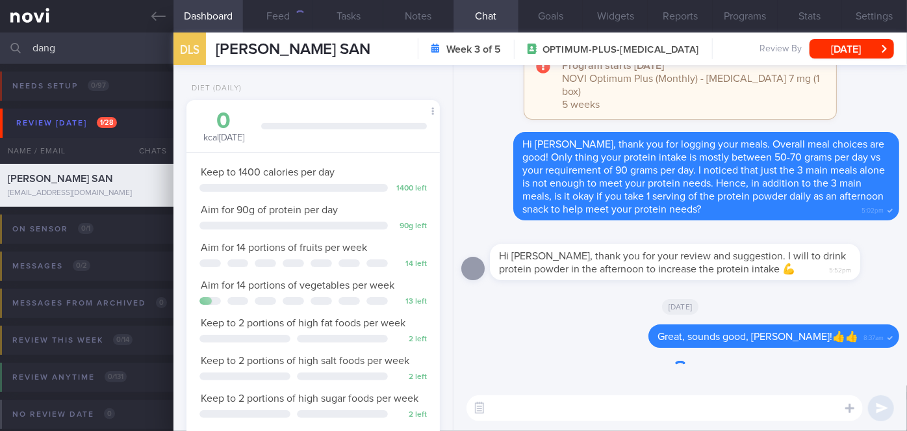
scroll to position [129, 222]
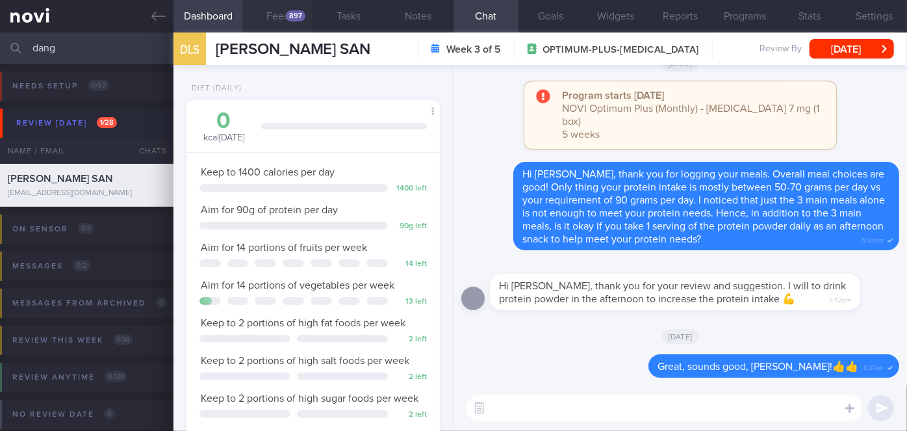
click at [293, 11] on div "897" at bounding box center [295, 15] width 19 height 11
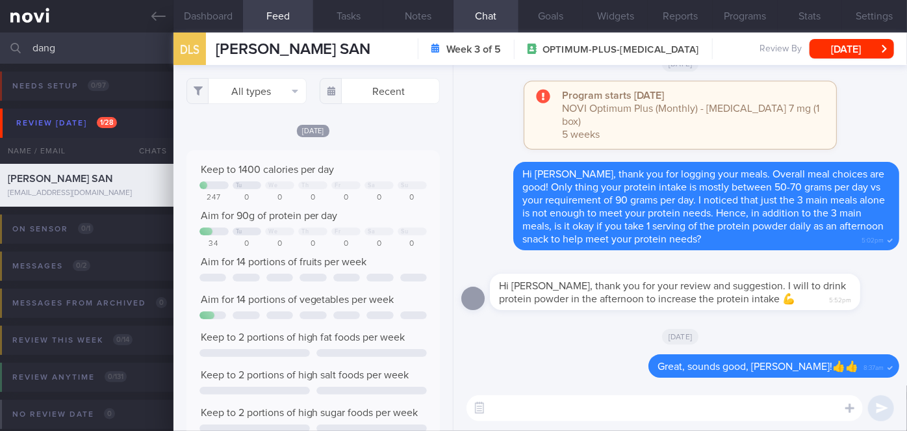
scroll to position [56, 227]
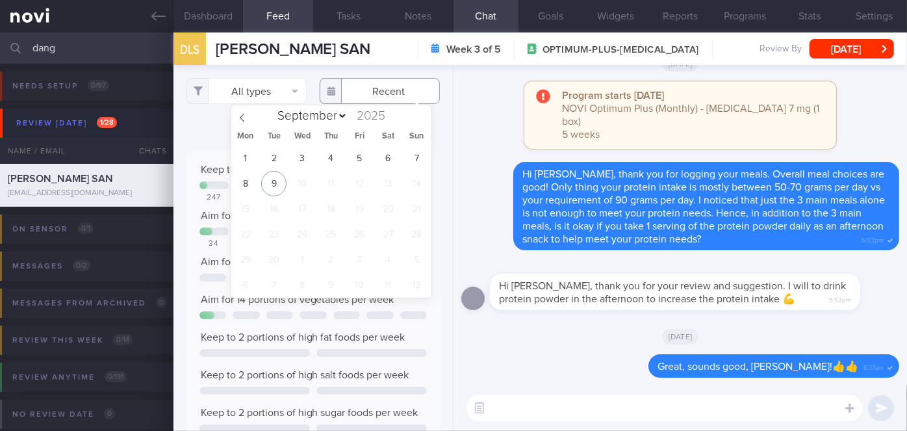
click at [369, 96] on input "text" at bounding box center [380, 91] width 120 height 26
click at [244, 149] on span "1" at bounding box center [245, 158] width 25 height 25
type input "[DATE]"
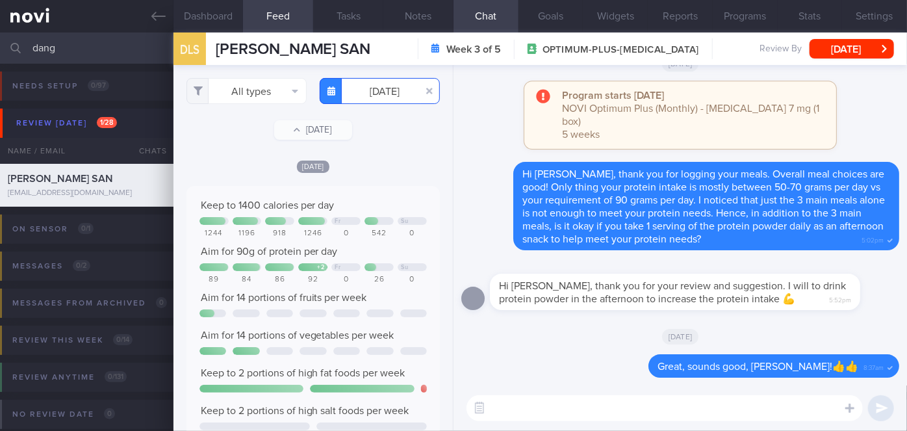
scroll to position [56, 227]
click at [233, 96] on button "All types" at bounding box center [246, 91] width 120 height 26
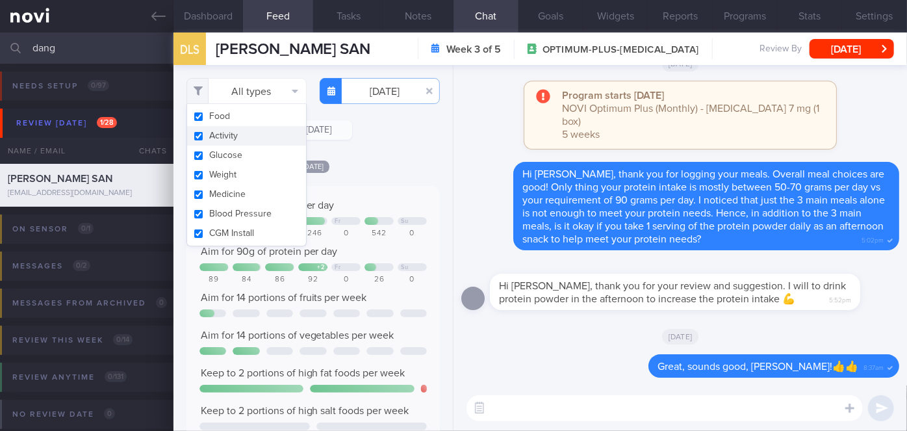
click at [223, 133] on button "Activity" at bounding box center [246, 135] width 119 height 19
checkbox input "false"
click at [363, 148] on div "Filtering type... Food Activity Glucose Weight Medicine Blood Pressure [MEDICAL…" at bounding box center [312, 248] width 279 height 366
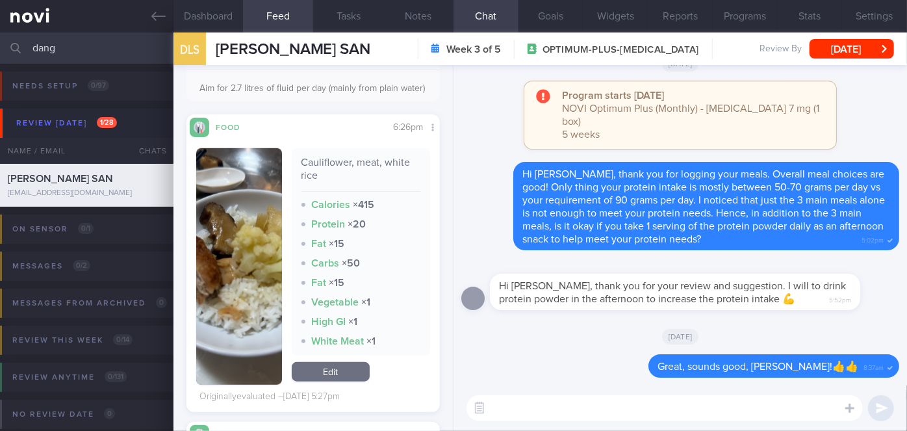
click at [266, 300] on button "button" at bounding box center [239, 266] width 86 height 237
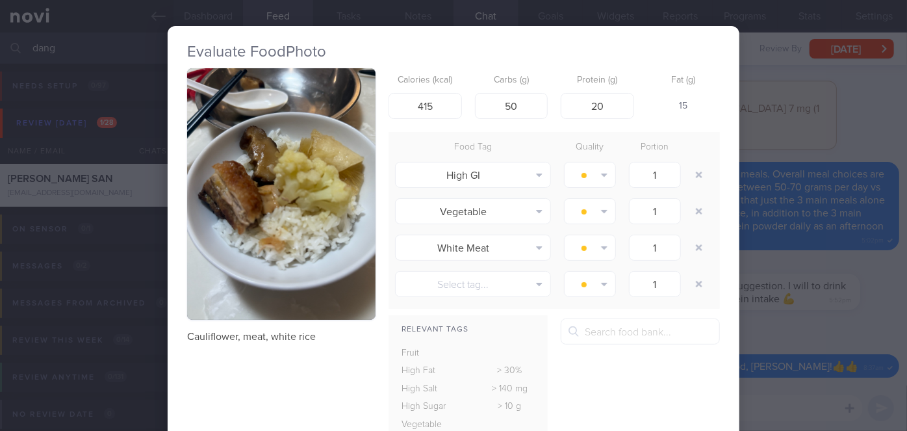
click at [761, 299] on div "Evaluate Food Photo Cauliflower, meat, white rice Calories (kcal) 415 Carbs (g)…" at bounding box center [453, 215] width 907 height 431
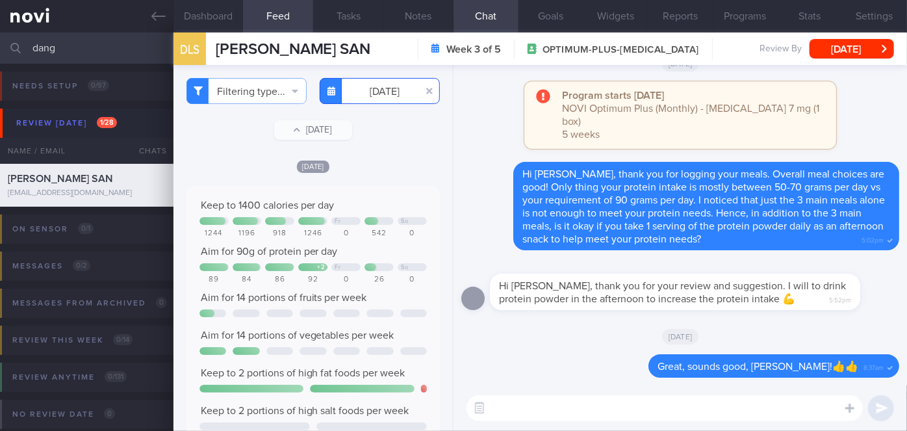
click at [370, 87] on input "[DATE]" at bounding box center [380, 91] width 120 height 26
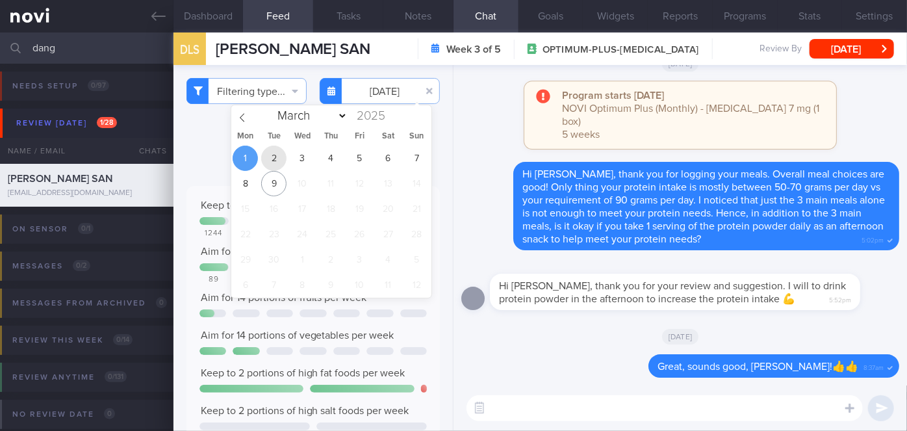
click at [272, 161] on span "2" at bounding box center [273, 158] width 25 height 25
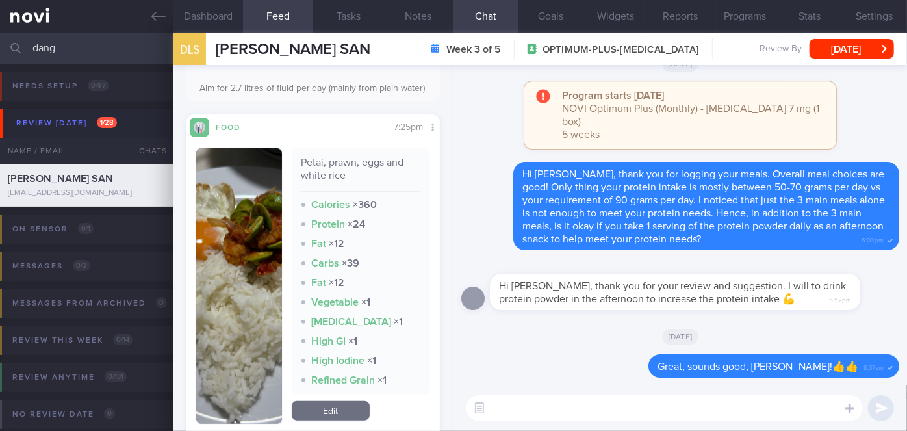
click at [253, 261] on button "button" at bounding box center [239, 286] width 86 height 276
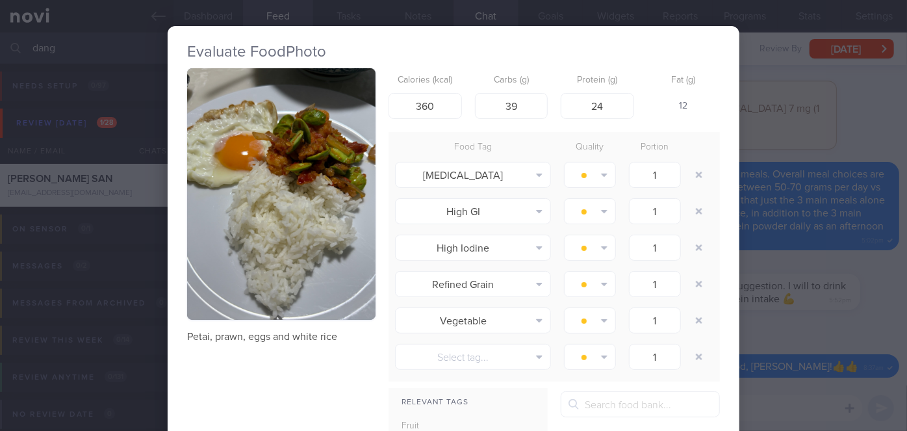
click at [813, 313] on div "Evaluate Food Photo Petai, prawn, eggs and white rice Calories (kcal) 360 Carbs…" at bounding box center [453, 215] width 907 height 431
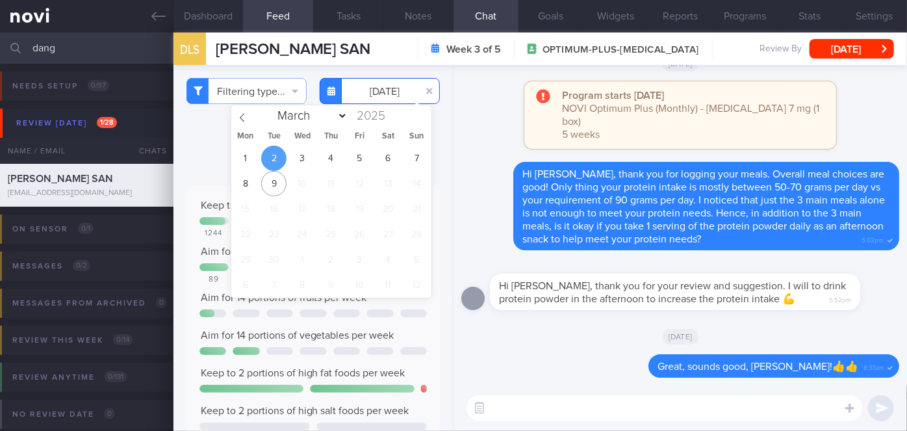
click at [385, 86] on input "[DATE]" at bounding box center [380, 91] width 120 height 26
click at [299, 156] on span "3" at bounding box center [302, 158] width 25 height 25
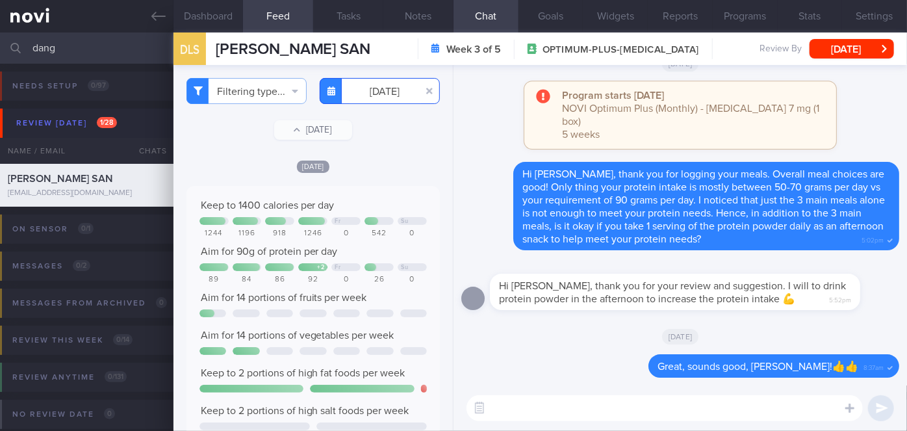
click at [398, 85] on input "[DATE]" at bounding box center [380, 91] width 120 height 26
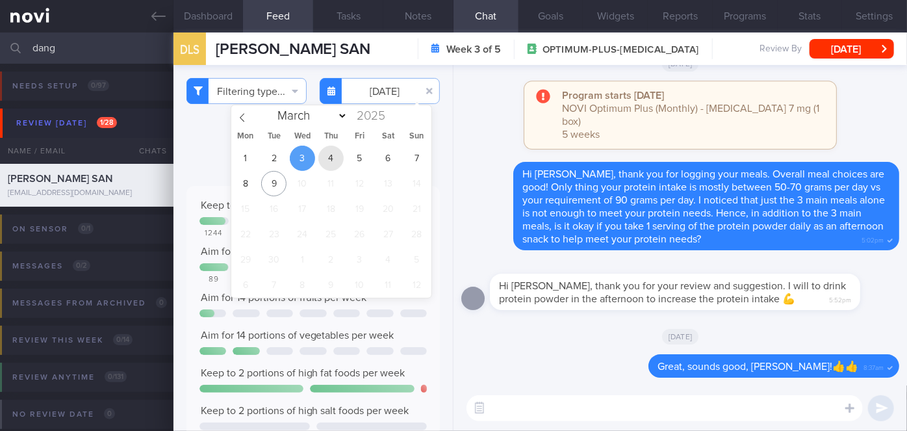
click at [338, 153] on span "4" at bounding box center [330, 158] width 25 height 25
type input "[DATE]"
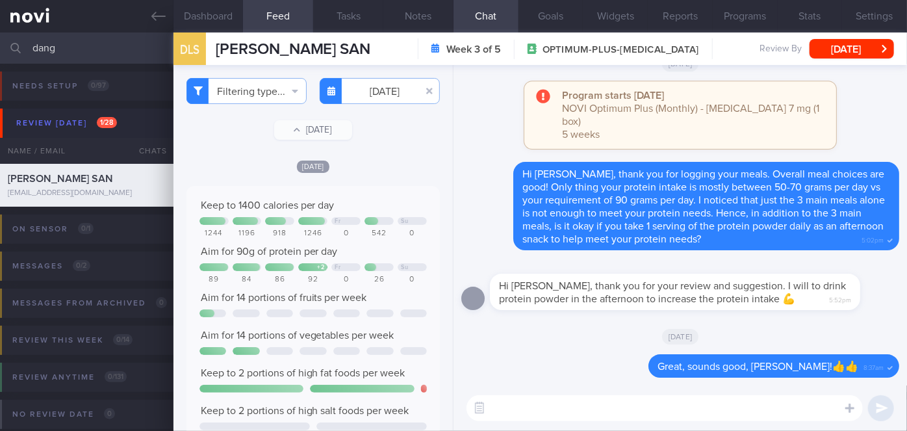
click at [535, 412] on textarea at bounding box center [665, 408] width 396 height 26
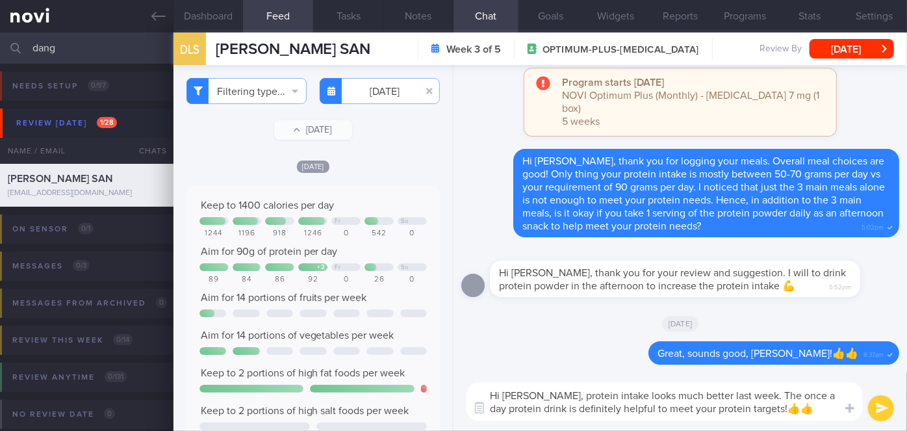
type textarea "Hi [PERSON_NAME], protein intake looks much better last week. The once a day pr…"
click at [881, 411] on button "submit" at bounding box center [881, 408] width 26 height 26
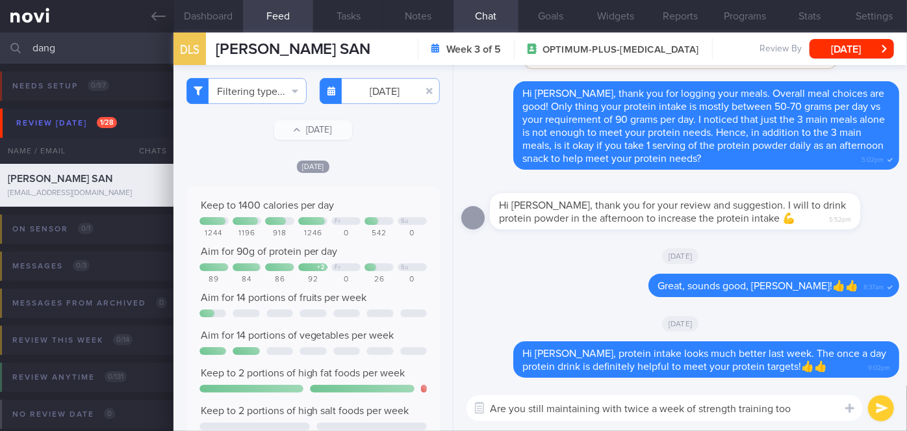
type textarea "Are you still maintaining with twice a week of strength training too?"
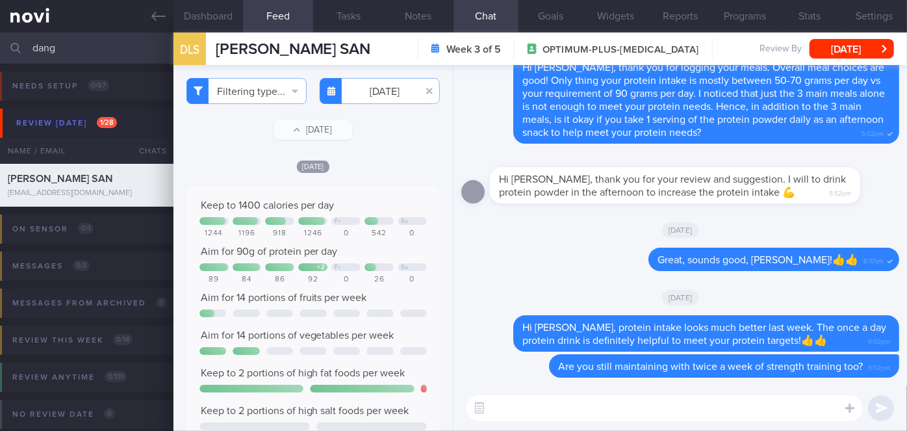
click at [515, 407] on textarea at bounding box center [665, 408] width 396 height 26
paste textarea "I also wanted to let you know that I will be away on leave from [DATE]-[DATE] M…"
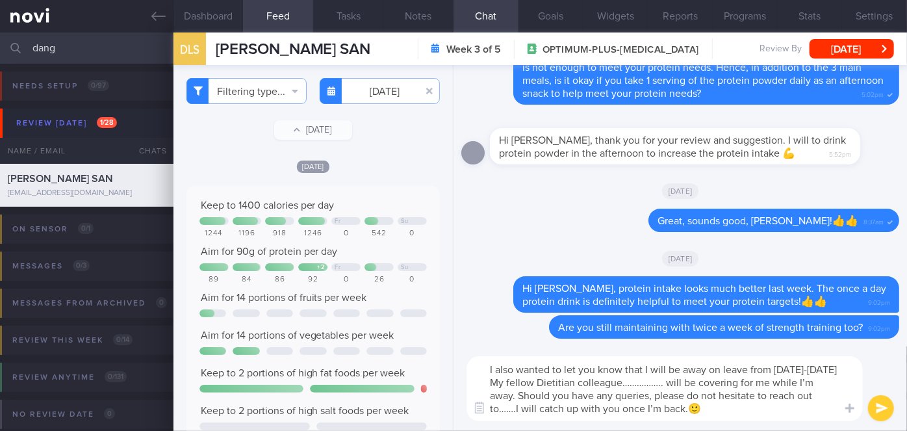
drag, startPoint x: 712, startPoint y: 383, endPoint x: 678, endPoint y: 382, distance: 33.8
click at [678, 382] on textarea "I also wanted to let you know that I will be away on leave from [DATE]-[DATE] M…" at bounding box center [665, 388] width 396 height 65
click at [533, 406] on textarea "I also wanted to let you know that I will be away on leave from [DATE]-[DATE] M…" at bounding box center [665, 388] width 396 height 65
type textarea "I also wanted to let you know that I will be away on leave from [DATE]-[DATE] M…"
click at [884, 407] on button "submit" at bounding box center [881, 408] width 26 height 26
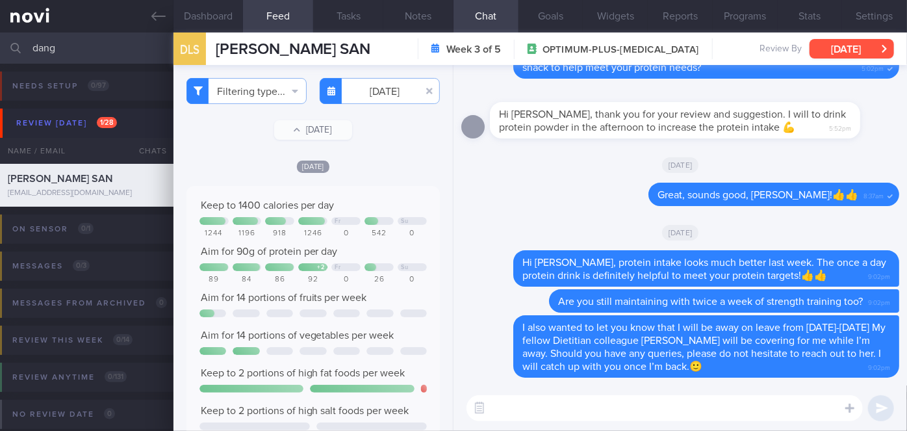
click at [845, 53] on button "[DATE]" at bounding box center [852, 48] width 84 height 19
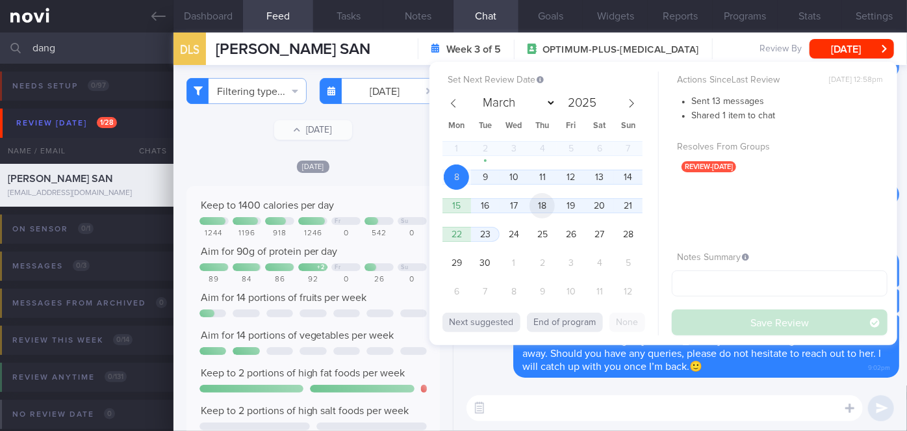
click at [535, 211] on span "18" at bounding box center [542, 205] width 25 height 25
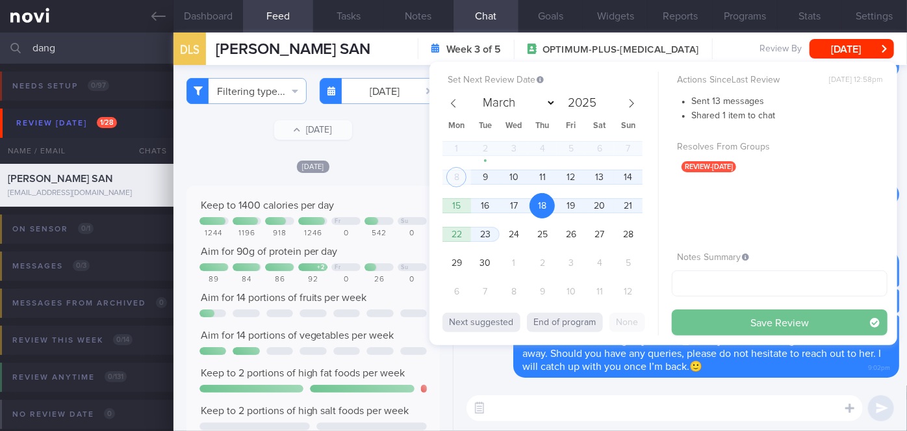
click at [740, 319] on button "Save Review" at bounding box center [780, 322] width 216 height 26
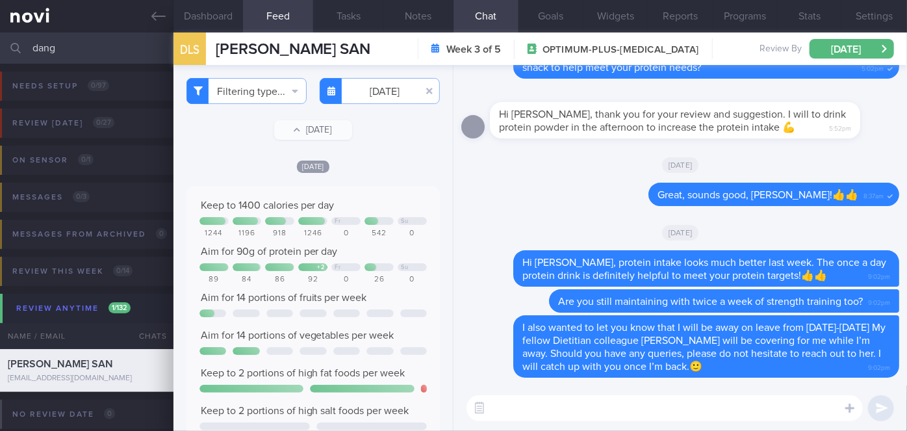
click at [60, 51] on input "dang" at bounding box center [453, 47] width 907 height 31
type input "d"
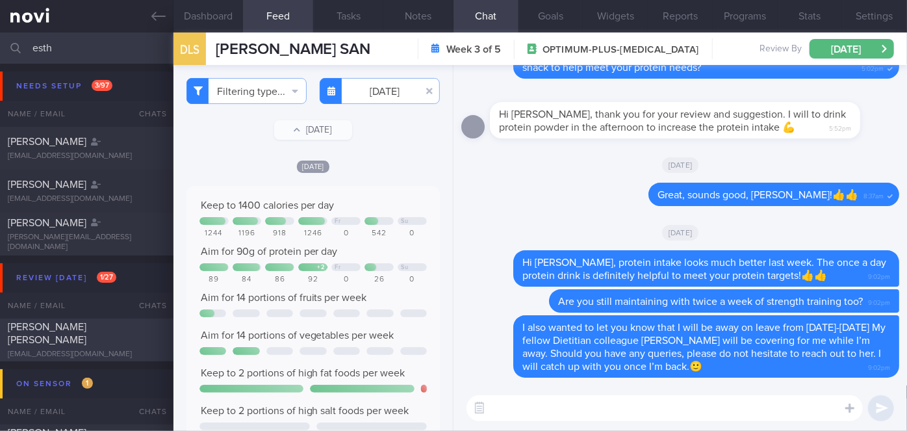
type input "esth"
click at [134, 340] on div "[PERSON_NAME] [PERSON_NAME] [EMAIL_ADDRESS][DOMAIN_NAME]" at bounding box center [86, 339] width 173 height 39
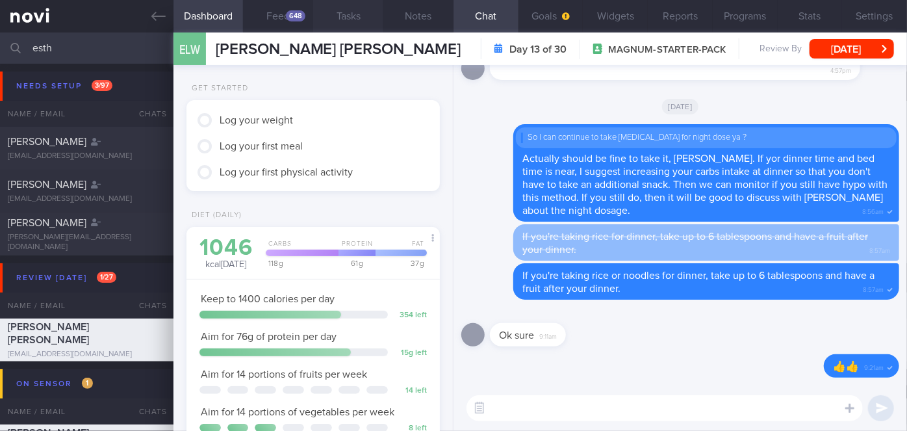
scroll to position [147, 227]
click at [285, 14] on button "Feed 648" at bounding box center [278, 16] width 70 height 32
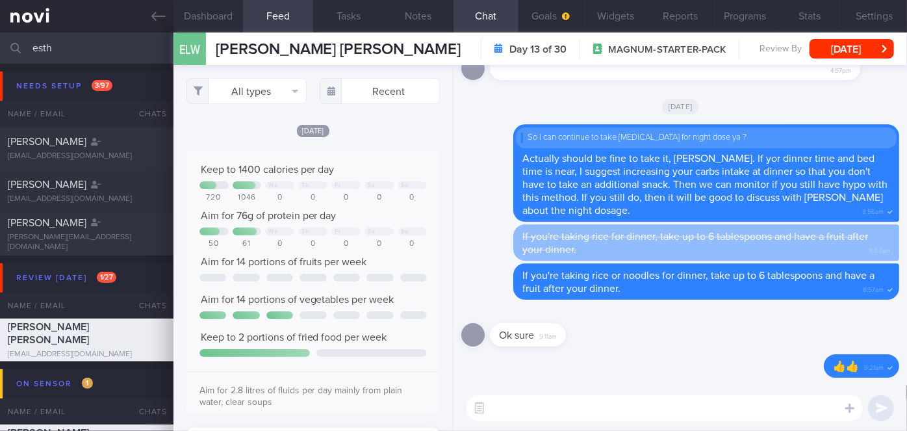
scroll to position [56, 227]
click at [355, 94] on input "text" at bounding box center [380, 91] width 120 height 26
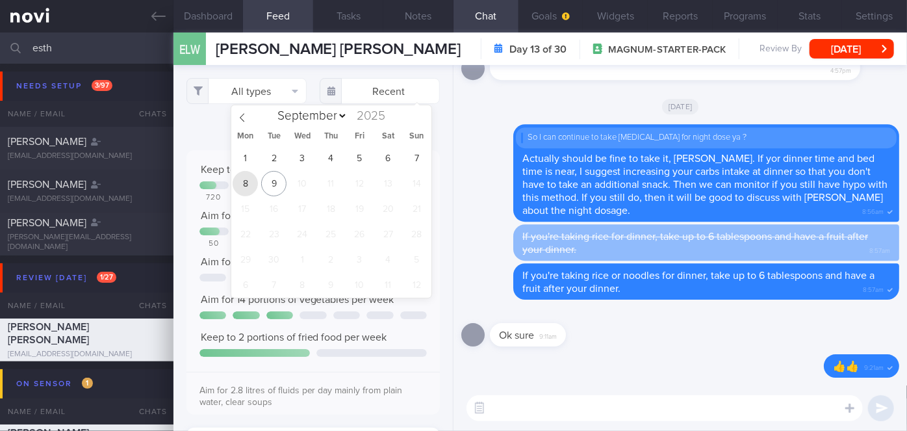
click at [251, 182] on span "8" at bounding box center [245, 183] width 25 height 25
type input "[DATE]"
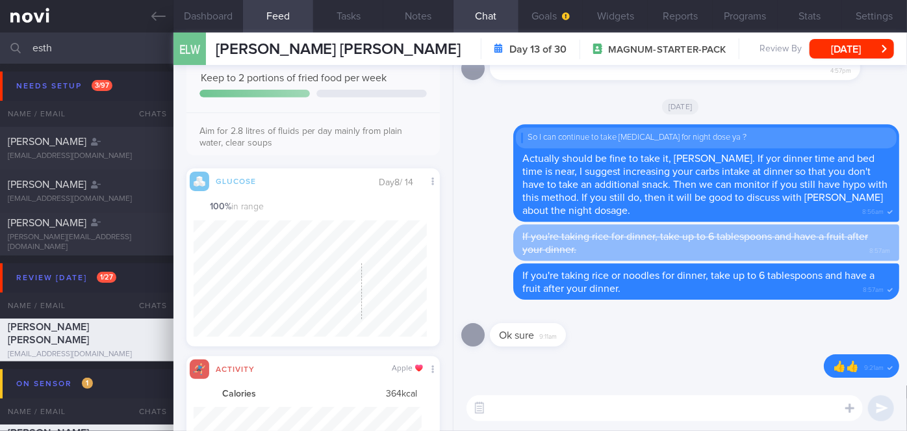
scroll to position [649737, 649566]
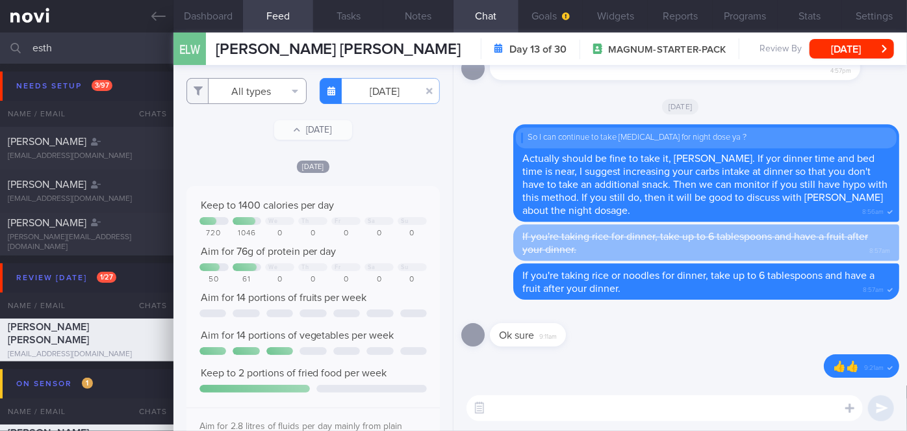
click at [247, 99] on button "All types" at bounding box center [246, 91] width 120 height 26
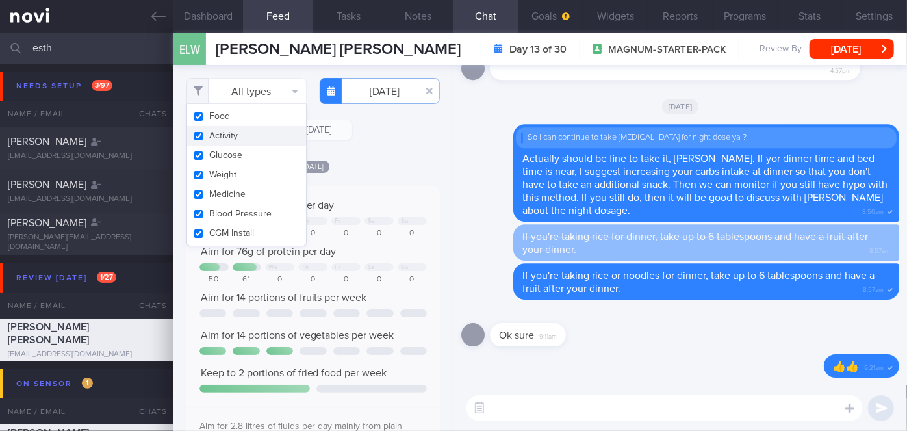
click at [251, 140] on button "Activity" at bounding box center [246, 135] width 119 height 19
checkbox input "false"
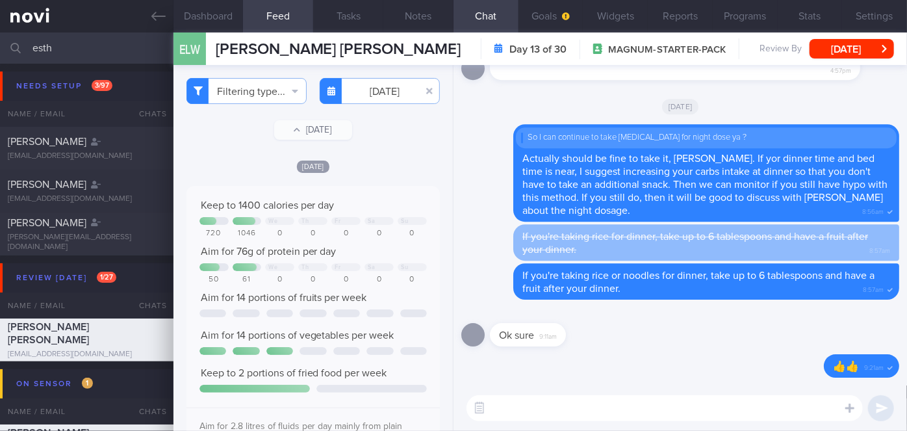
click at [388, 144] on div "Filtering type... Food Activity Glucose Weight Medicine Blood Pressure [MEDICAL…" at bounding box center [312, 248] width 279 height 366
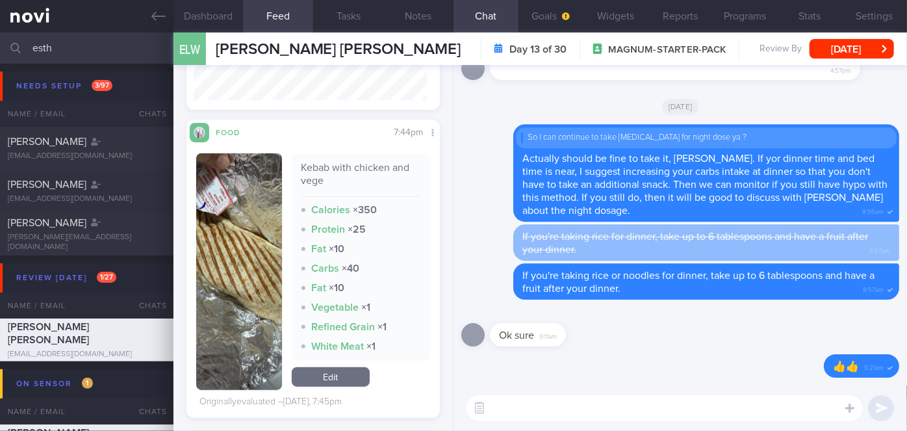
click at [270, 253] on button "button" at bounding box center [239, 271] width 86 height 237
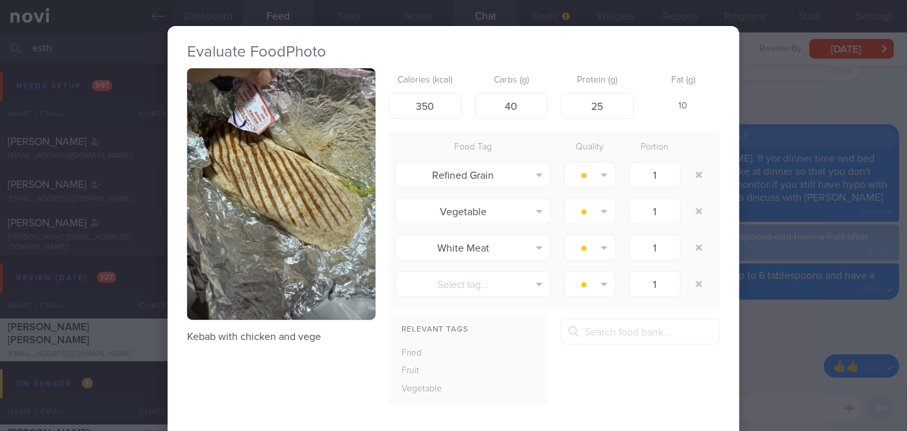
click at [802, 300] on div "Evaluate Food Photo Kebab with chicken and vege Calories (kcal) 350 Carbs (g) 4…" at bounding box center [453, 215] width 907 height 431
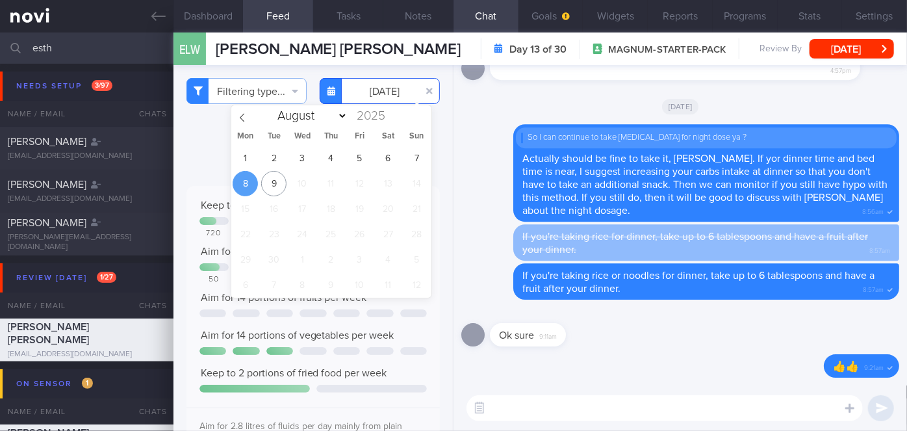
click at [402, 97] on input "[DATE]" at bounding box center [380, 91] width 120 height 26
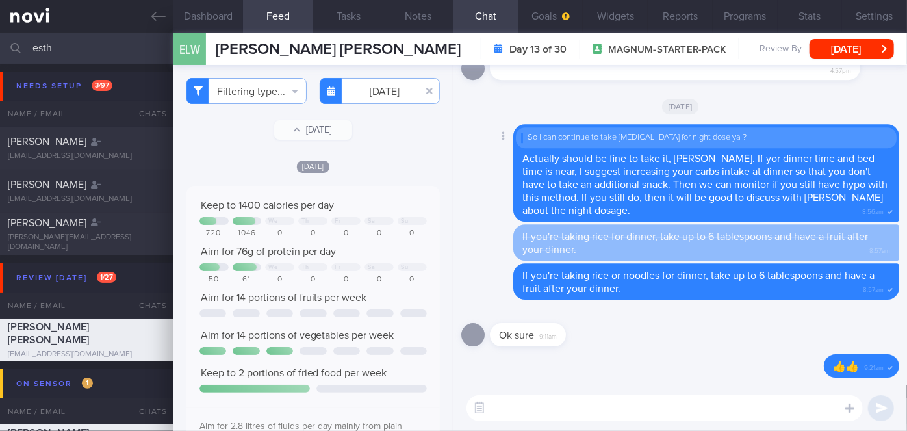
click at [481, 209] on div "Delete So I can continue to take [MEDICAL_DATA] for night dose ya ? Actually sh…" at bounding box center [680, 172] width 438 height 97
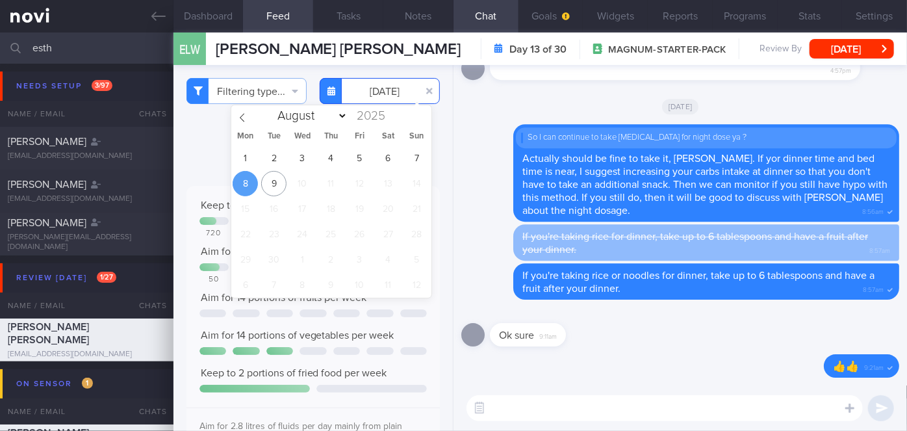
click at [391, 97] on input "[DATE]" at bounding box center [380, 91] width 120 height 26
click at [272, 189] on span "9" at bounding box center [273, 183] width 25 height 25
type input "[DATE]"
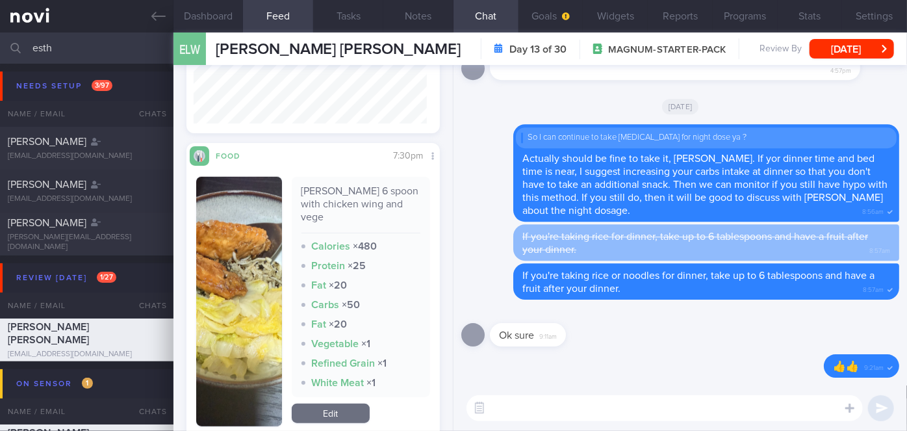
click at [253, 245] on img "button" at bounding box center [239, 302] width 86 height 250
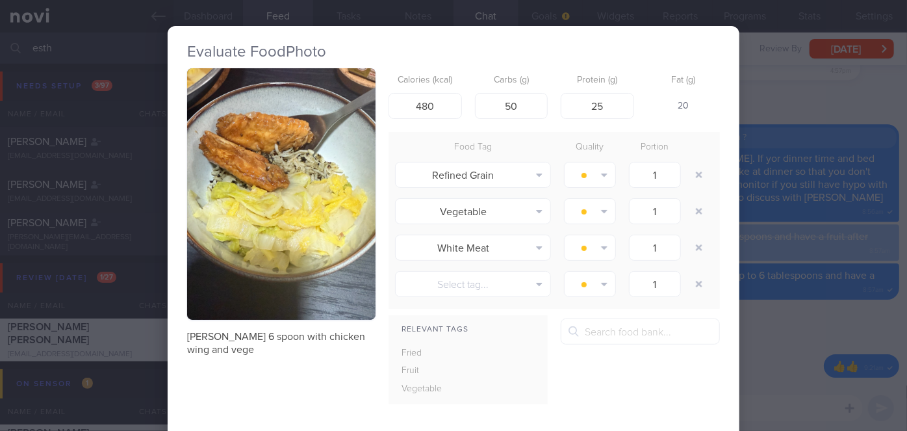
click at [769, 314] on div "Evaluate Food Photo [PERSON_NAME] 6 spoon with chicken wing and vege Calories (…" at bounding box center [453, 215] width 907 height 431
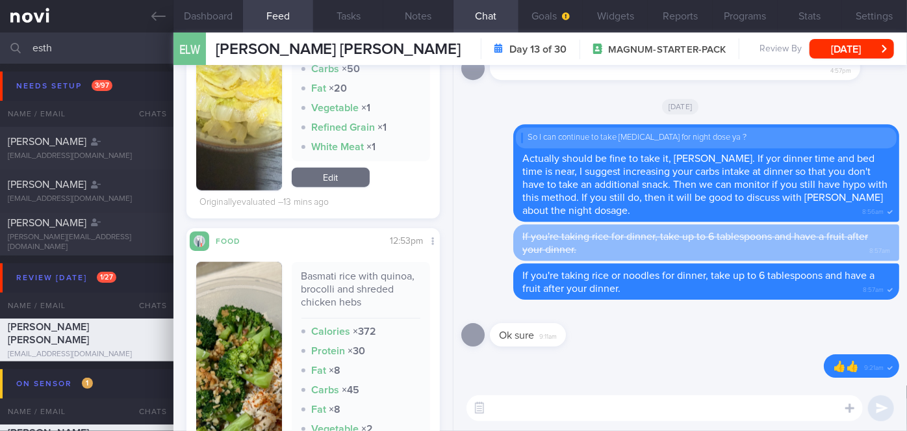
click at [249, 285] on img "button" at bounding box center [239, 387] width 86 height 250
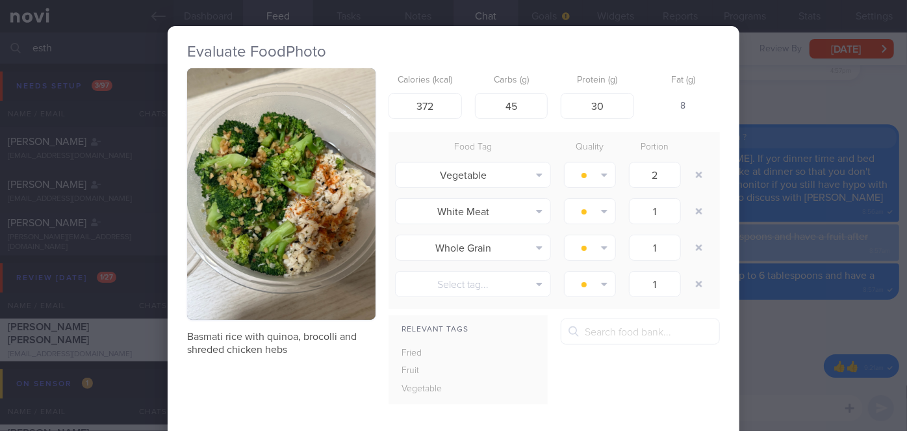
click at [765, 338] on div "Evaluate Food Photo Basmati rice with quinoa, brocolli and shreded chicken hebs…" at bounding box center [453, 215] width 907 height 431
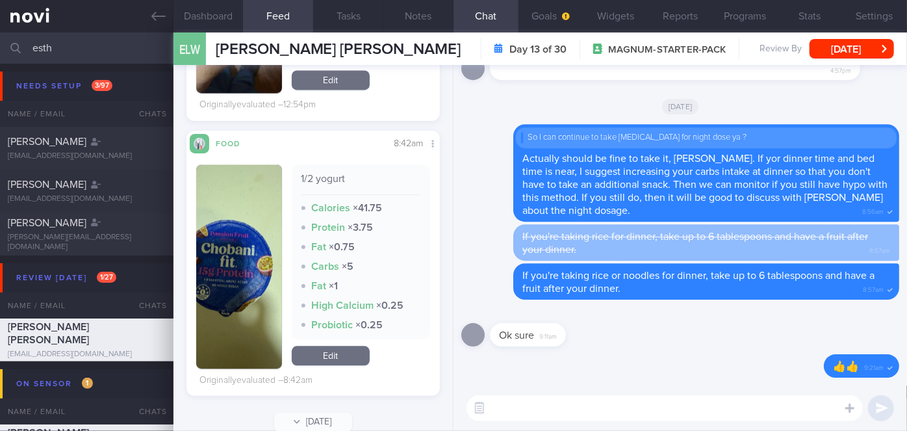
click at [544, 407] on textarea at bounding box center [665, 408] width 396 height 26
type textarea "i"
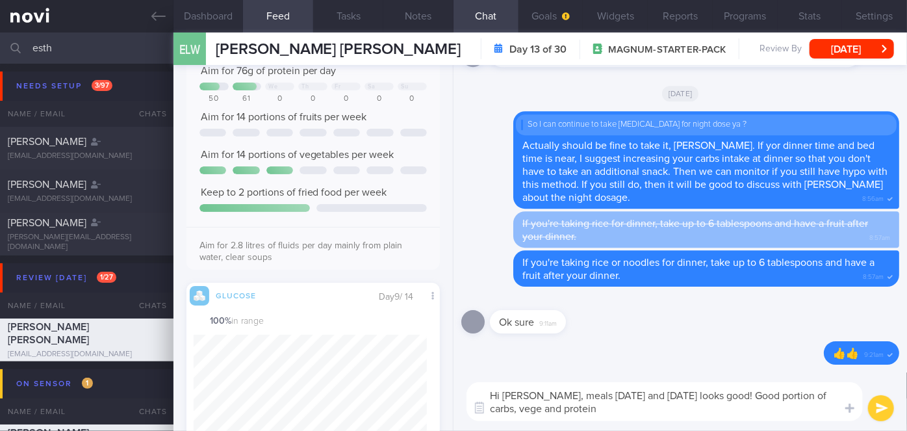
scroll to position [58, 0]
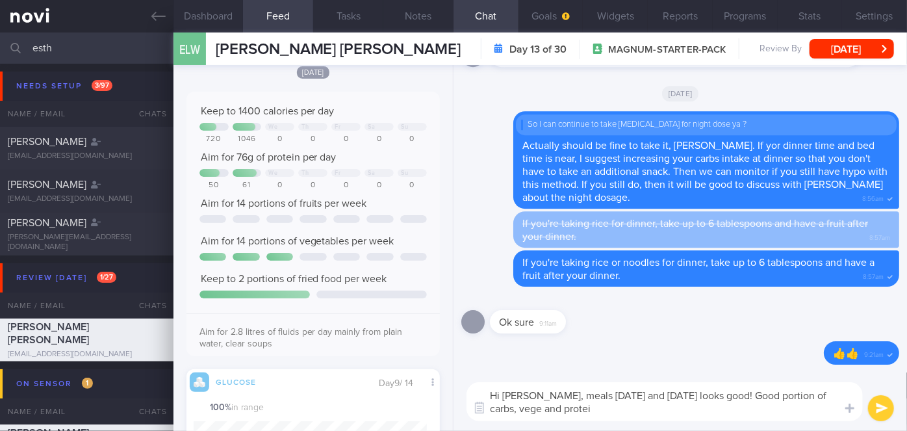
click at [654, 405] on textarea "Hi [PERSON_NAME], meals [DATE] and [DATE] looks good! Good portion of carbs, ve…" at bounding box center [665, 401] width 396 height 39
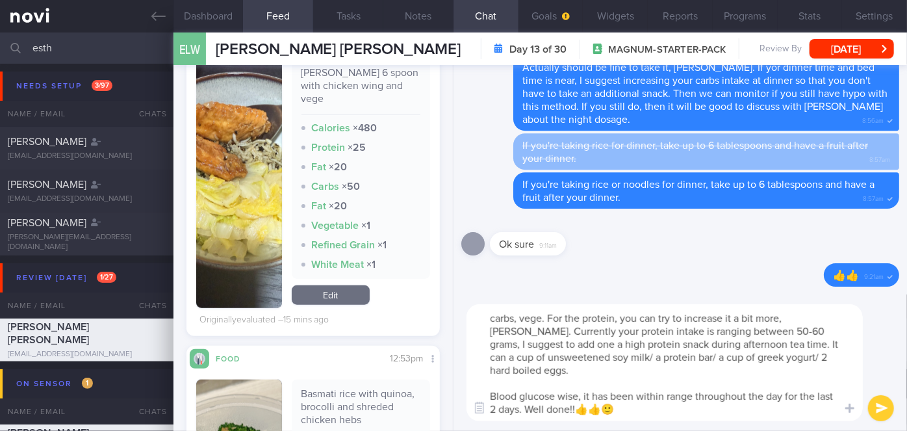
scroll to position [0, 0]
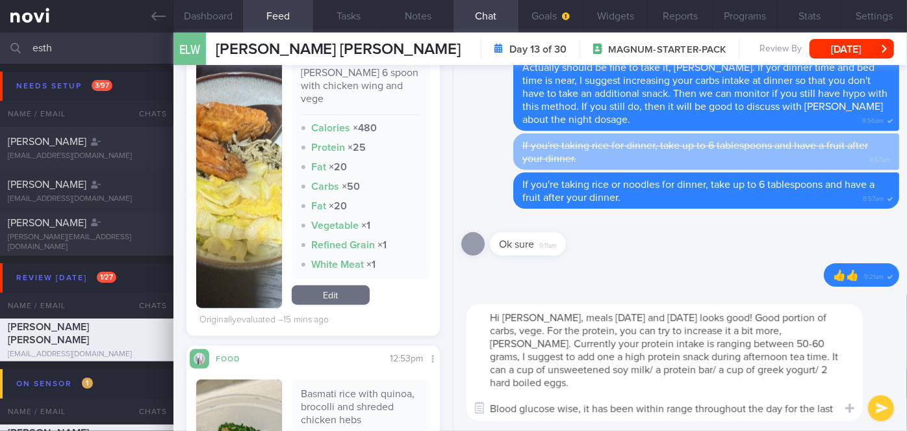
click at [790, 331] on textarea "Hi [PERSON_NAME], meals [DATE] and [DATE] looks good! Good portion of carbs, ve…" at bounding box center [665, 362] width 396 height 117
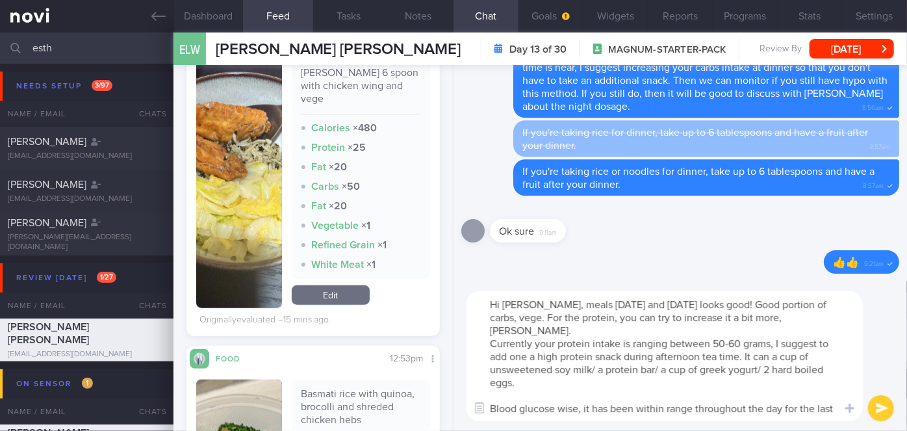
click at [771, 346] on textarea "Hi [PERSON_NAME], meals [DATE] and [DATE] looks good! Good portion of carbs, ve…" at bounding box center [665, 356] width 396 height 130
type textarea "Hi [PERSON_NAME], meals [DATE] and [DATE] looks good! Good portion of carbs, ve…"
click at [875, 400] on button "submit" at bounding box center [881, 408] width 26 height 26
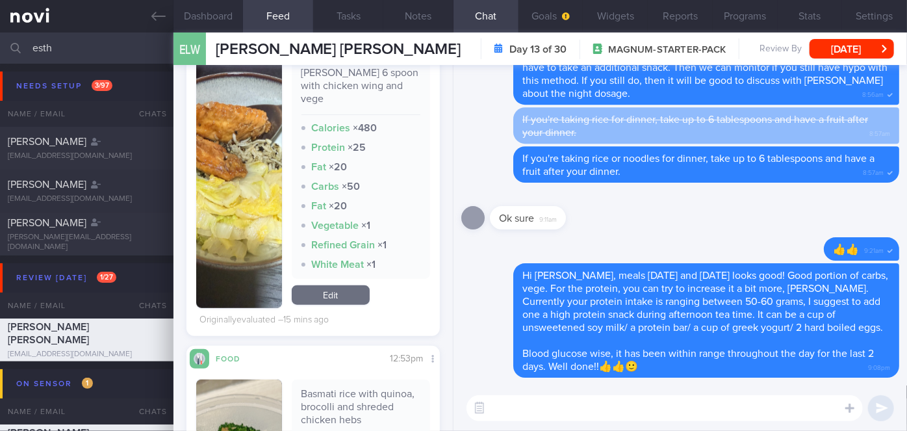
click at [688, 404] on textarea at bounding box center [665, 408] width 396 height 26
type textarea "Did you have anymore [MEDICAL_DATA] symptoms so far?"
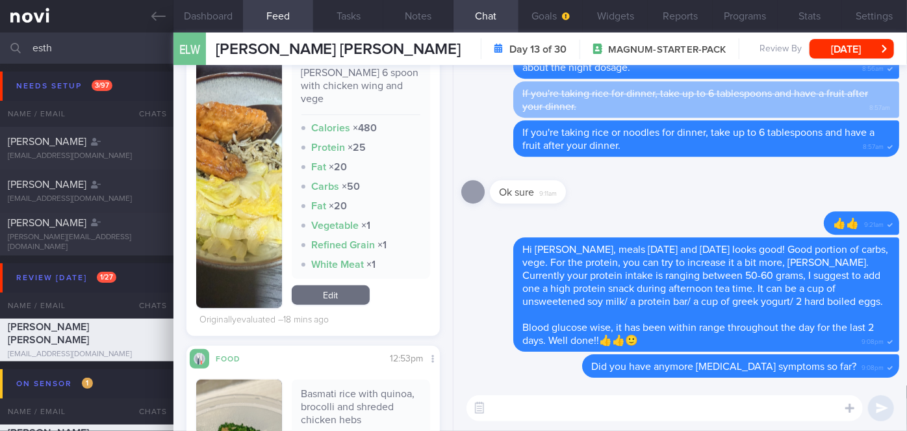
click at [576, 405] on textarea at bounding box center [665, 408] width 396 height 26
paste textarea "I also wanted to let you know that I will be away on leave from [DATE]-[DATE] M…"
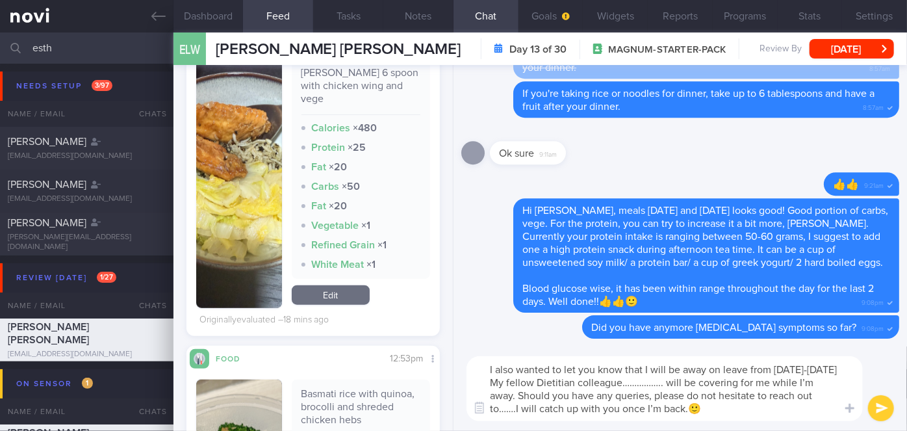
drag, startPoint x: 714, startPoint y: 383, endPoint x: 682, endPoint y: 377, distance: 33.0
click at [682, 377] on textarea "I also wanted to let you know that I will be away on leave from [DATE]-[DATE] M…" at bounding box center [665, 388] width 396 height 65
click at [532, 409] on textarea "I also wanted to let you know that I will be away on leave from [DATE]-[DATE] M…" at bounding box center [665, 388] width 396 height 65
type textarea "I also wanted to let you know that I will be away on leave from [DATE]-[DATE] M…"
click at [875, 407] on button "submit" at bounding box center [881, 408] width 26 height 26
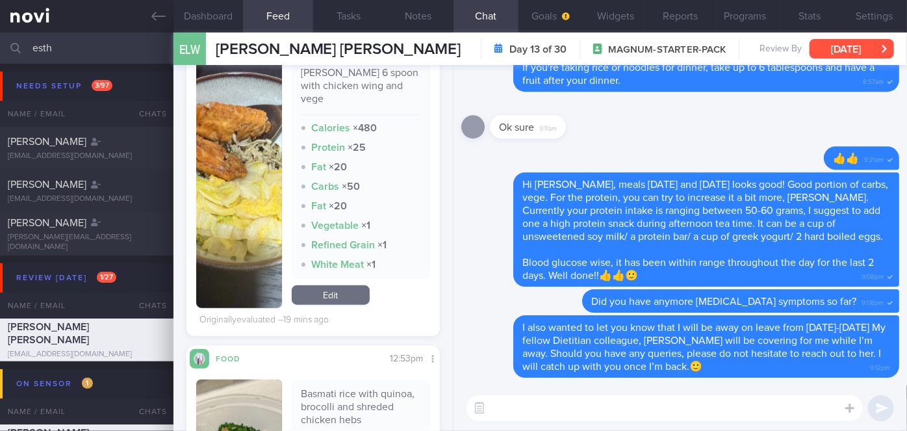
click at [864, 14] on button "Settings" at bounding box center [874, 16] width 65 height 32
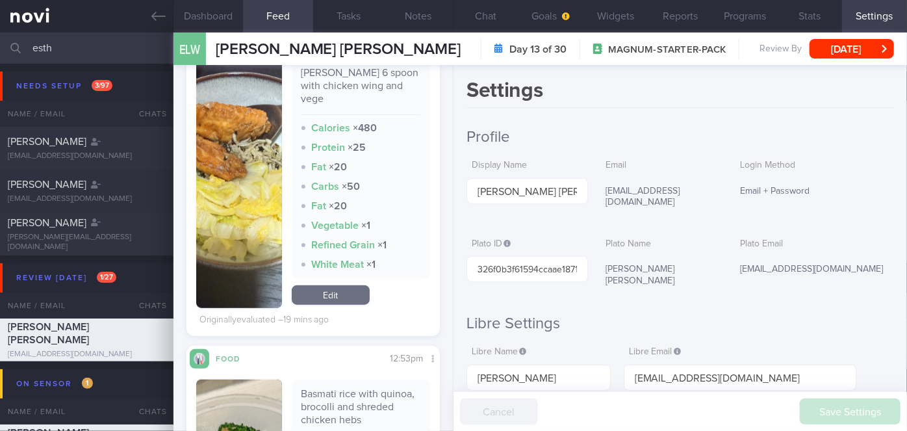
scroll to position [413, 0]
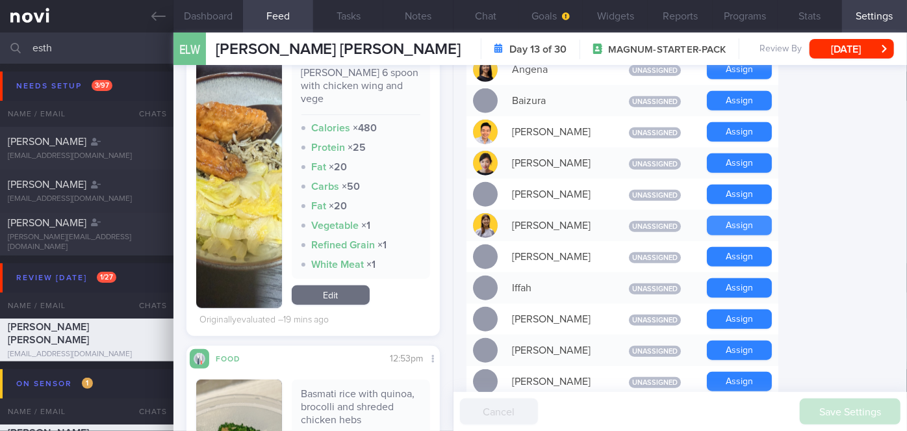
click at [725, 216] on button "Assign" at bounding box center [739, 225] width 65 height 19
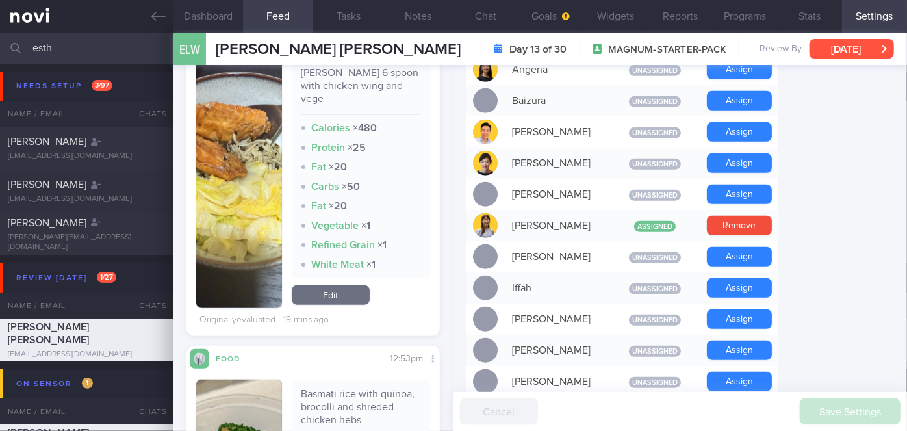
click at [832, 49] on button "[DATE]" at bounding box center [852, 48] width 84 height 19
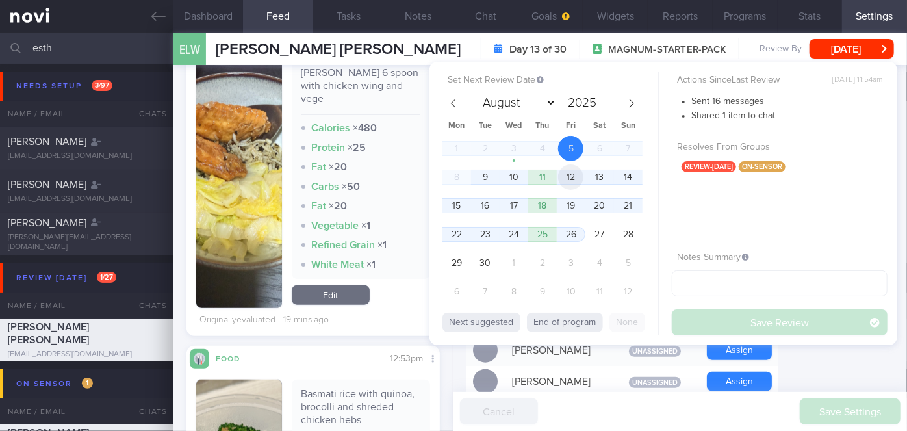
click at [567, 175] on span "12" at bounding box center [570, 176] width 25 height 25
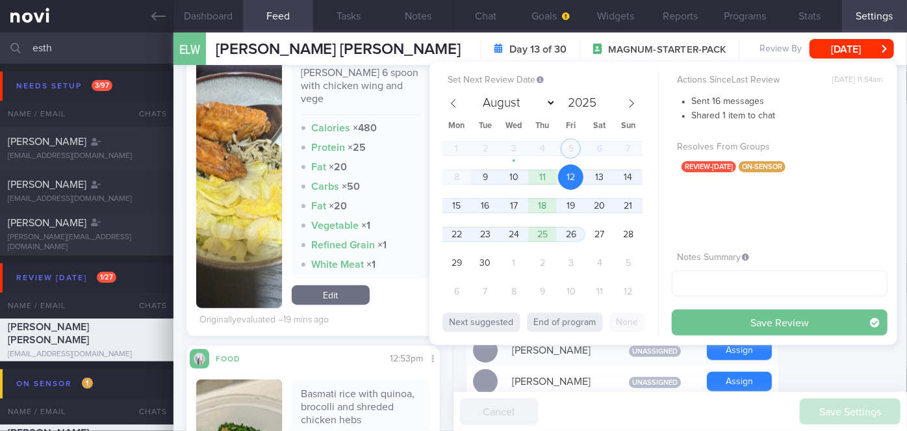
click at [697, 324] on button "Save Review" at bounding box center [780, 322] width 216 height 26
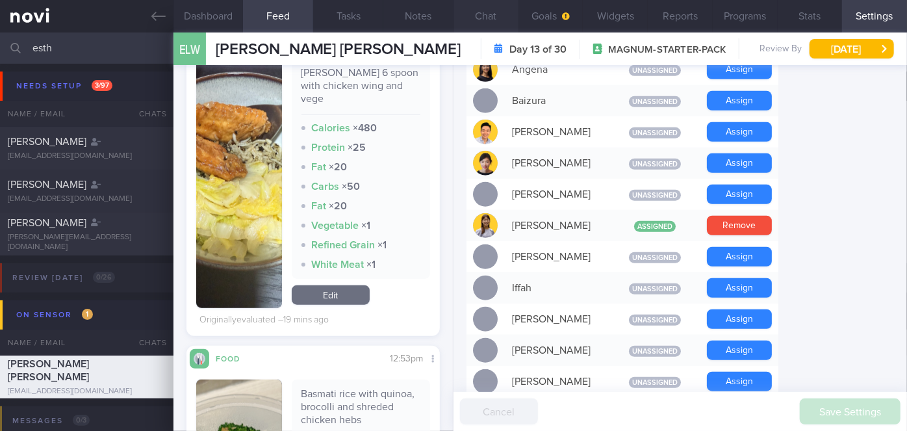
click at [488, 14] on button "Chat" at bounding box center [486, 16] width 65 height 32
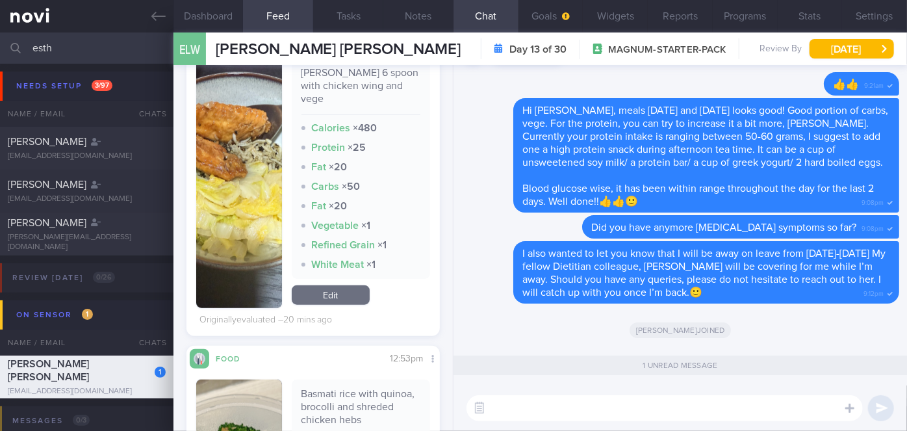
click at [83, 51] on input "esth" at bounding box center [453, 47] width 907 height 31
click at [97, 49] on input "esth" at bounding box center [453, 47] width 907 height 31
click at [665, 365] on div "1 unread message" at bounding box center [680, 364] width 467 height 19
click at [122, 371] on div "[PERSON_NAME] [PERSON_NAME]" at bounding box center [85, 370] width 155 height 26
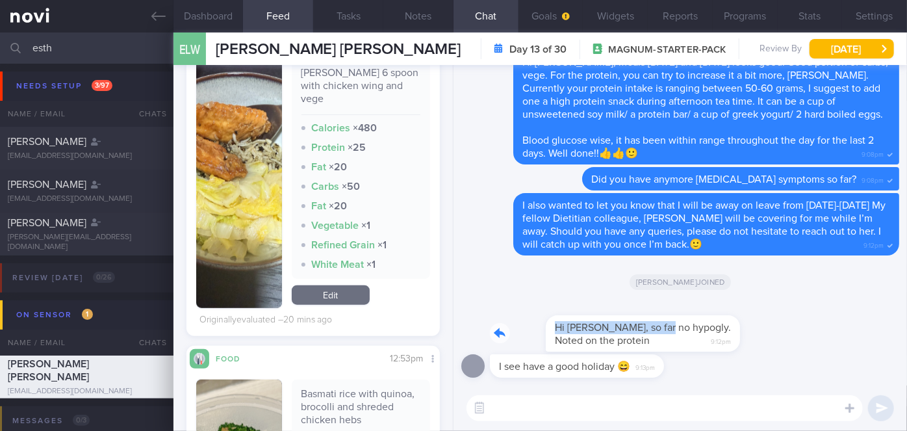
drag, startPoint x: 606, startPoint y: 317, endPoint x: 728, endPoint y: 315, distance: 122.8
click at [728, 315] on div "Hi [PERSON_NAME], so far no hypogly. Noted on the protein 9:12pm" at bounding box center [680, 327] width 438 height 55
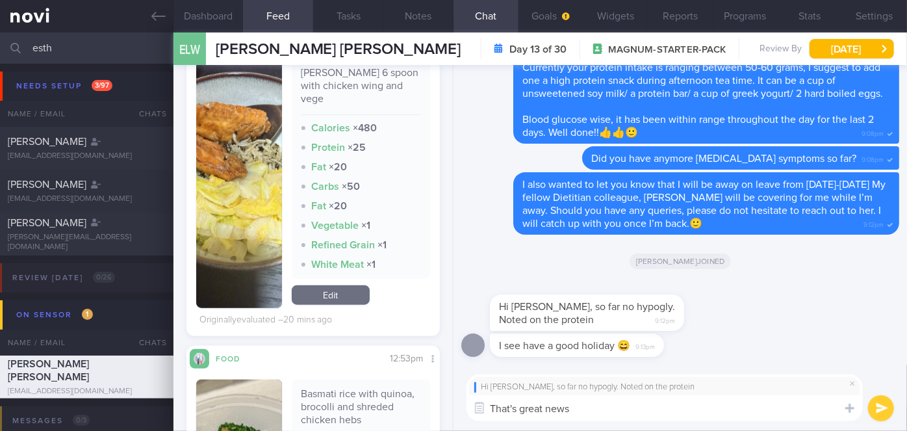
type textarea "That's great news!"
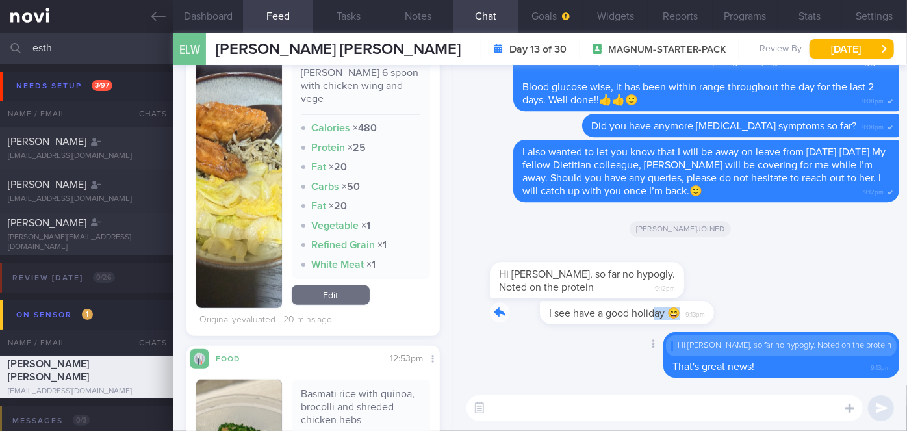
drag, startPoint x: 608, startPoint y: 322, endPoint x: 713, endPoint y: 327, distance: 106.0
click at [710, 327] on div "I see have a good holiday 😄 9:13pm" at bounding box center [680, 316] width 438 height 31
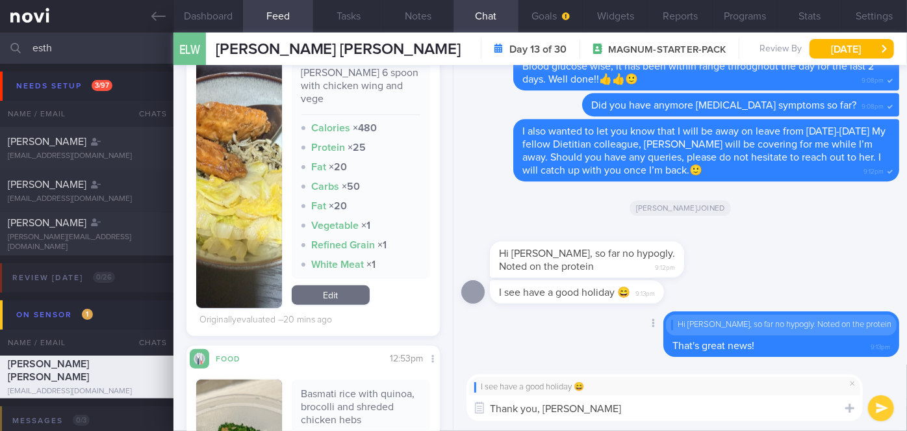
type textarea "Thank you, [PERSON_NAME]!"
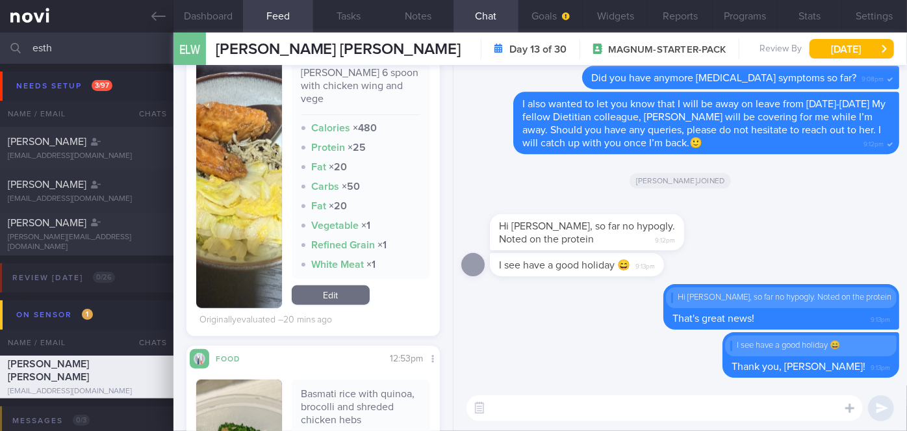
click at [71, 53] on input "esth" at bounding box center [453, 47] width 907 height 31
type input "e"
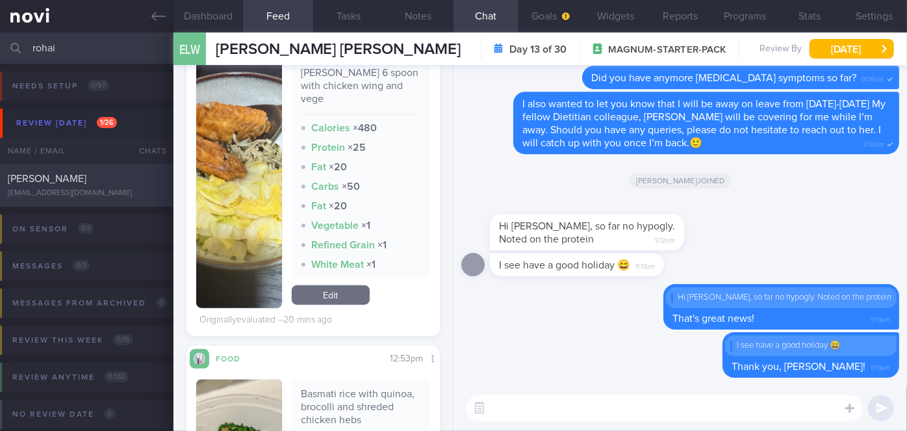
type input "rohai"
click at [114, 173] on div "[PERSON_NAME]" at bounding box center [85, 178] width 155 height 13
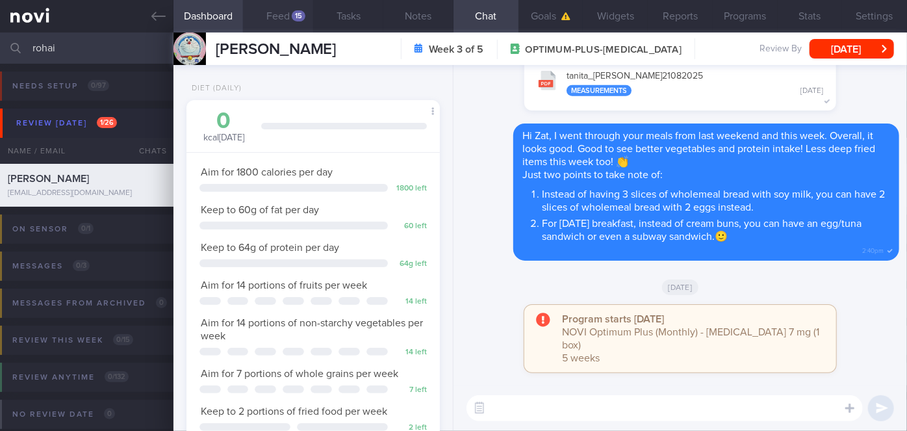
click at [298, 16] on div "15" at bounding box center [299, 15] width 14 height 11
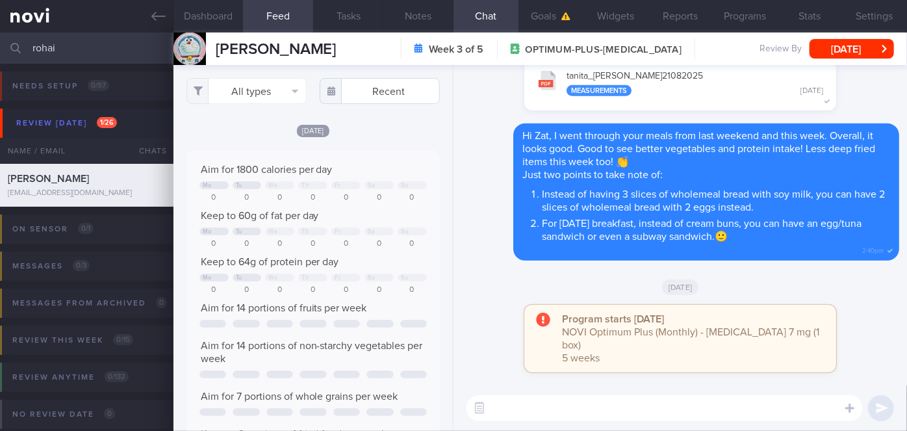
scroll to position [131, 233]
click at [375, 93] on input "text" at bounding box center [380, 91] width 120 height 26
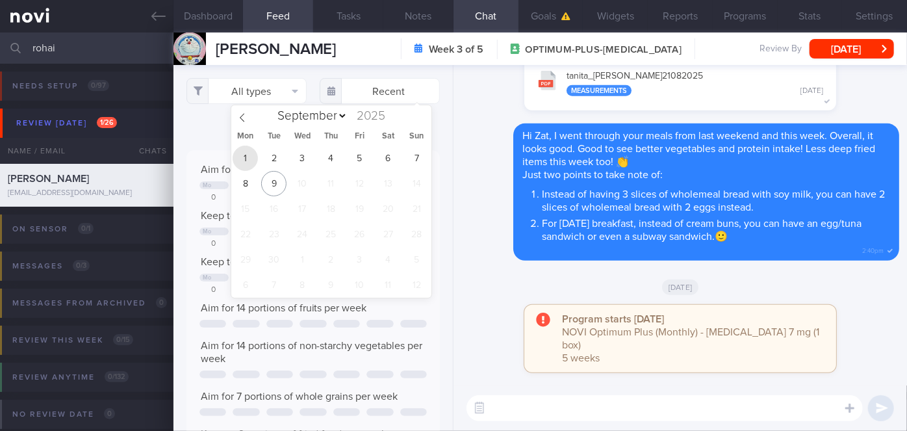
click at [246, 150] on span "1" at bounding box center [245, 158] width 25 height 25
type input "[DATE]"
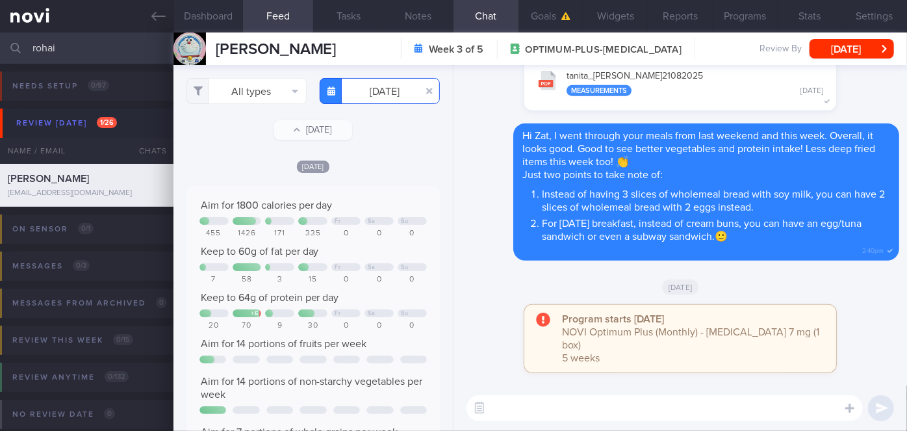
scroll to position [131, 233]
click at [365, 88] on input "[DATE]" at bounding box center [380, 91] width 120 height 26
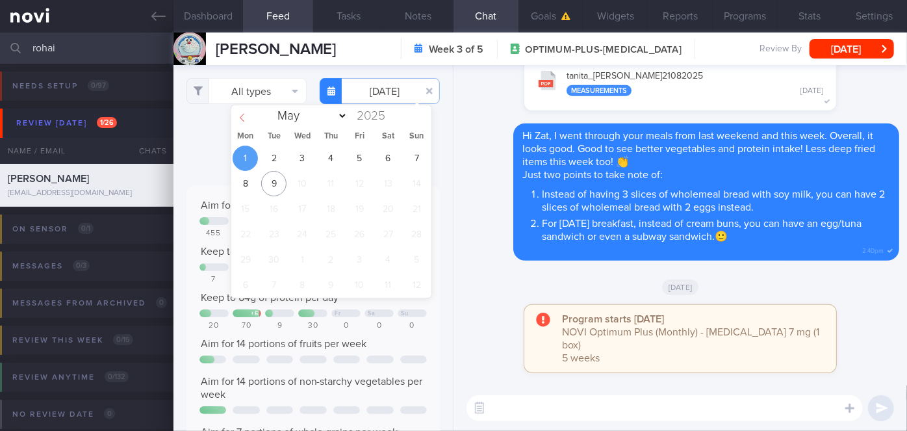
click at [246, 123] on span at bounding box center [242, 116] width 22 height 22
select select "7"
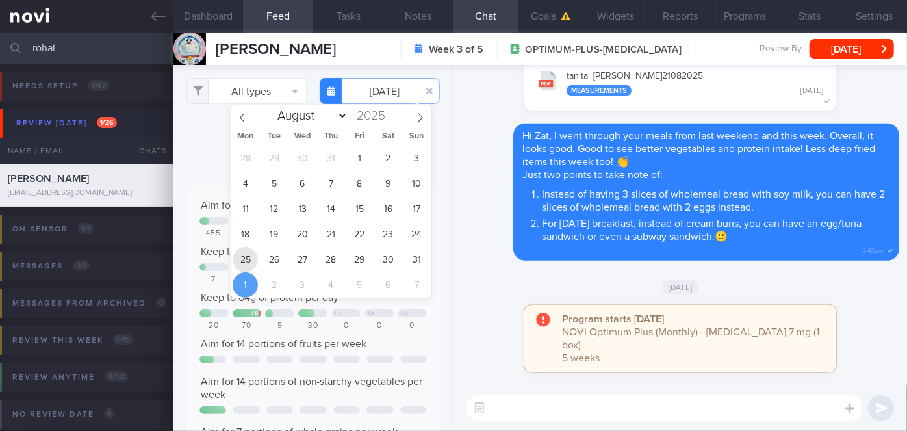
click at [245, 264] on span "25" at bounding box center [245, 259] width 25 height 25
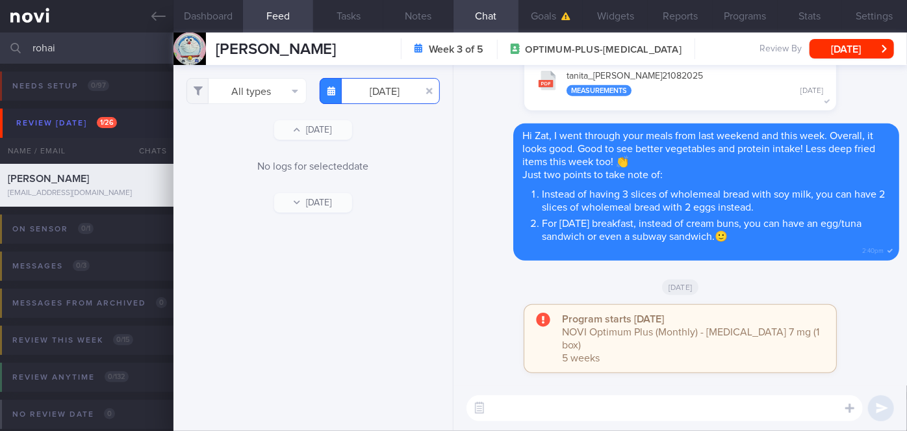
click at [370, 97] on input "[DATE]" at bounding box center [380, 91] width 120 height 26
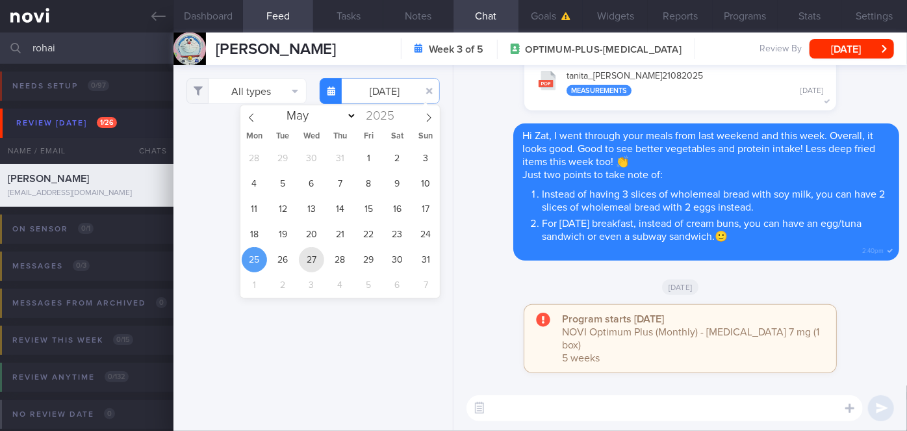
click at [309, 259] on span "27" at bounding box center [311, 259] width 25 height 25
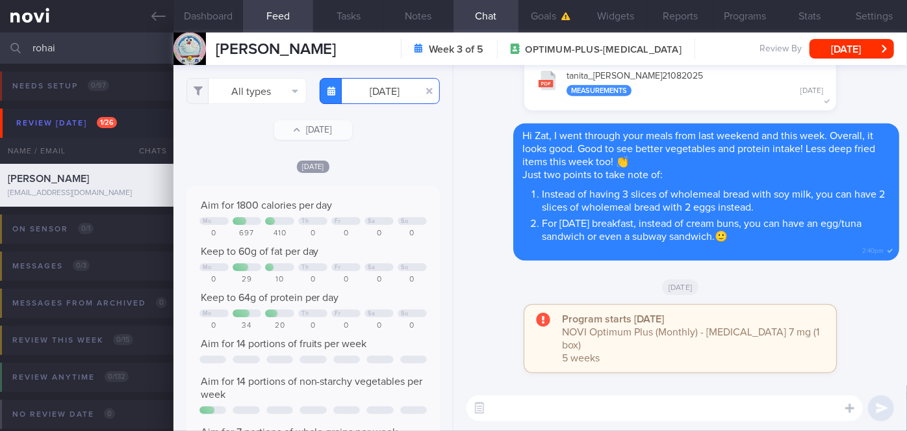
scroll to position [113, 227]
click at [372, 90] on input "[DATE]" at bounding box center [380, 91] width 120 height 26
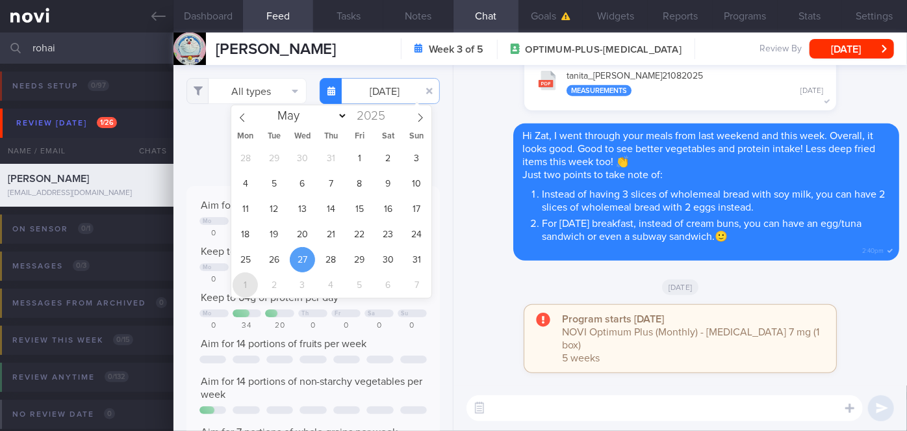
click at [250, 283] on span "1" at bounding box center [245, 284] width 25 height 25
type input "[DATE]"
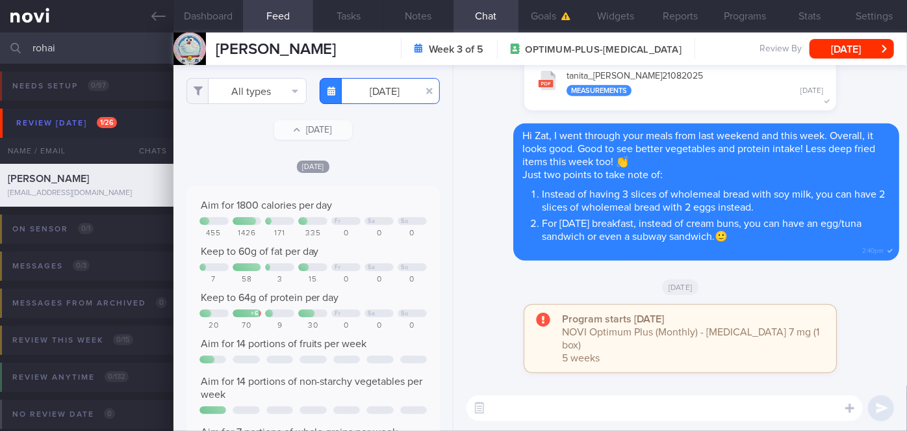
scroll to position [131, 233]
click at [238, 90] on button "All types" at bounding box center [246, 91] width 120 height 26
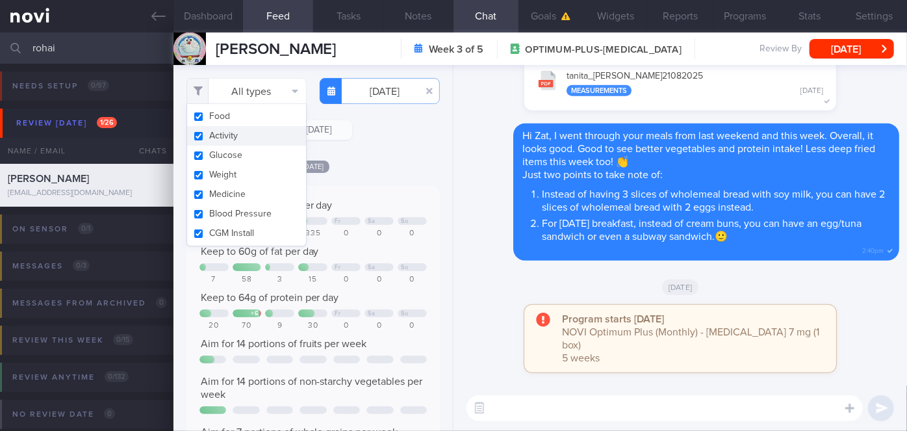
click at [229, 137] on button "Activity" at bounding box center [246, 135] width 119 height 19
checkbox input "false"
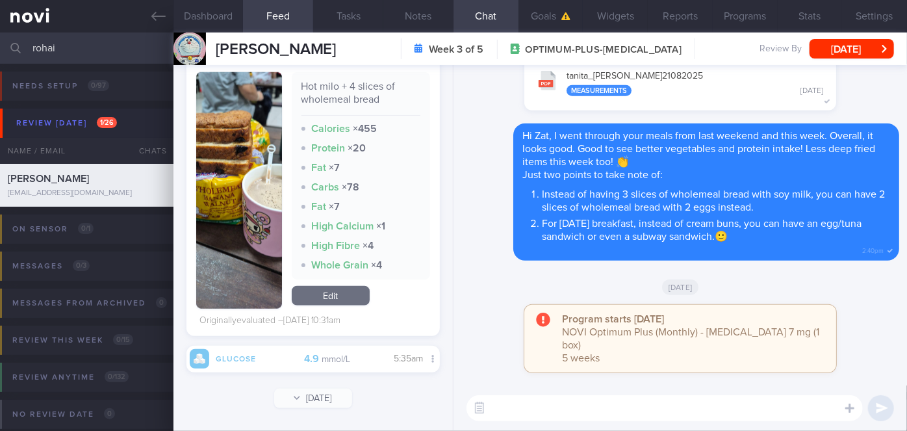
click at [242, 183] on button "button" at bounding box center [239, 190] width 86 height 237
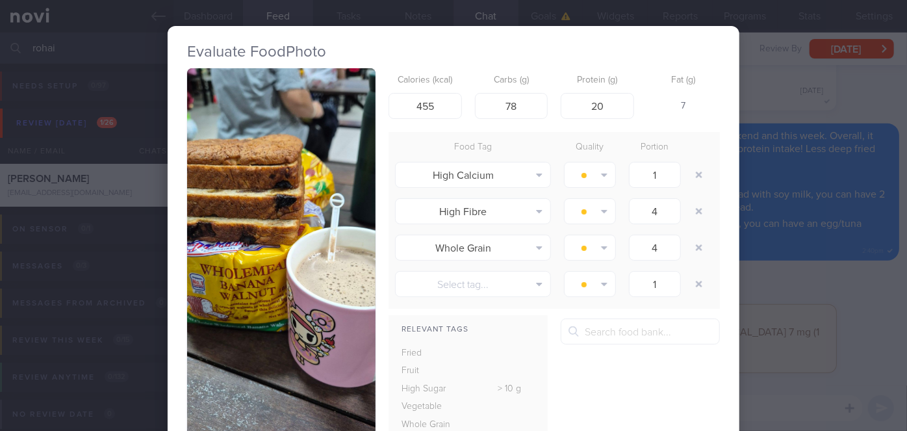
click at [797, 337] on div "Evaluate Food Photo Hot milo + 4 slices of wholemeal bread Calories (kcal) 455 …" at bounding box center [453, 215] width 907 height 431
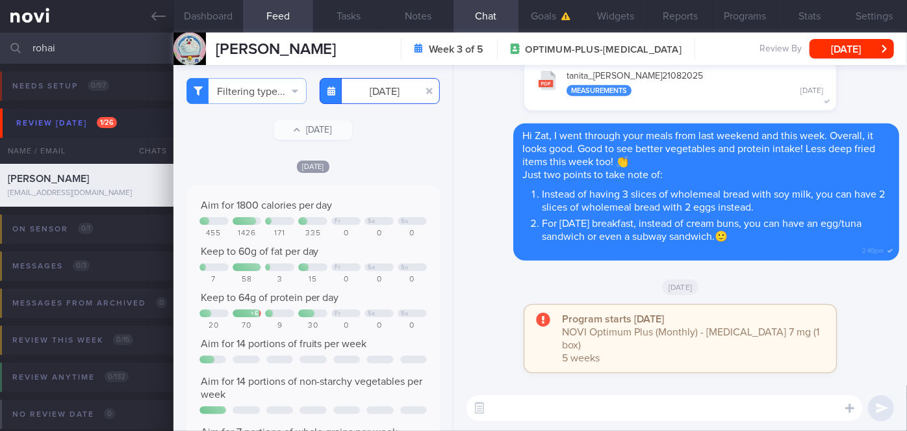
click at [367, 87] on input "[DATE]" at bounding box center [380, 91] width 120 height 26
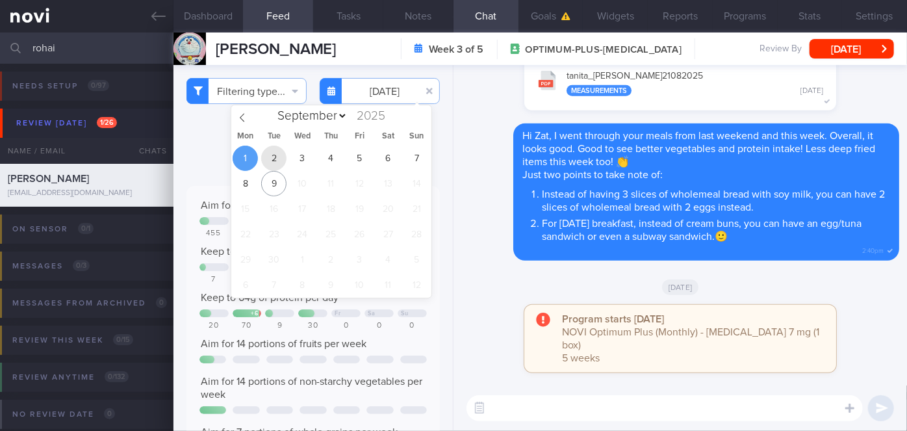
click at [272, 154] on span "2" at bounding box center [273, 158] width 25 height 25
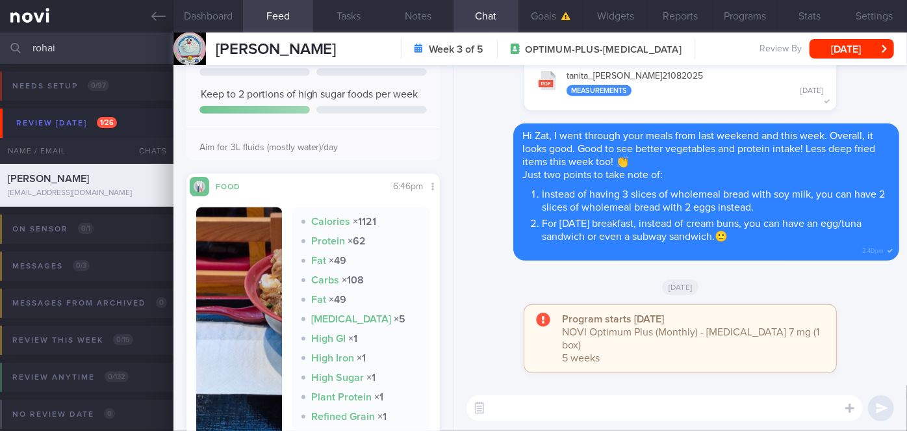
click at [263, 290] on img "button" at bounding box center [239, 333] width 86 height 253
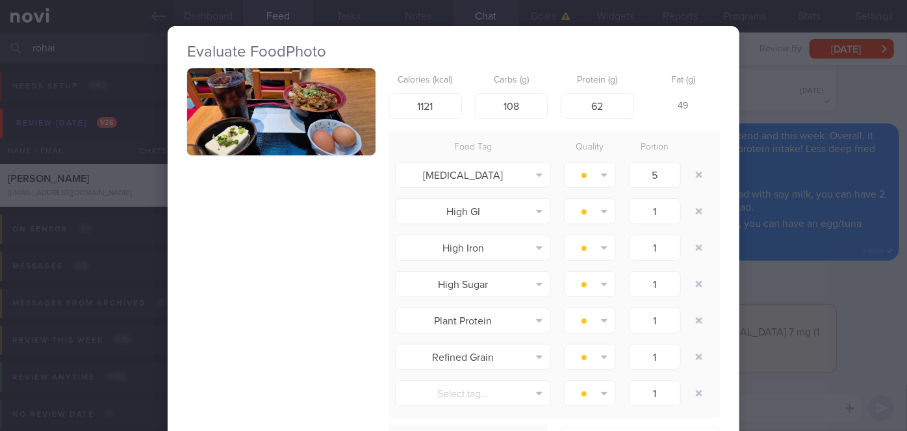
click at [282, 134] on button "button" at bounding box center [281, 111] width 188 height 87
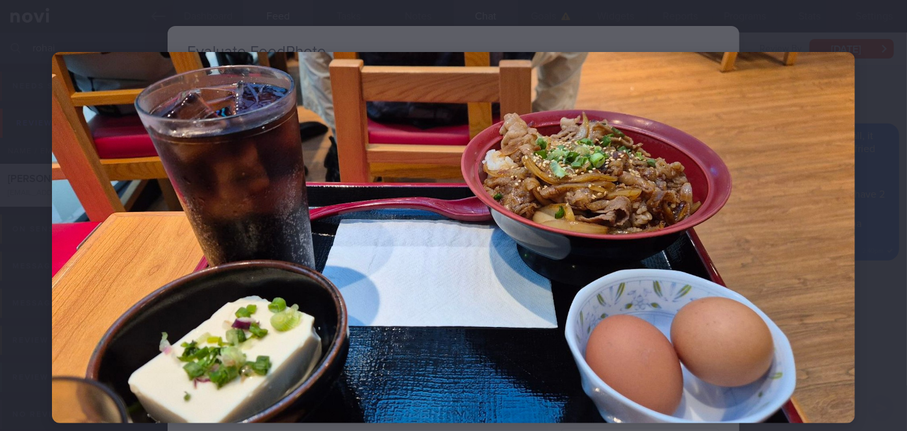
click at [884, 283] on div at bounding box center [453, 237] width 907 height 475
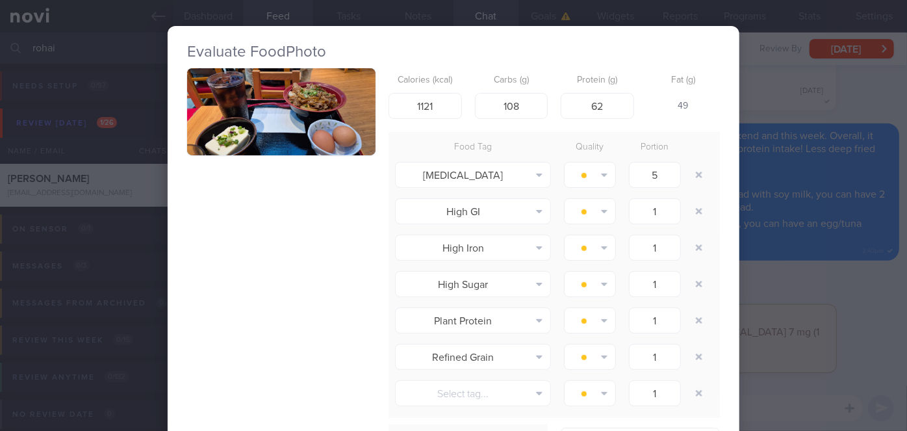
click at [880, 281] on div "Evaluate Food Photo Calories (kcal) 1121 Carbs (g) 108 Protein (g) 62 Fat (g) 4…" at bounding box center [453, 215] width 907 height 431
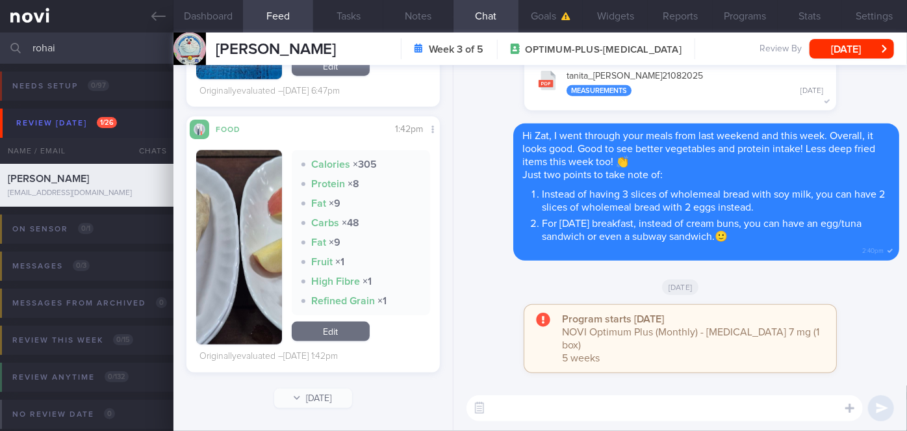
click at [255, 217] on button "button" at bounding box center [239, 247] width 86 height 194
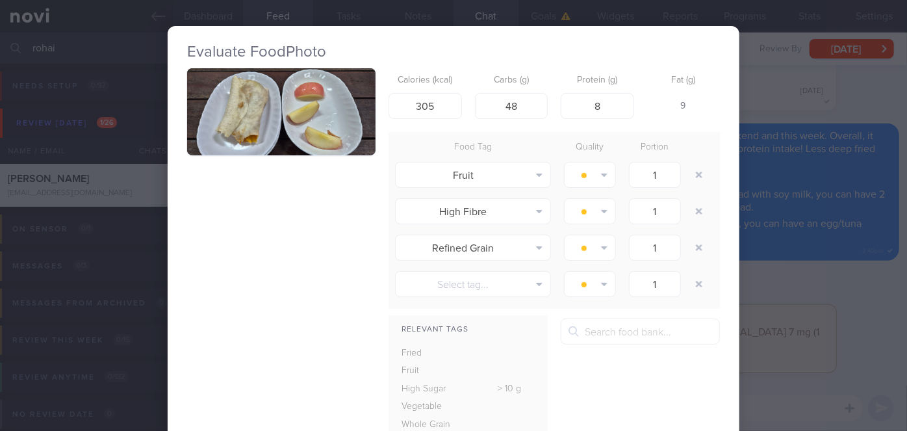
click at [842, 326] on div "Evaluate Food Photo Calories (kcal) 305 Carbs (g) 48 Protein (g) 8 Fat (g) 9 Fo…" at bounding box center [453, 215] width 907 height 431
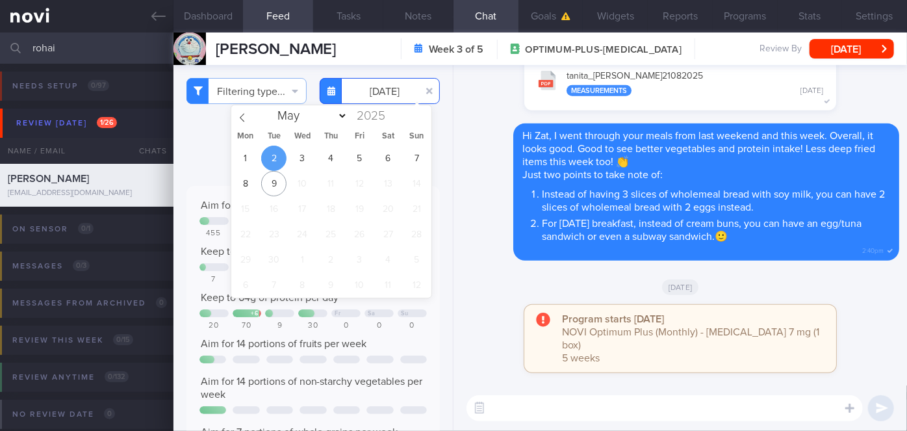
click at [366, 78] on input "[DATE]" at bounding box center [380, 91] width 120 height 26
click at [303, 155] on span "3" at bounding box center [302, 158] width 25 height 25
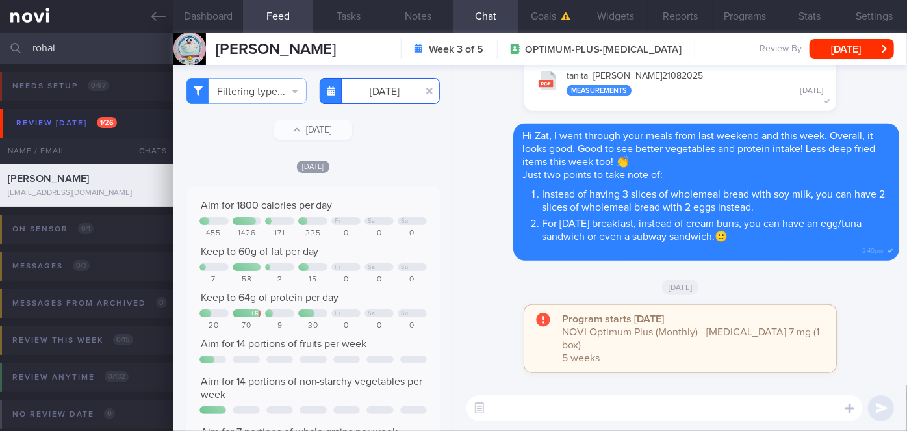
click at [363, 85] on input "[DATE]" at bounding box center [380, 91] width 120 height 26
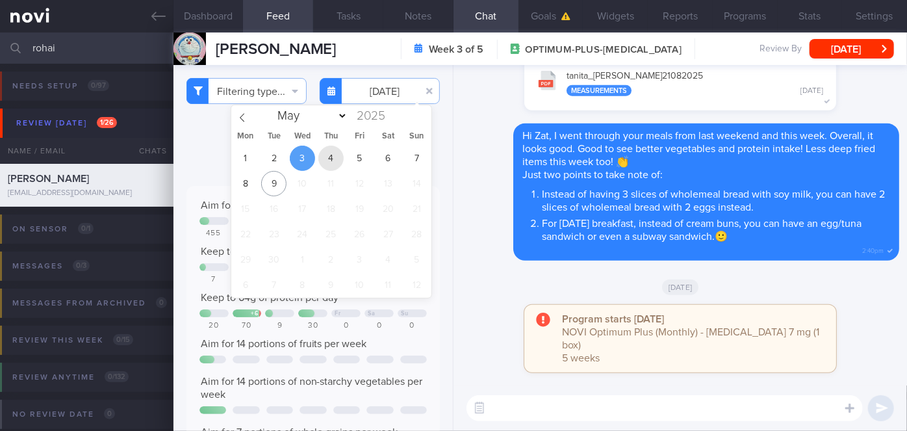
click at [326, 160] on span "4" at bounding box center [330, 158] width 25 height 25
type input "[DATE]"
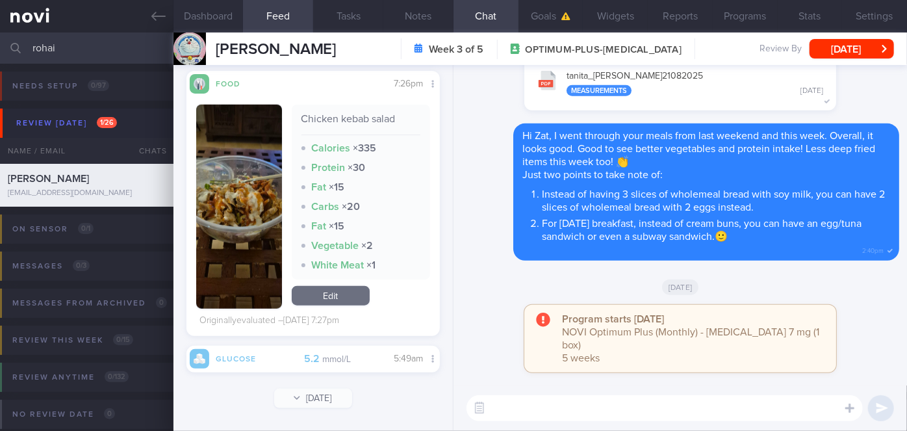
click at [572, 404] on textarea at bounding box center [665, 408] width 396 height 26
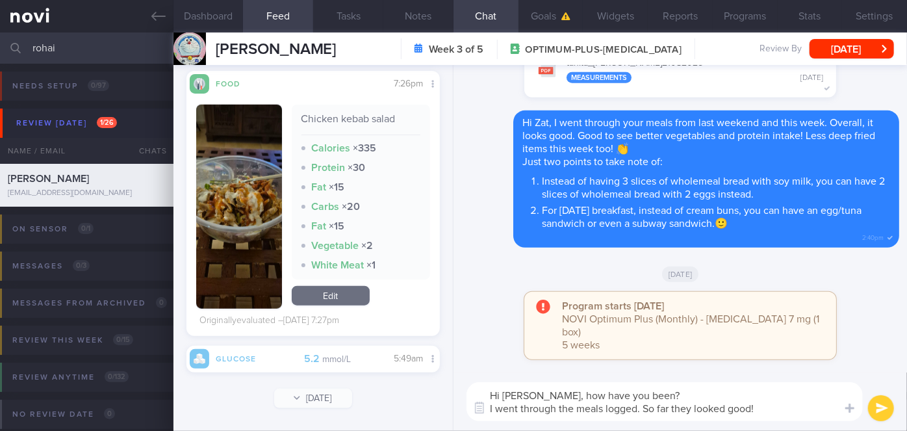
type textarea "Hi [PERSON_NAME], how have you been? I went through the meals logged. So far th…"
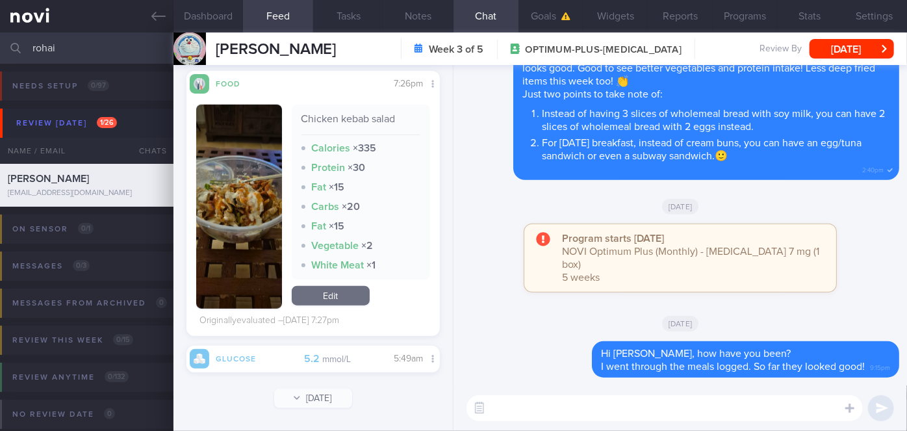
click at [514, 396] on textarea at bounding box center [665, 408] width 396 height 26
paste textarea "I also wanted to let you know that I will be away on leave from [DATE]-[DATE] M…"
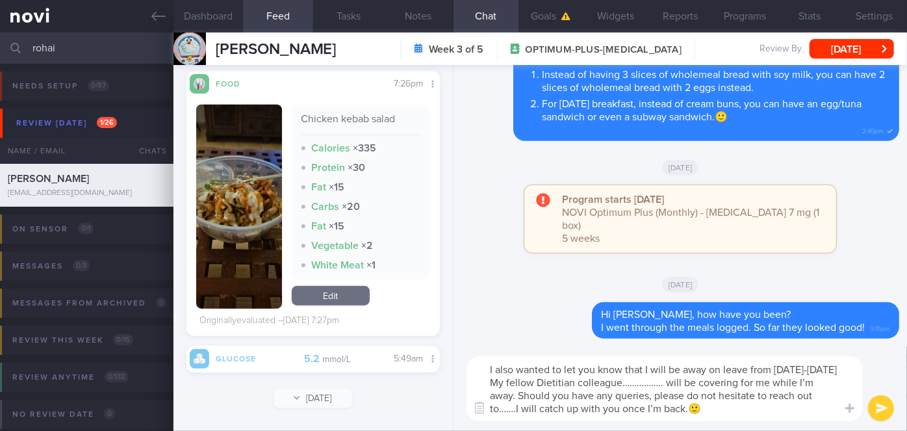
drag, startPoint x: 714, startPoint y: 383, endPoint x: 674, endPoint y: 383, distance: 40.3
click at [674, 383] on textarea "I also wanted to let you know that I will be away on leave from [DATE]-[DATE] M…" at bounding box center [665, 388] width 396 height 65
click at [531, 405] on textarea "I also wanted to let you know that I will be away on leave from [DATE]-[DATE] M…" at bounding box center [665, 388] width 396 height 65
type textarea "I also wanted to let you know that I will be away on leave from [DATE]-[DATE] M…"
click at [884, 407] on button "submit" at bounding box center [881, 408] width 26 height 26
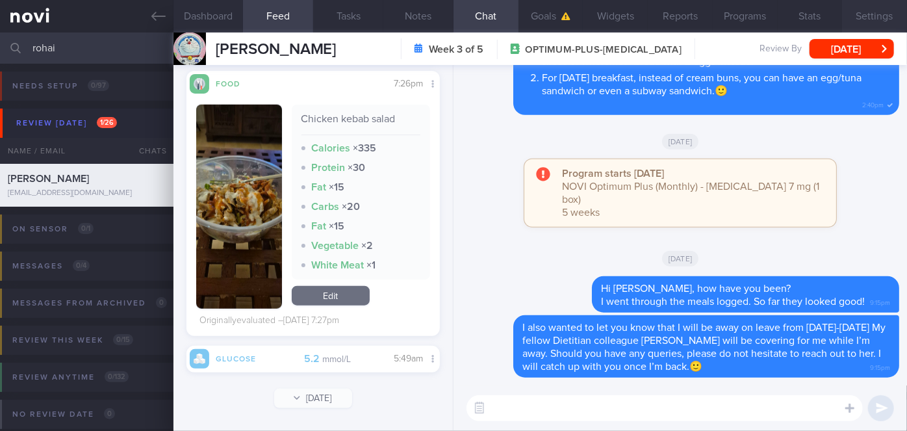
click at [895, 16] on button "Settings" at bounding box center [874, 16] width 65 height 32
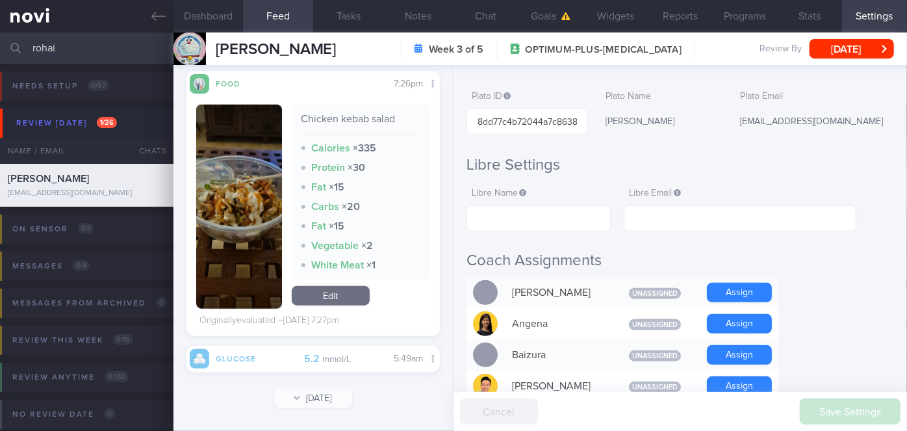
scroll to position [354, 0]
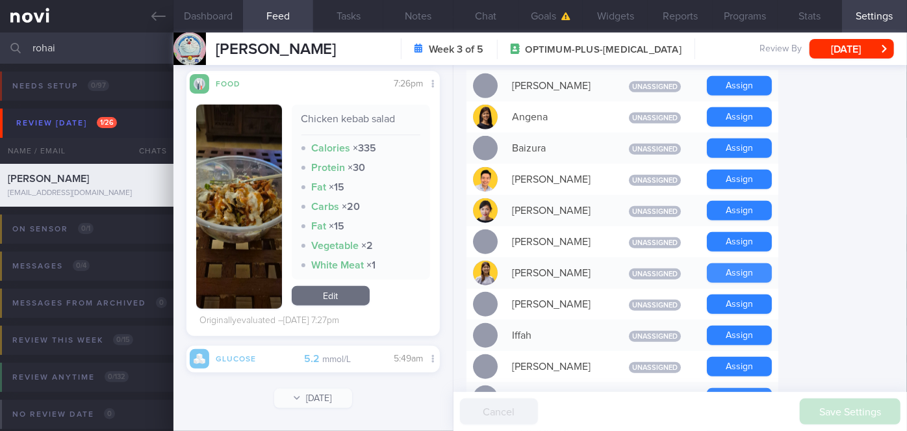
click at [738, 272] on button "Assign" at bounding box center [739, 272] width 65 height 19
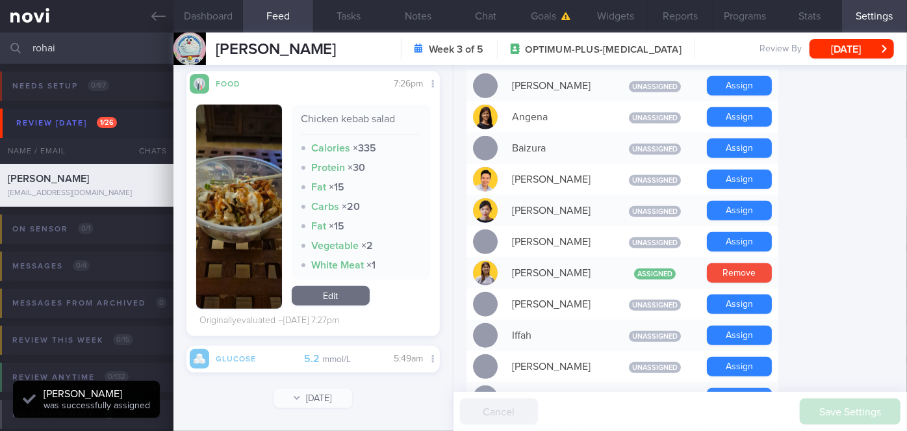
scroll to position [177, 0]
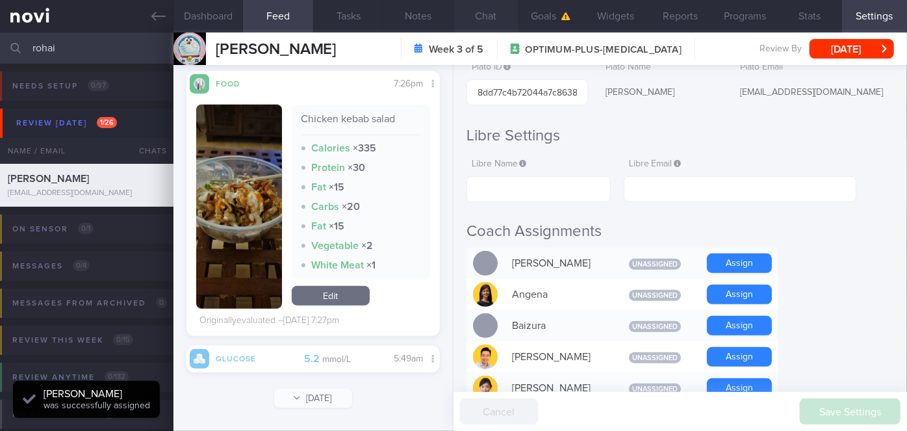
click at [492, 12] on button "Chat" at bounding box center [486, 16] width 65 height 32
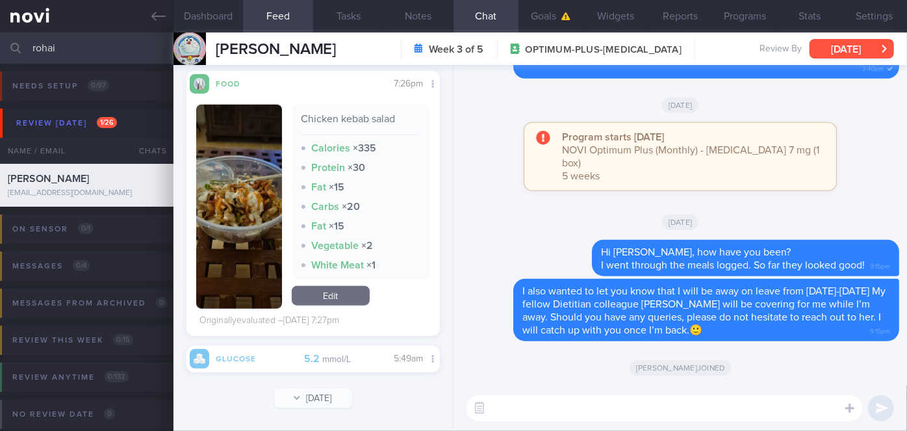
click at [836, 49] on button "[DATE]" at bounding box center [852, 48] width 84 height 19
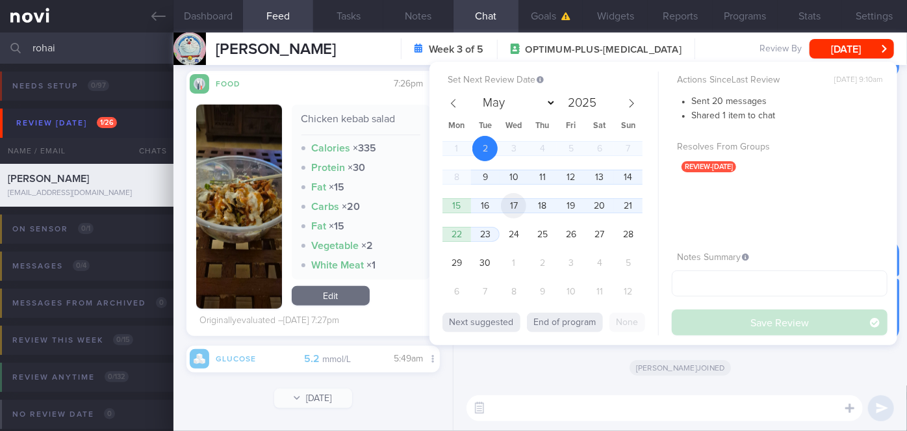
click at [512, 205] on span "17" at bounding box center [513, 205] width 25 height 25
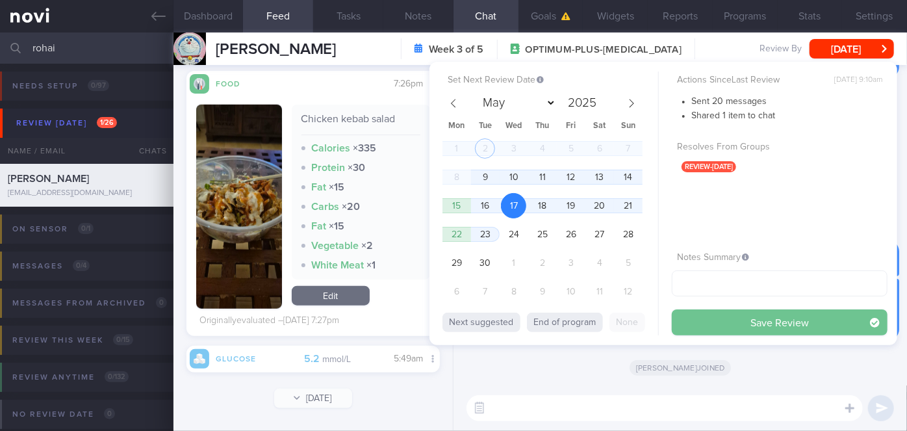
click at [710, 324] on button "Save Review" at bounding box center [780, 322] width 216 height 26
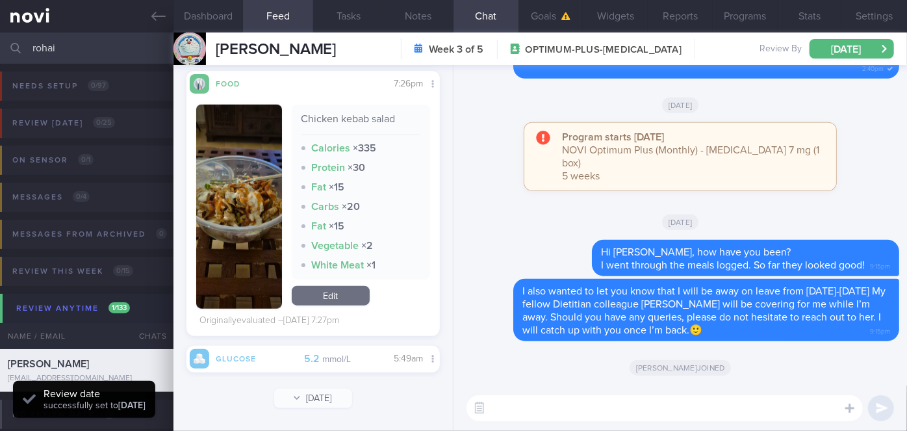
scroll to position [131, 233]
click at [68, 42] on input "rohai" at bounding box center [453, 47] width 907 height 31
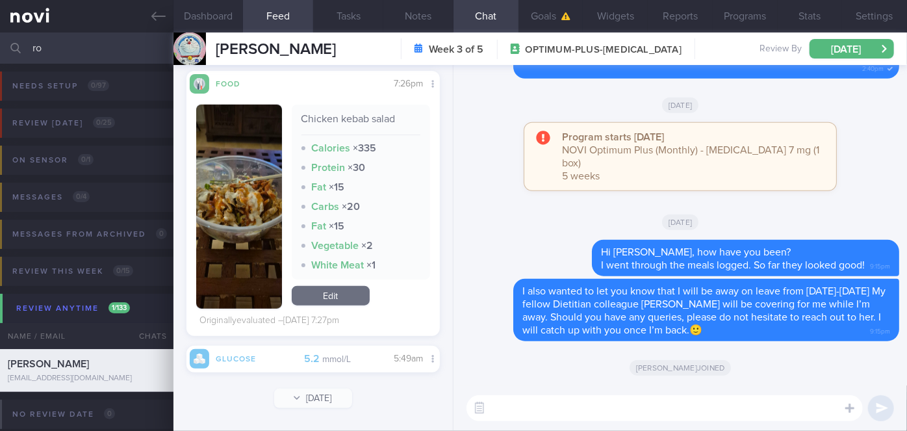
type input "r"
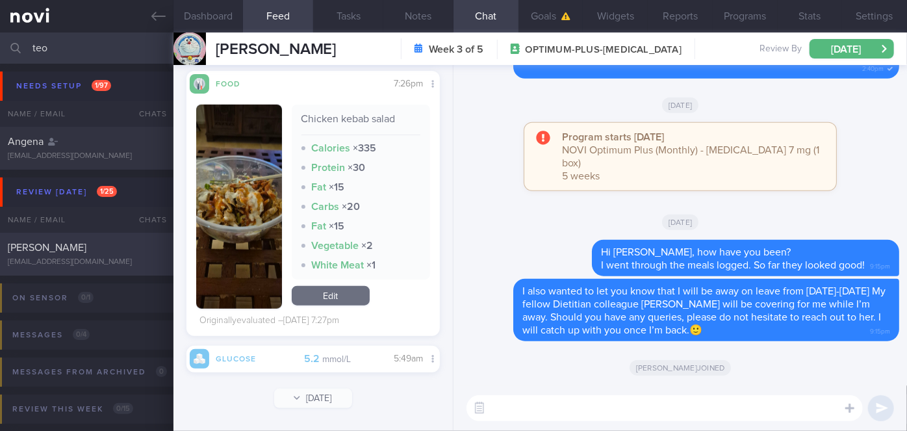
type input "teo"
click at [105, 259] on div "[EMAIL_ADDRESS][DOMAIN_NAME]" at bounding box center [87, 262] width 158 height 10
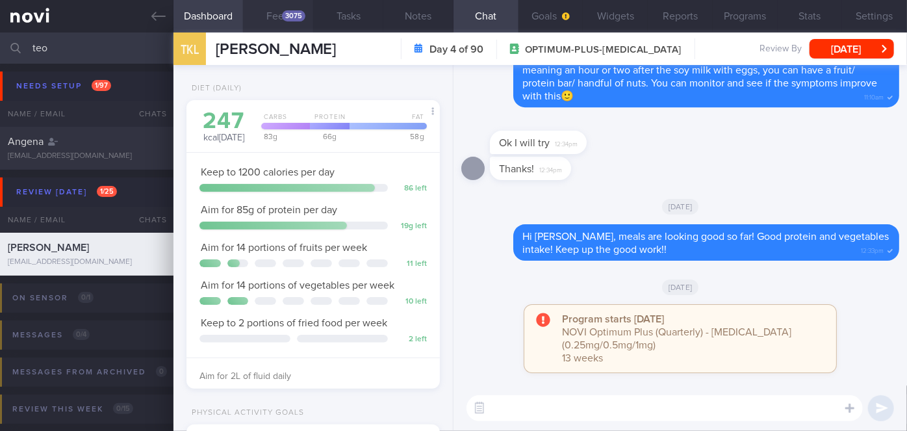
scroll to position [113, 227]
click at [282, 7] on button "Feed 3075" at bounding box center [278, 16] width 70 height 32
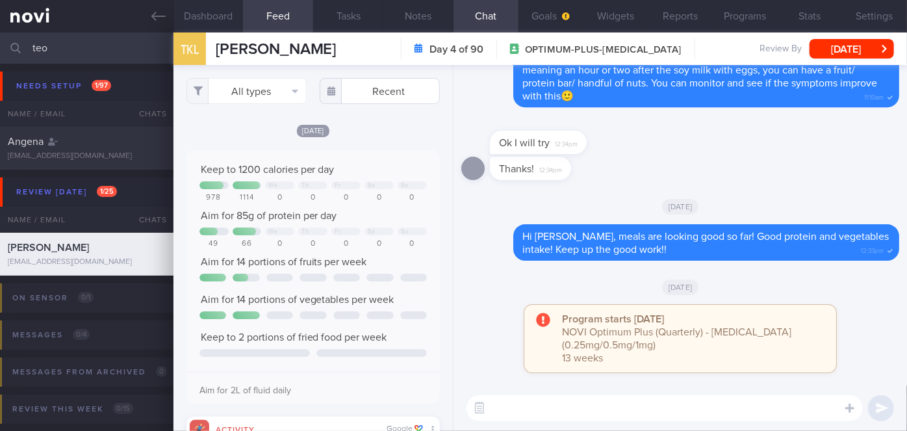
scroll to position [56, 227]
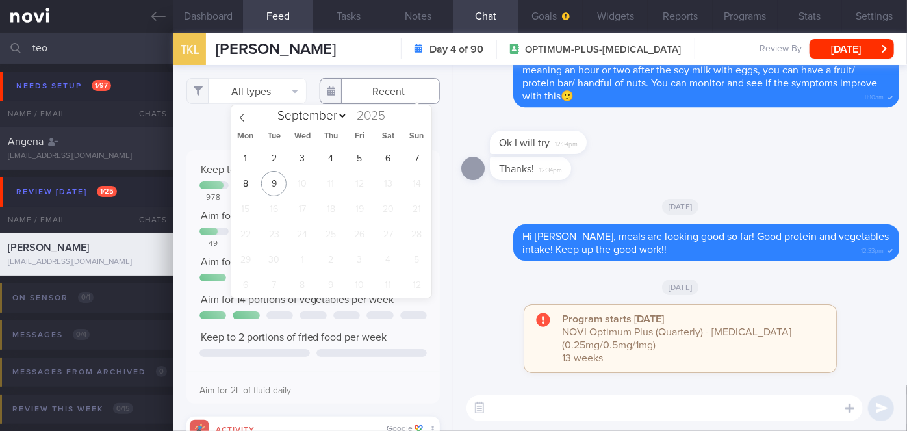
click at [368, 90] on input "text" at bounding box center [380, 91] width 120 height 26
click at [238, 184] on span "8" at bounding box center [245, 183] width 25 height 25
type input "[DATE]"
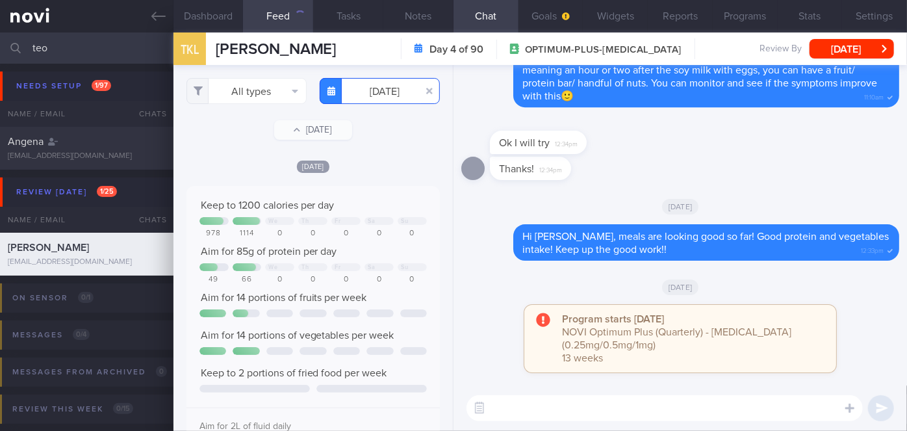
scroll to position [649737, 649566]
click at [255, 87] on button "All types" at bounding box center [246, 91] width 120 height 26
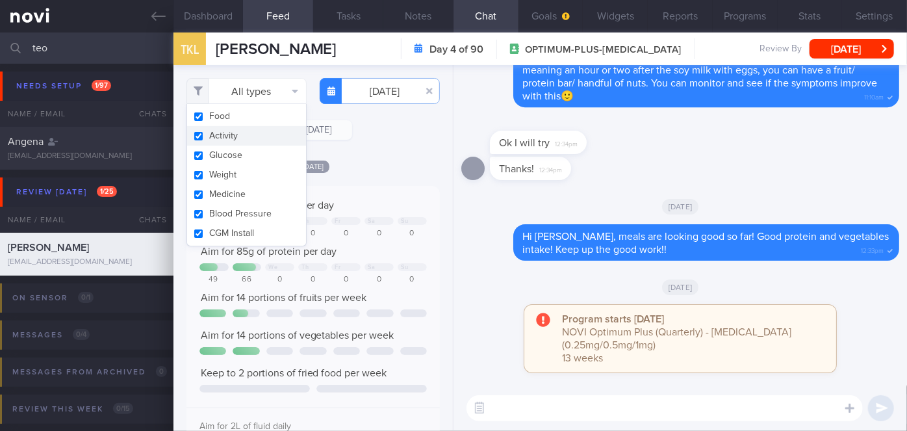
click at [229, 136] on button "Activity" at bounding box center [246, 135] width 119 height 19
checkbox input "false"
click at [430, 171] on div "[DATE]" at bounding box center [312, 166] width 253 height 14
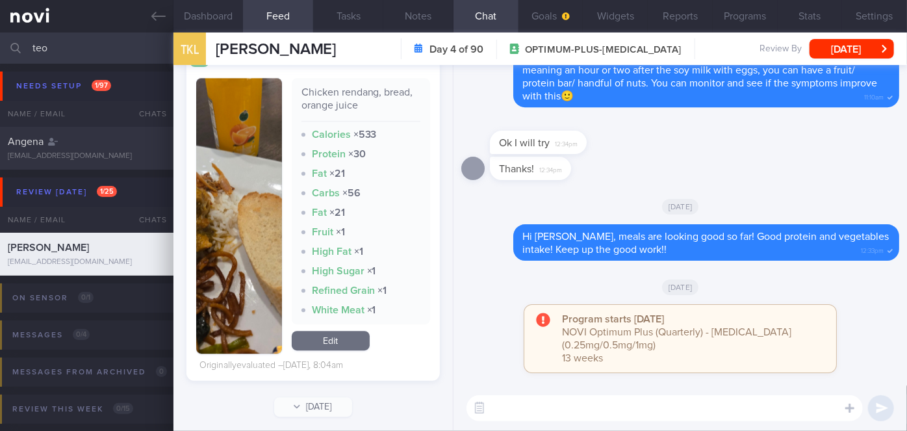
click at [267, 238] on button "button" at bounding box center [239, 216] width 86 height 276
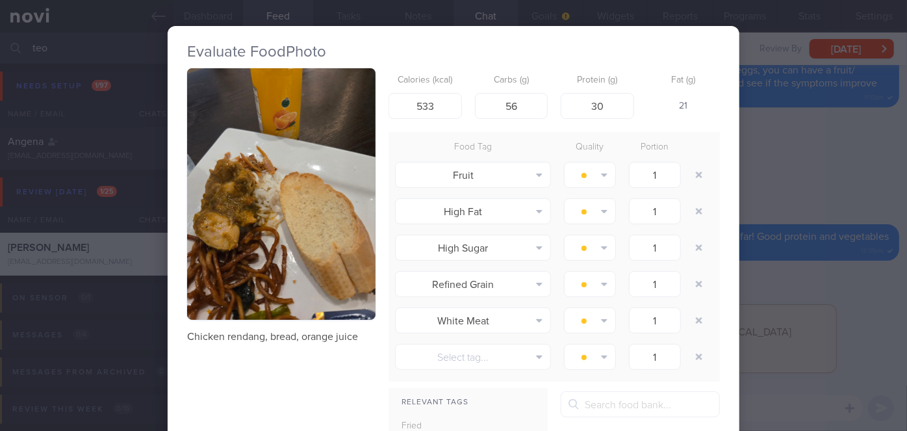
click at [845, 322] on div "Evaluate Food Photo Chicken rendang, bread, orange juice Calories (kcal) 533 Ca…" at bounding box center [453, 215] width 907 height 431
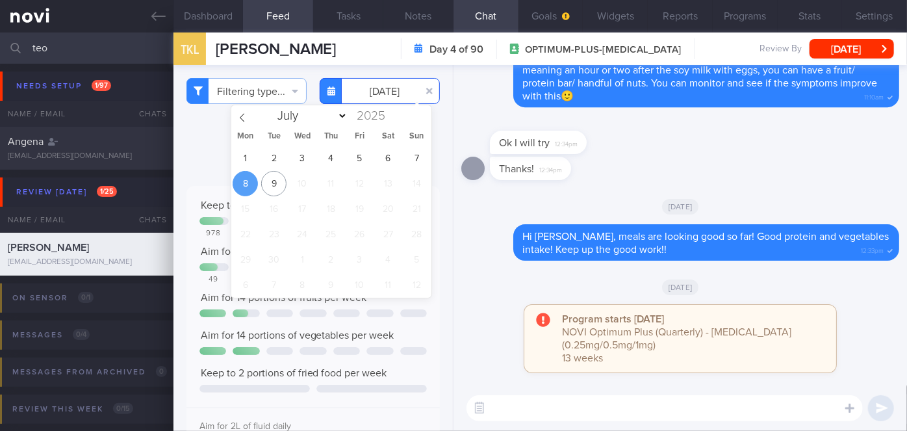
click at [383, 88] on input "[DATE]" at bounding box center [380, 91] width 120 height 26
click at [302, 161] on span "3" at bounding box center [302, 158] width 25 height 25
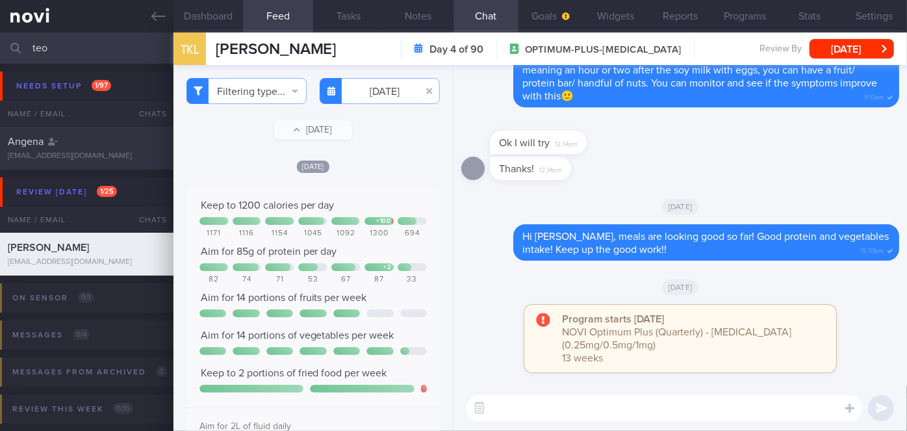
click at [248, 105] on div "Filtering type... Food Activity Glucose Weight Medicine Blood Pressure [MEDICAL…" at bounding box center [312, 248] width 279 height 366
click at [251, 96] on button "Filtering type..." at bounding box center [246, 91] width 120 height 26
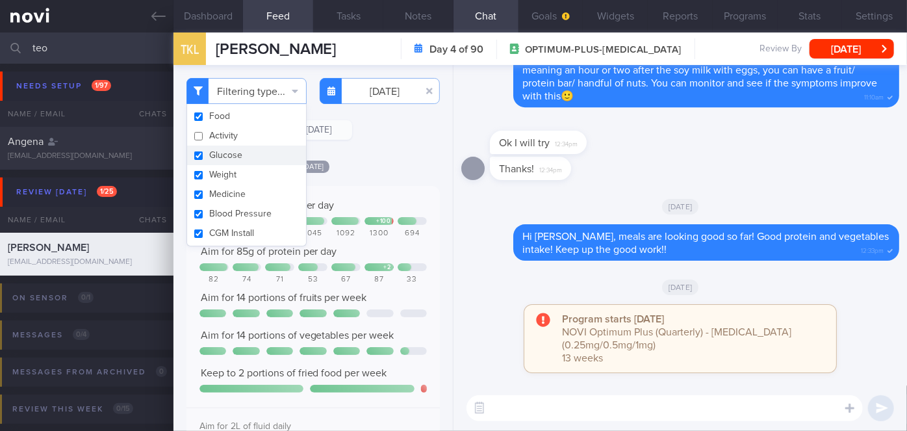
click at [364, 173] on div "[DATE] Keep to 1200 calories per day + 100 1171 1116 1154 1045 1092 1300 694 Ai…" at bounding box center [312, 428] width 253 height 539
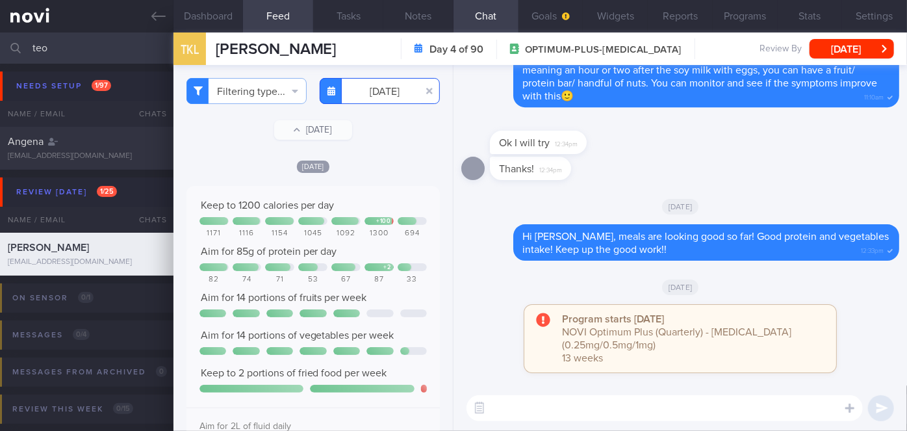
click at [361, 96] on input "[DATE]" at bounding box center [380, 91] width 120 height 26
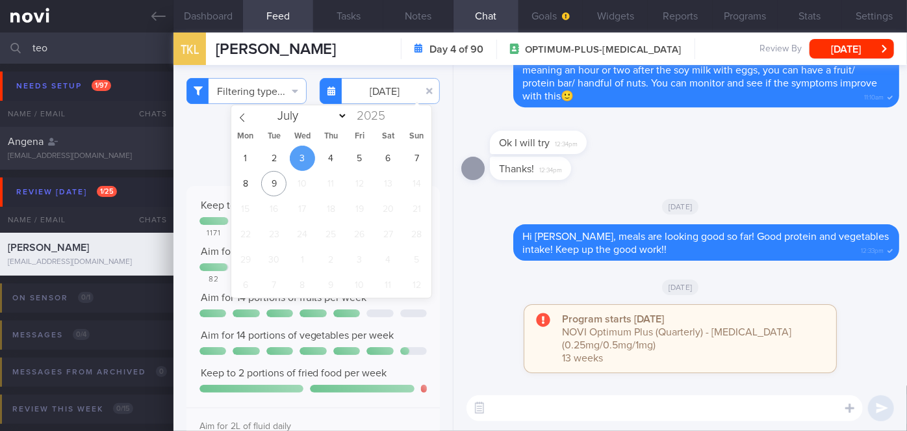
click at [340, 170] on div "1 2 3 4 5 6 7 8 9 10 11 12 13 14 15 16 17 18 19 20 21 22 23 24 25 26 27 28 29 3…" at bounding box center [331, 222] width 200 height 152
click at [335, 158] on span "4" at bounding box center [330, 158] width 25 height 25
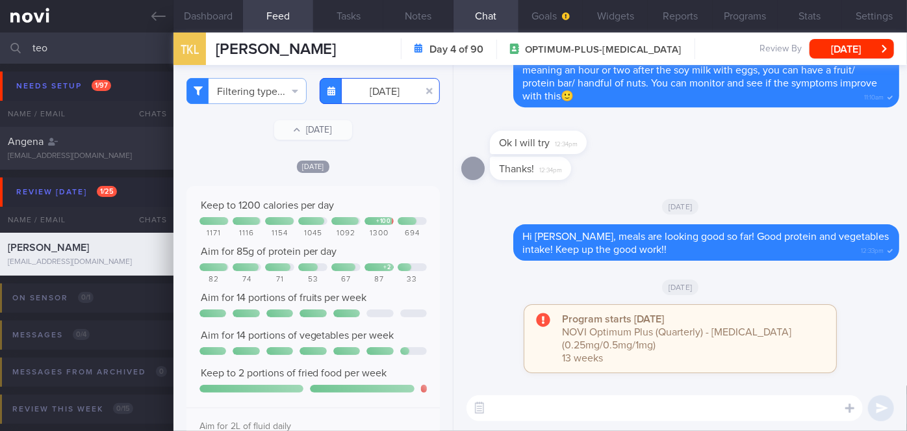
click at [389, 99] on input "[DATE]" at bounding box center [380, 91] width 120 height 26
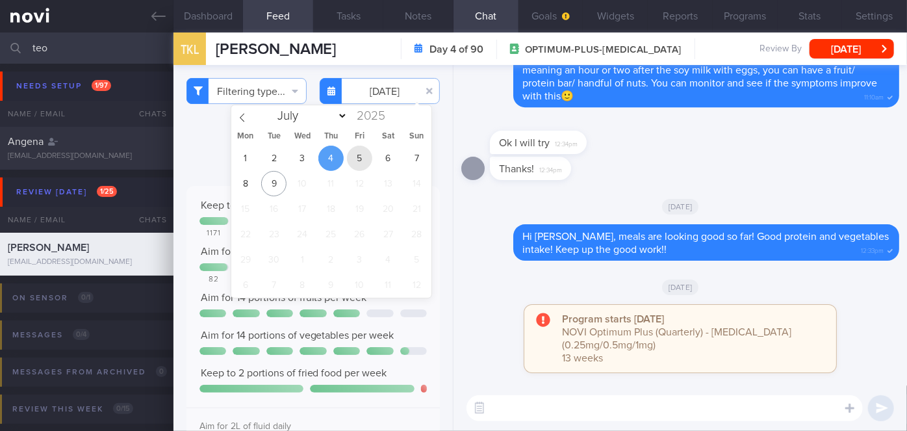
click at [359, 153] on span "5" at bounding box center [359, 158] width 25 height 25
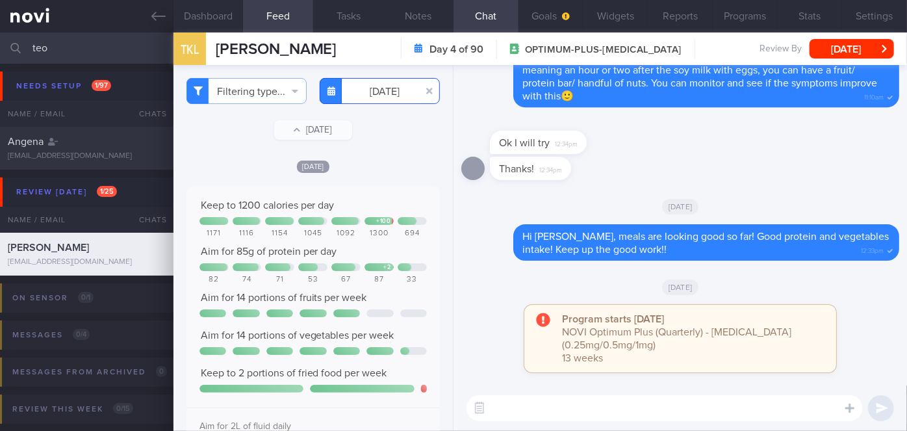
click at [385, 96] on input "[DATE]" at bounding box center [380, 91] width 120 height 26
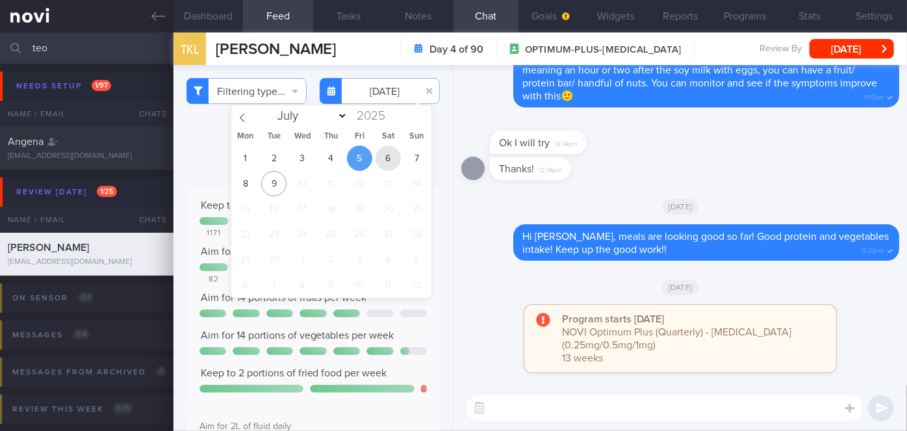
click at [388, 155] on span "6" at bounding box center [388, 158] width 25 height 25
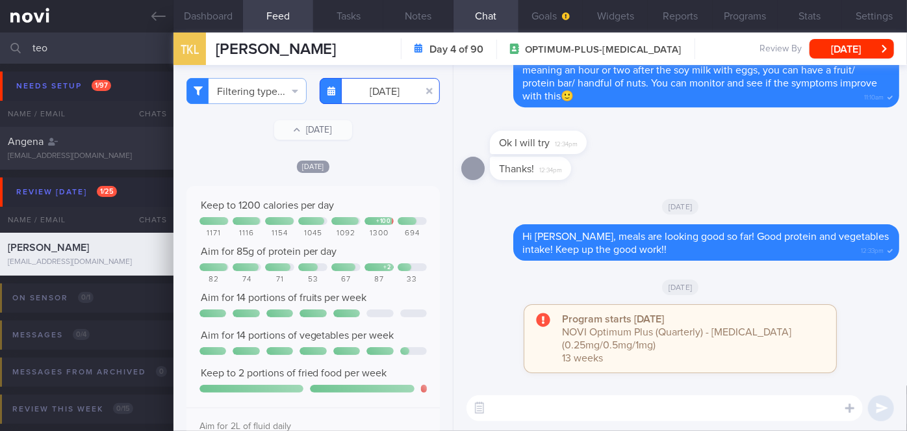
click at [385, 97] on input "[DATE]" at bounding box center [380, 91] width 120 height 26
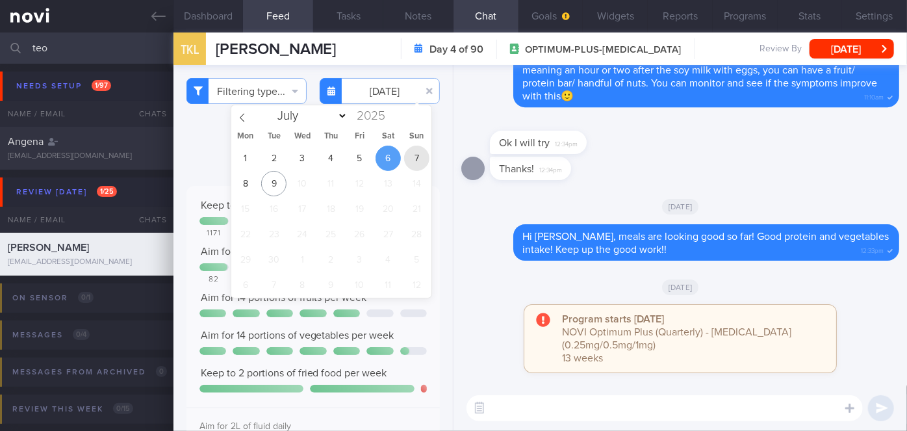
click at [412, 157] on span "7" at bounding box center [416, 158] width 25 height 25
type input "[DATE]"
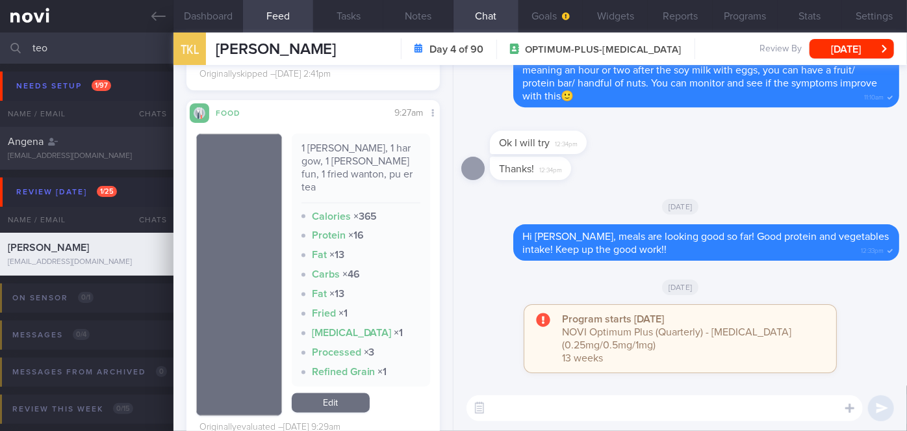
scroll to position [1140, 0]
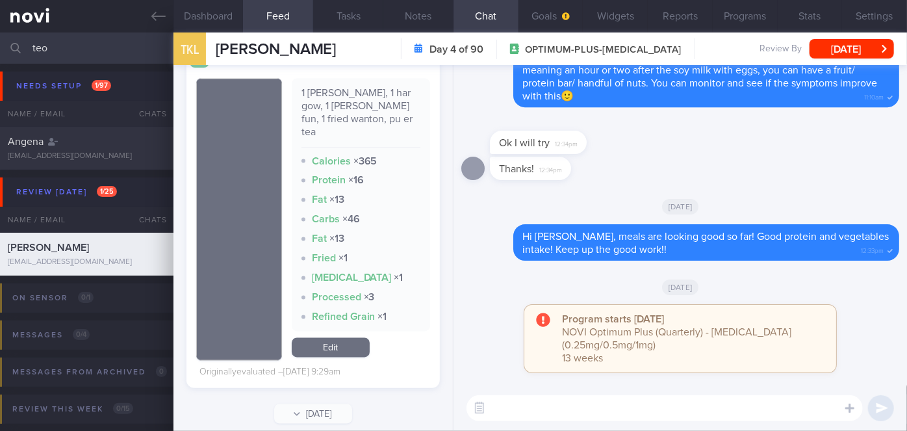
click at [541, 415] on textarea at bounding box center [665, 408] width 396 height 26
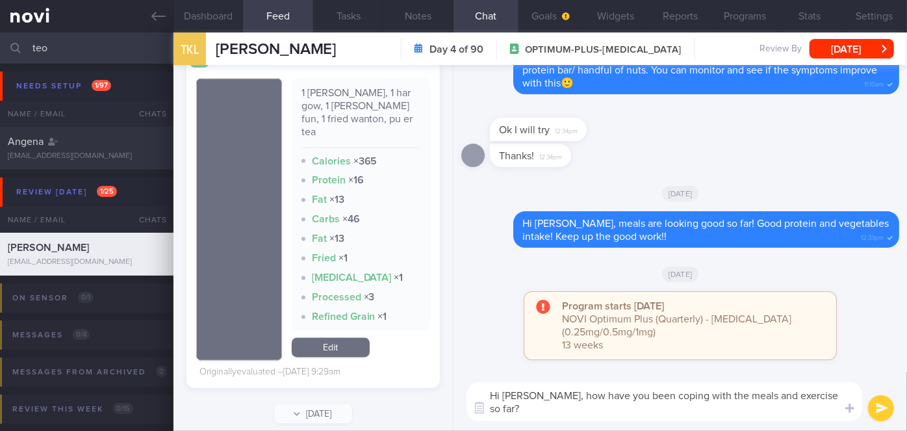
scroll to position [0, 0]
type textarea "Hi [PERSON_NAME], how have you been coping with the meals and exercise so far? …"
